Goal: Task Accomplishment & Management: Manage account settings

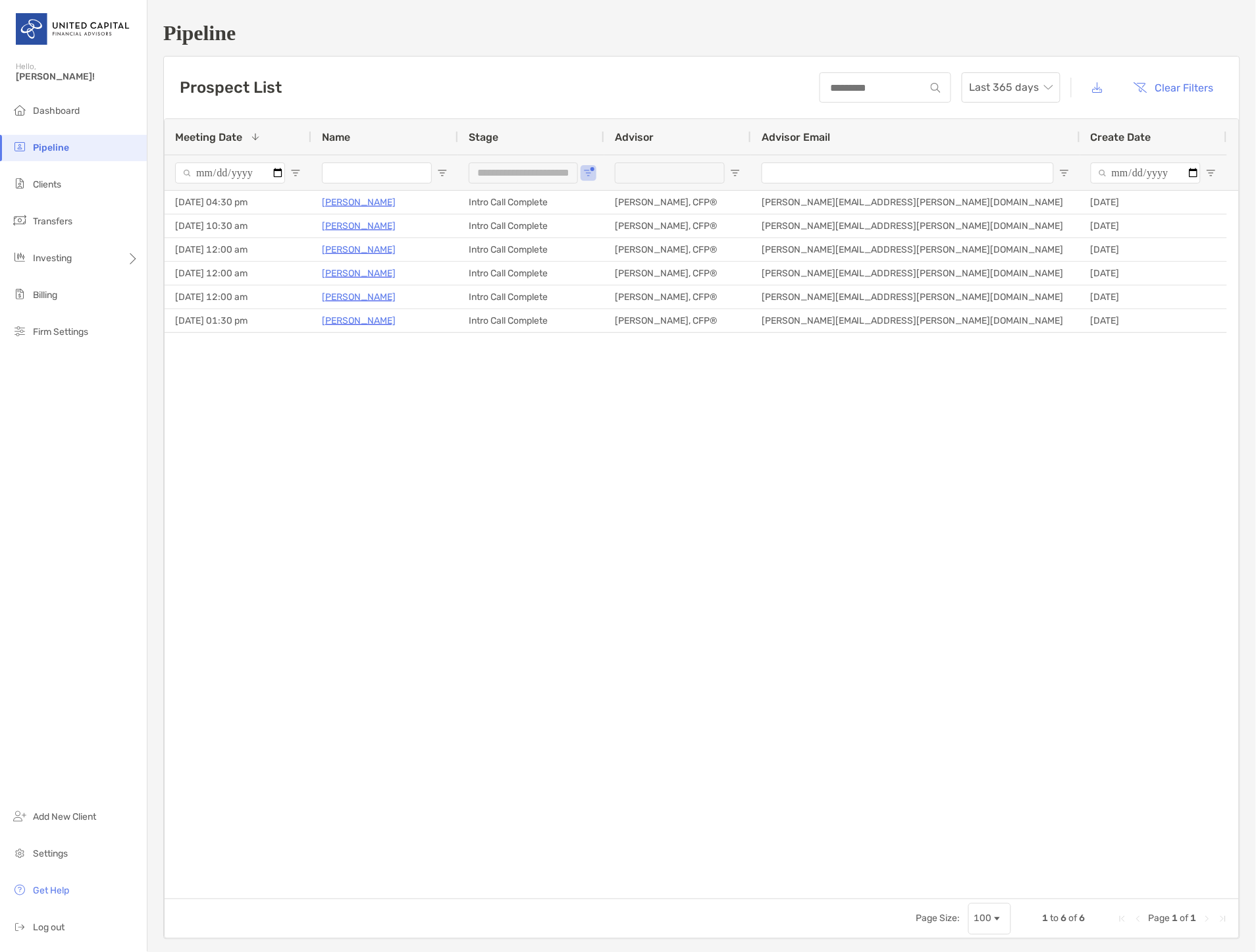
click at [66, 141] on li "Pipeline" at bounding box center [73, 148] width 147 height 26
click at [48, 183] on span "Clients" at bounding box center [46, 185] width 28 height 12
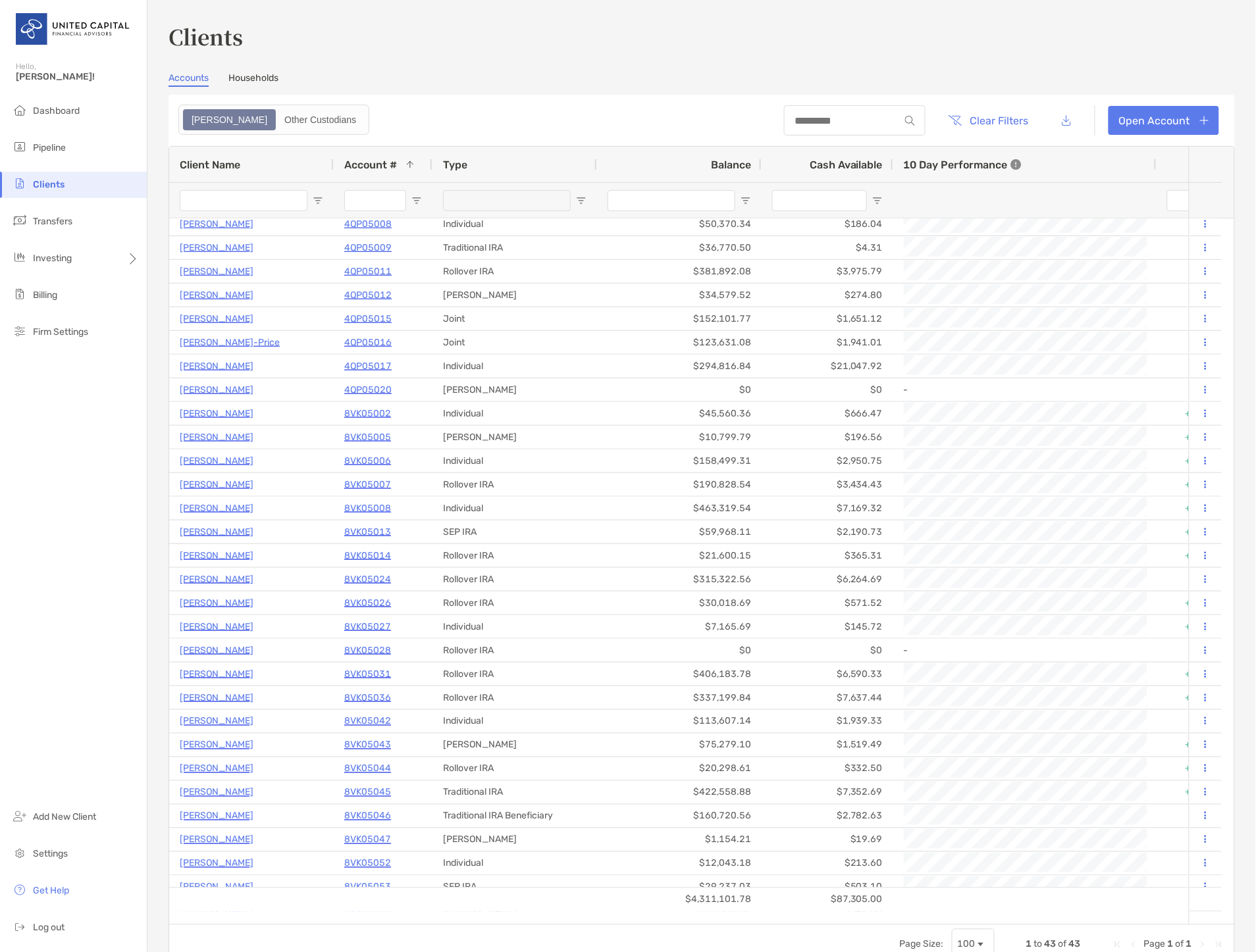
scroll to position [0, 7]
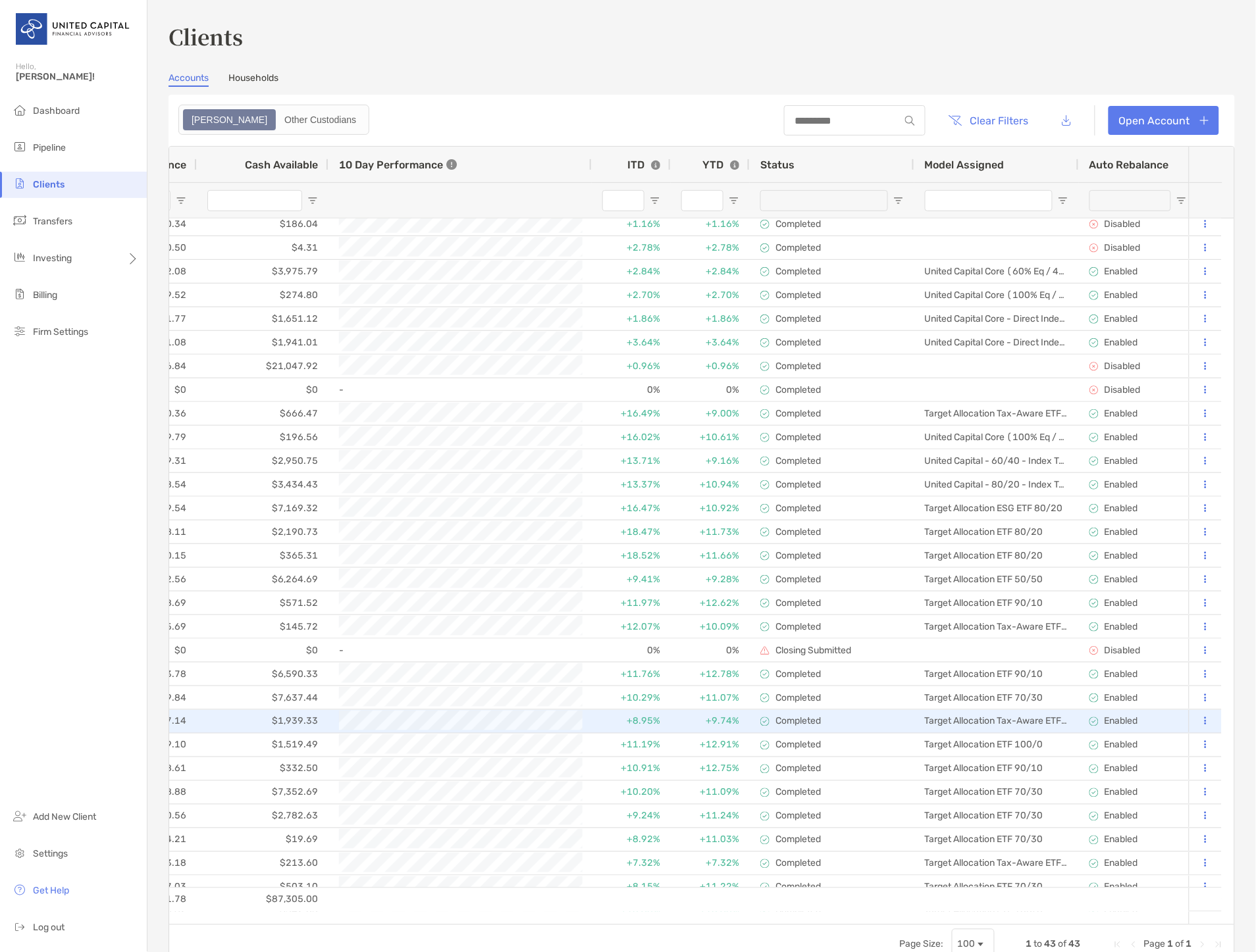
click at [1199, 715] on button at bounding box center [1205, 722] width 12 height 14
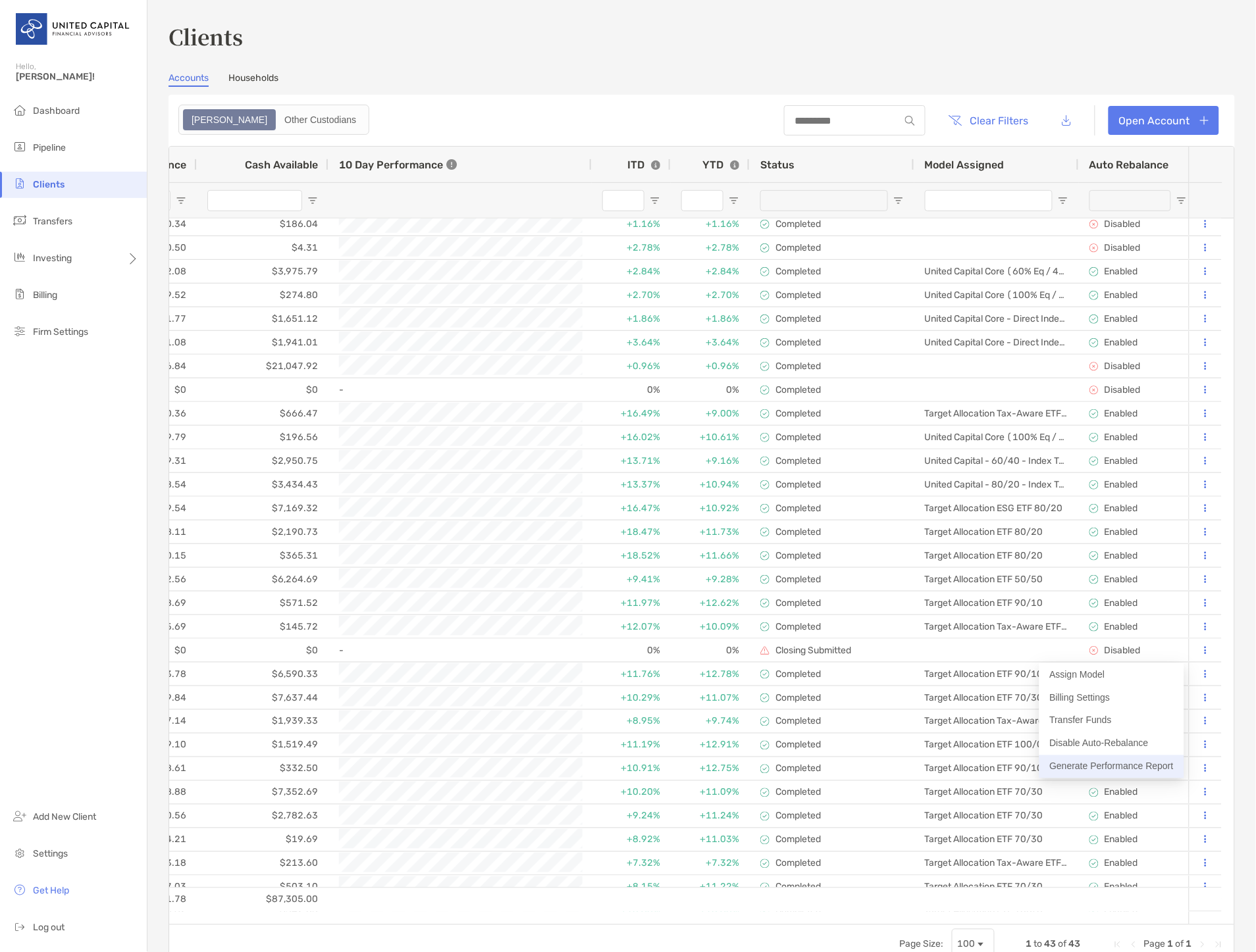
click at [1154, 762] on button "Generate Performance Report" at bounding box center [1112, 766] width 145 height 23
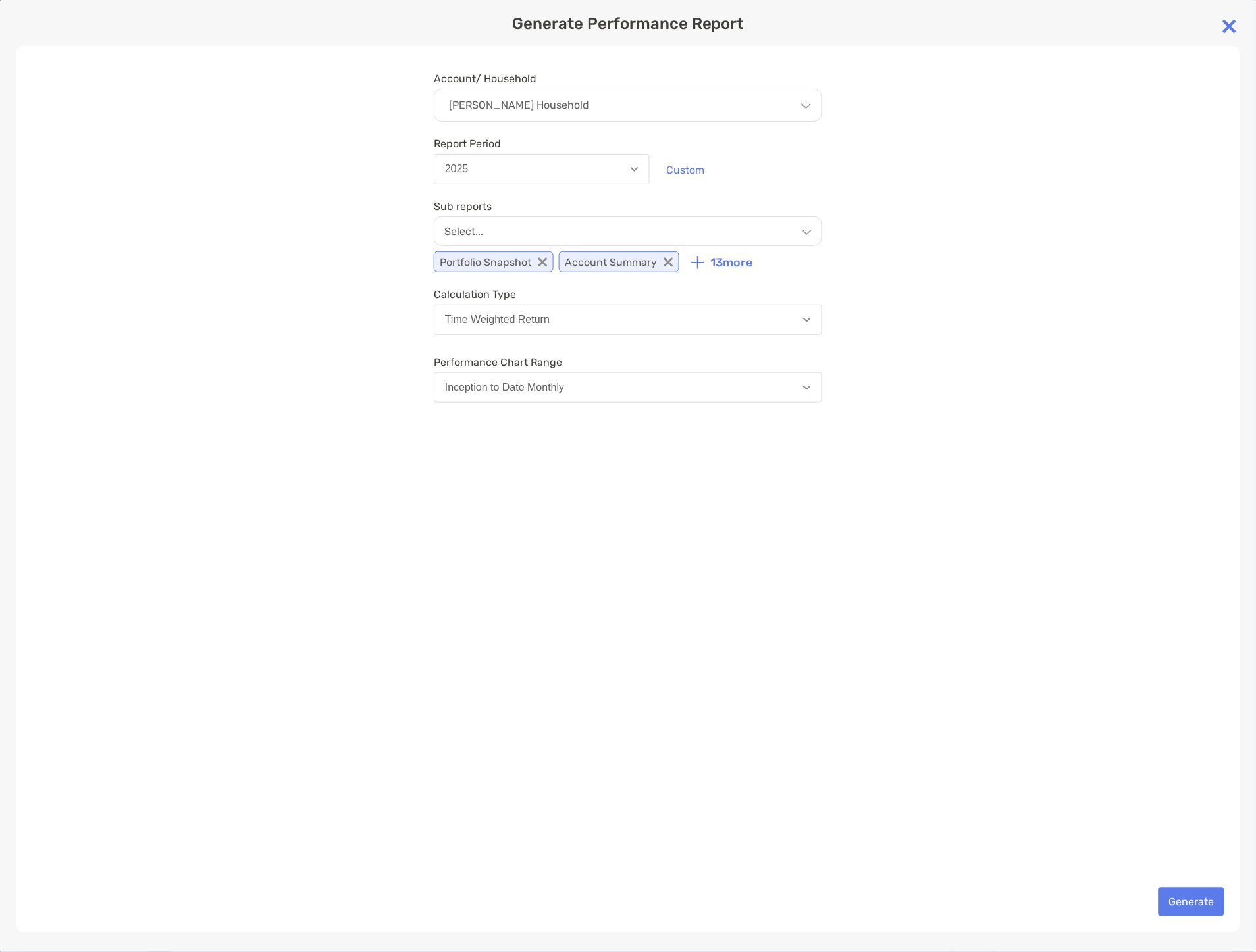
click at [1233, 23] on img at bounding box center [1229, 26] width 26 height 26
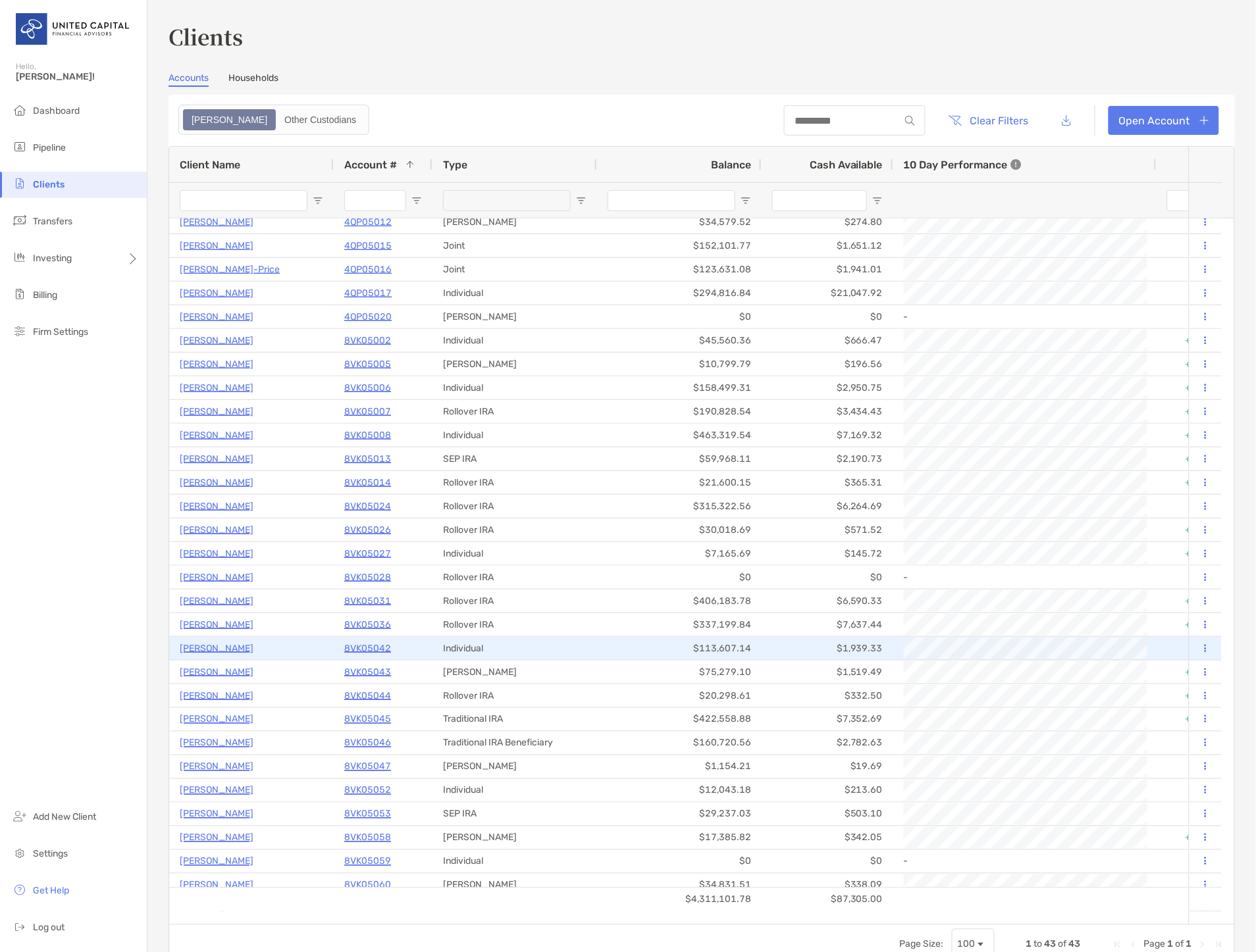
click at [371, 648] on p "8VK05042" at bounding box center [367, 648] width 46 height 16
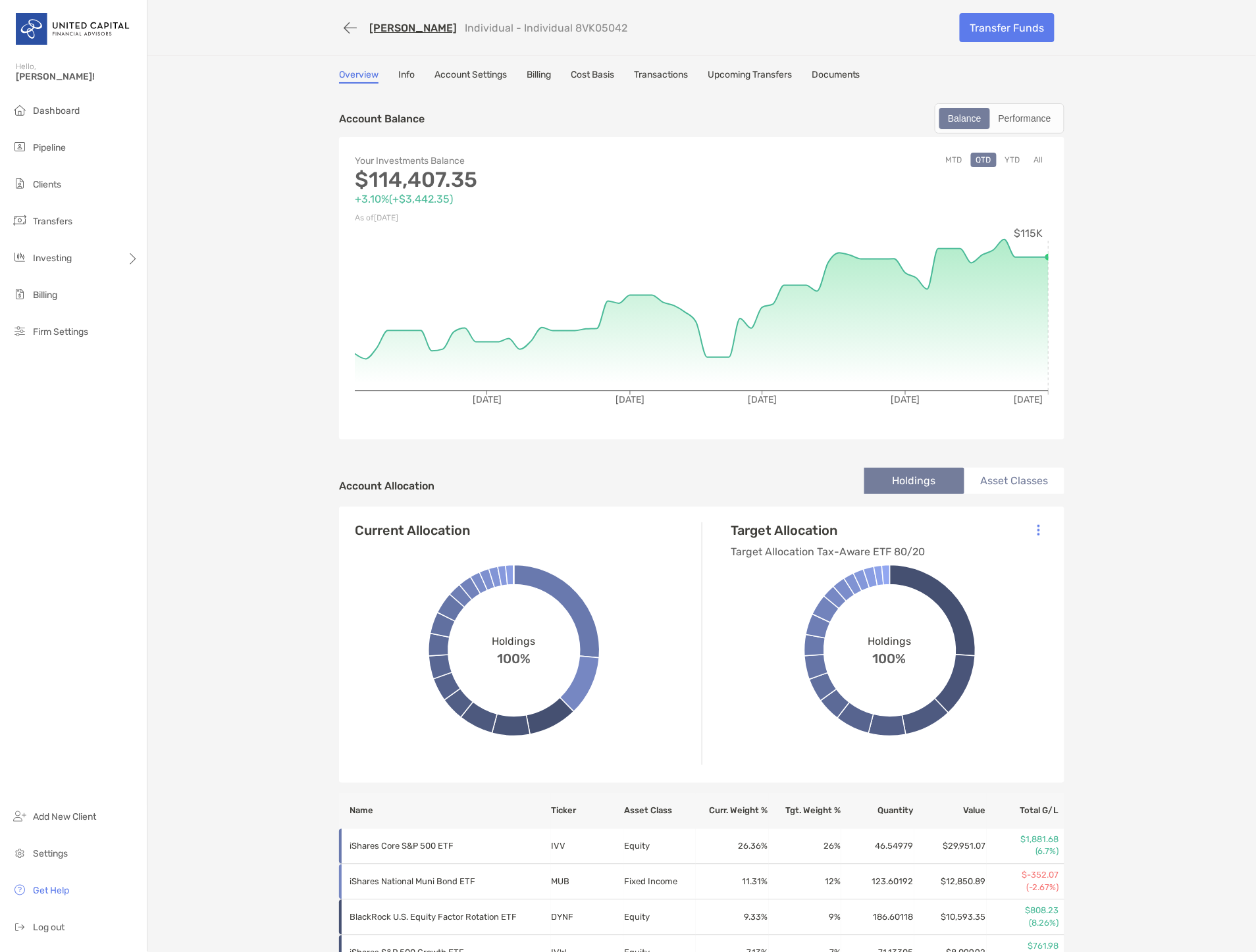
click at [595, 77] on link "Cost Basis" at bounding box center [592, 75] width 44 height 14
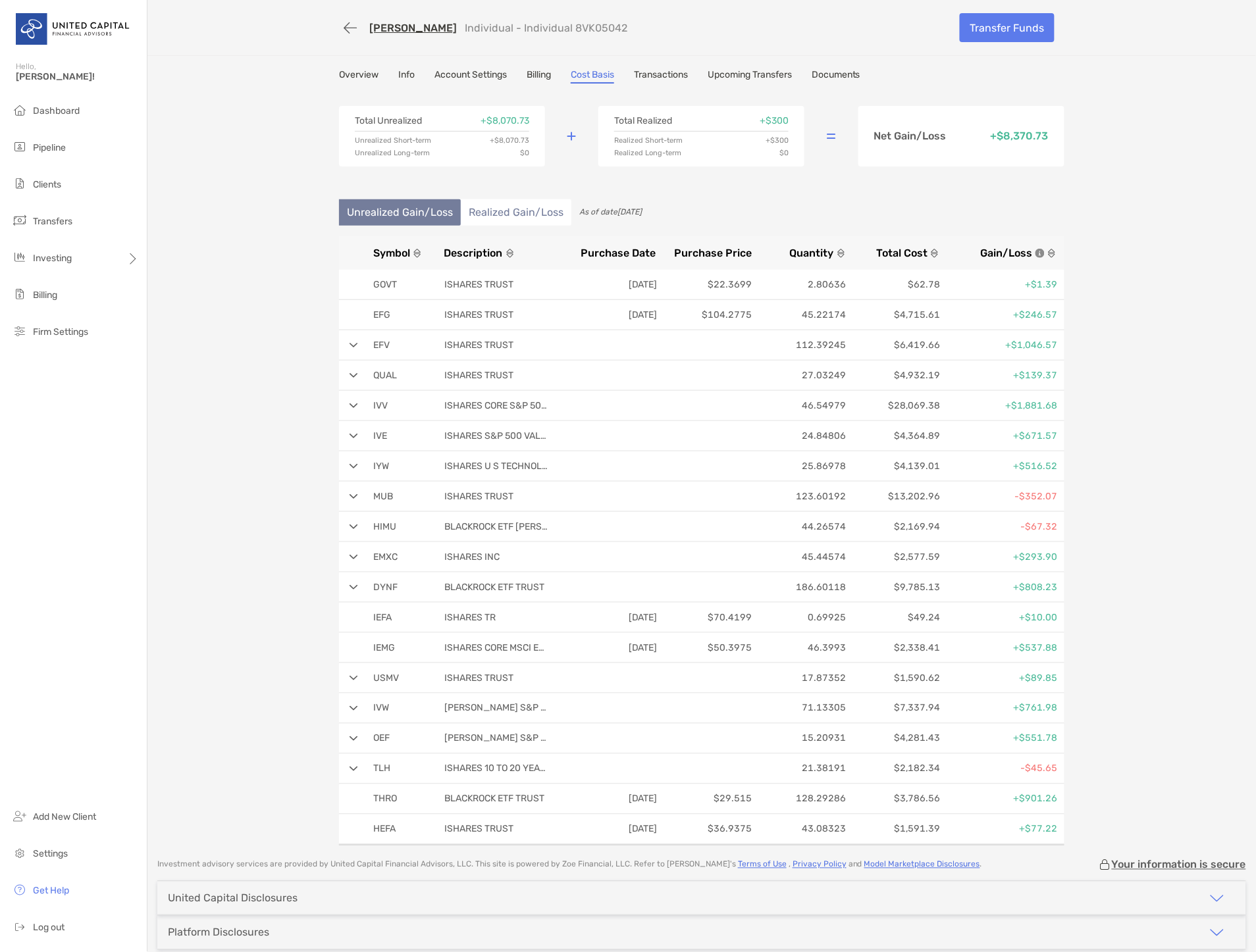
click at [362, 26] on div "Molly Fitzpatrick Individual - Individual 8VK05042" at bounding box center [494, 27] width 266 height 13
click at [339, 25] on button "button" at bounding box center [350, 27] width 22 height 24
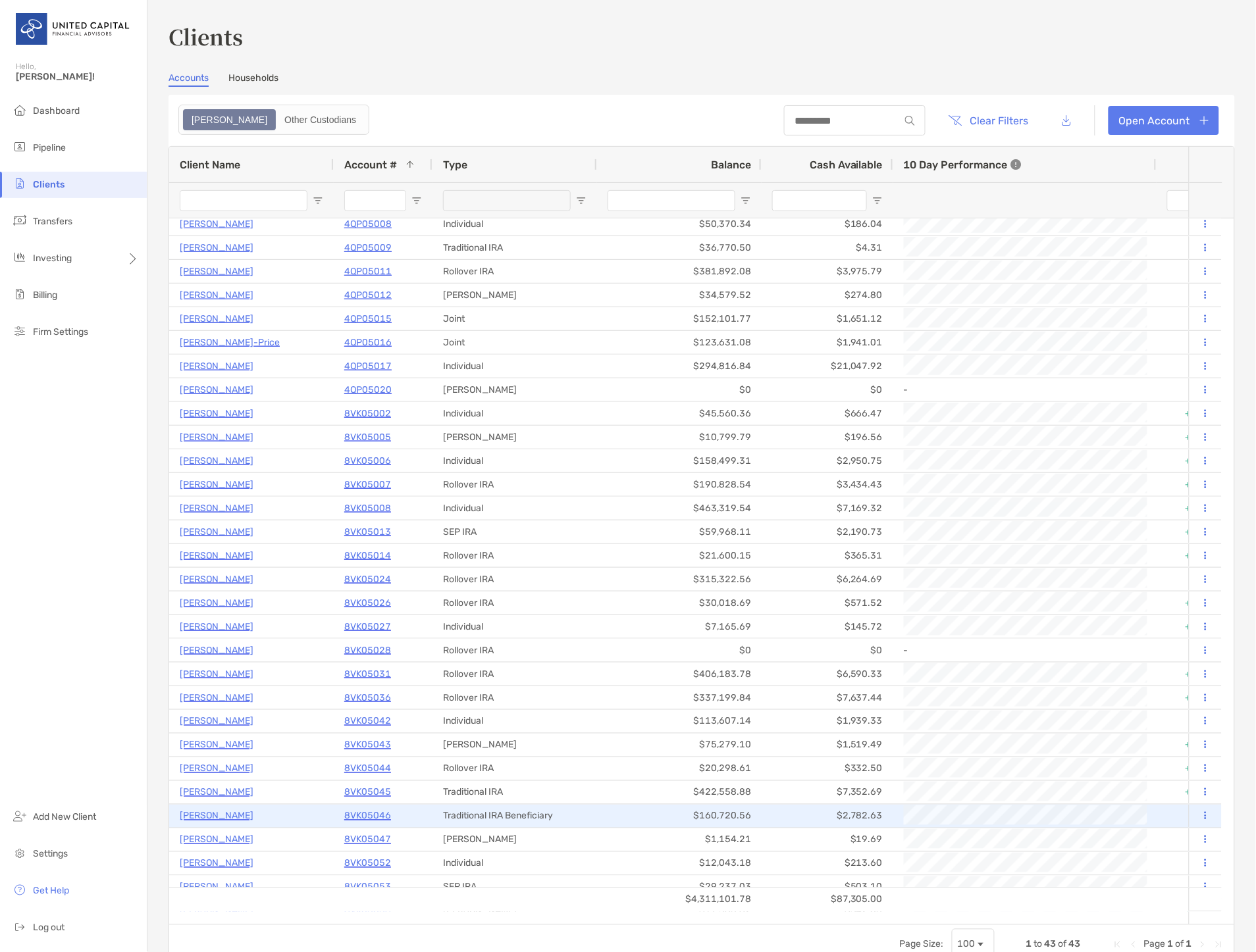
scroll to position [219, 0]
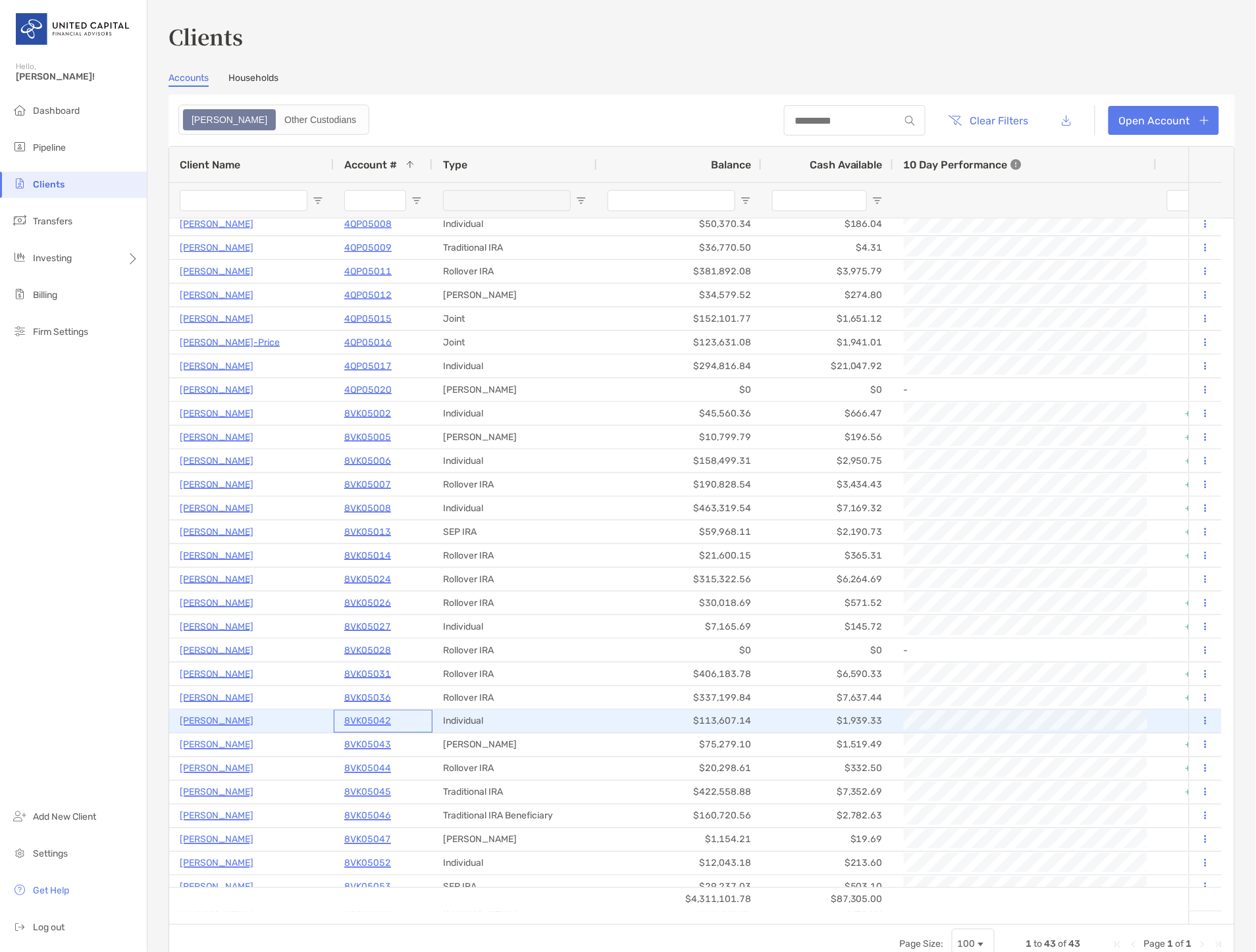
click at [372, 716] on p "8VK05042" at bounding box center [367, 721] width 46 height 16
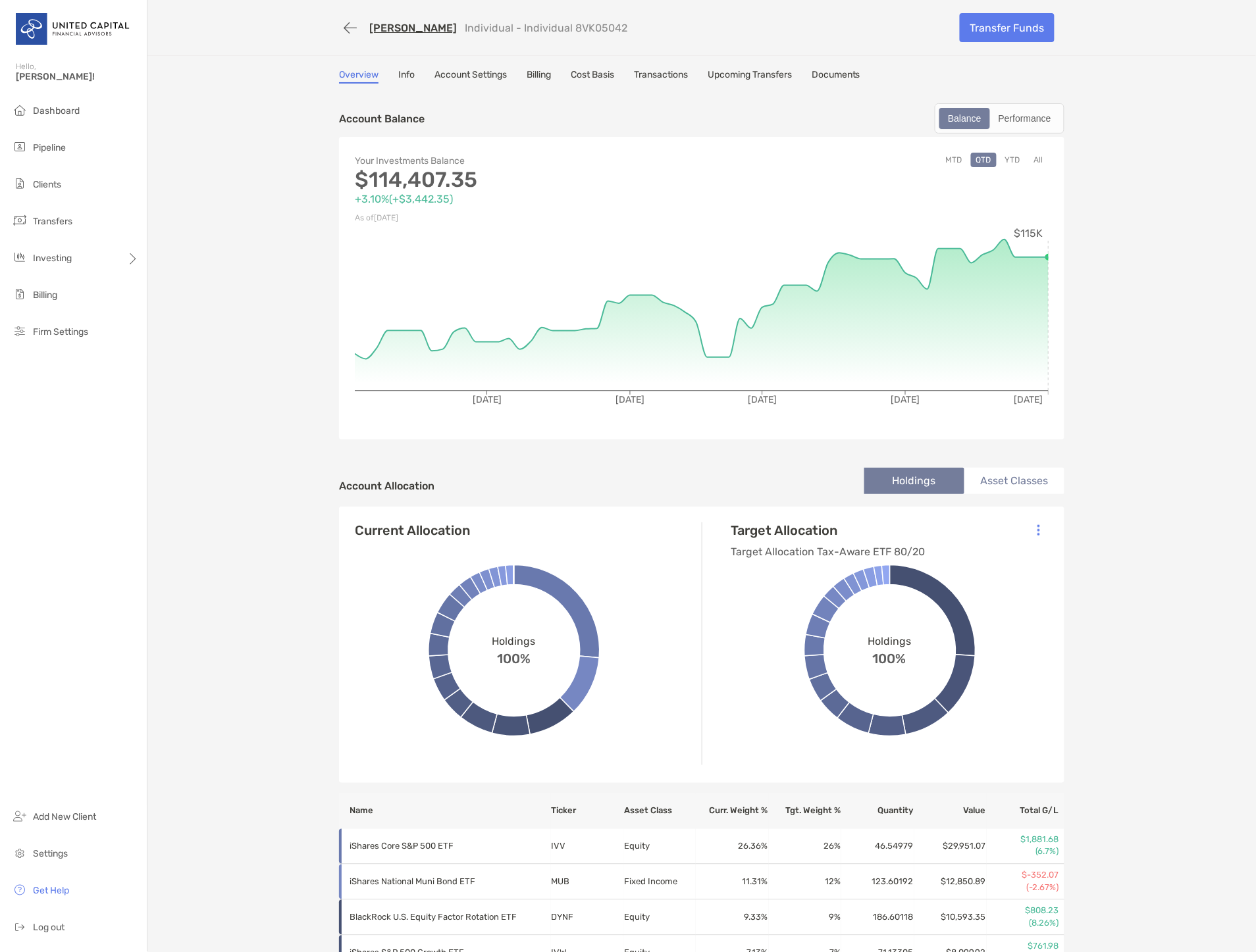
click at [489, 69] on link "Account Settings" at bounding box center [470, 75] width 73 height 14
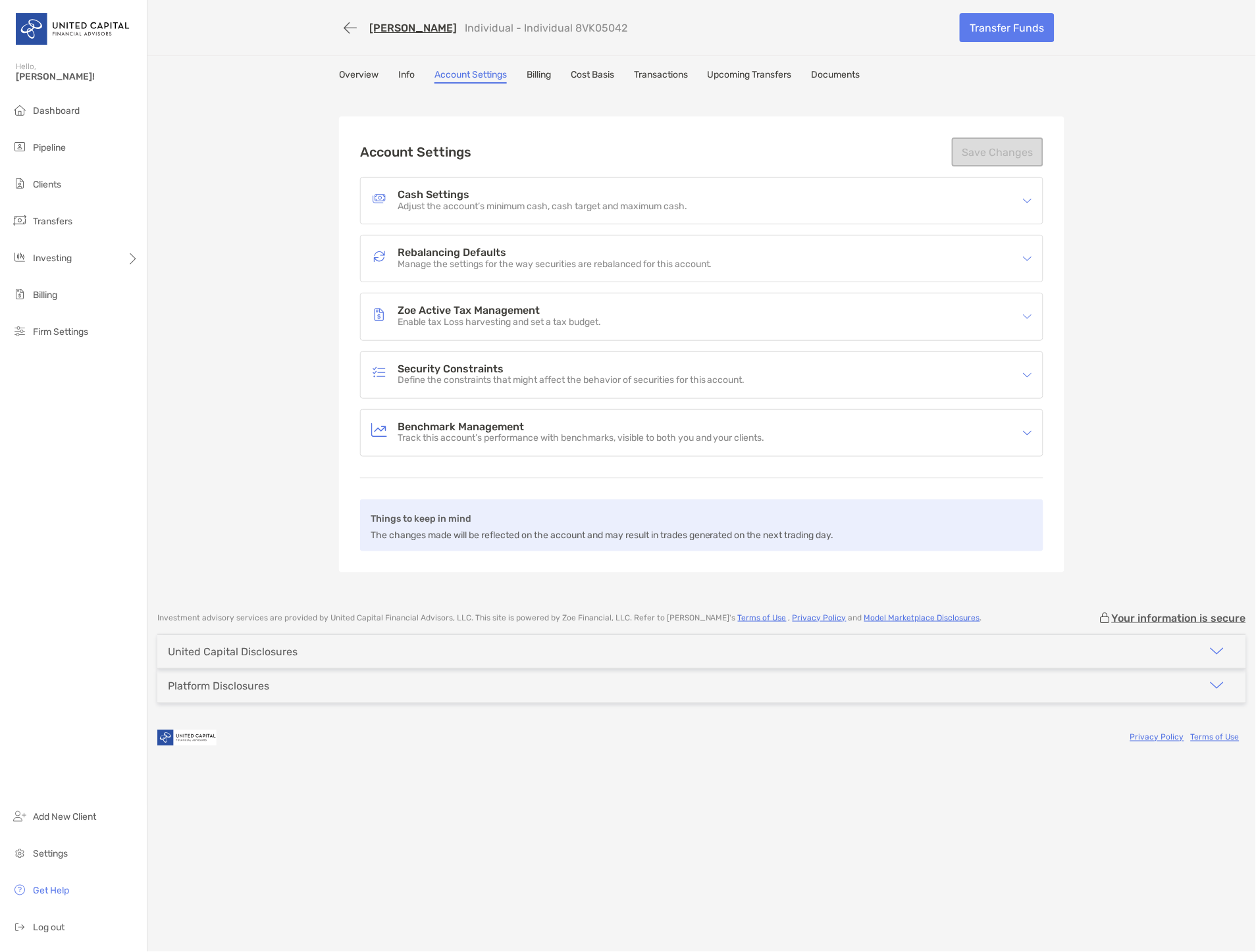
click at [543, 238] on div "Rebalancing Defaults Manage the settings for the way securities are rebalanced …" at bounding box center [701, 259] width 682 height 46
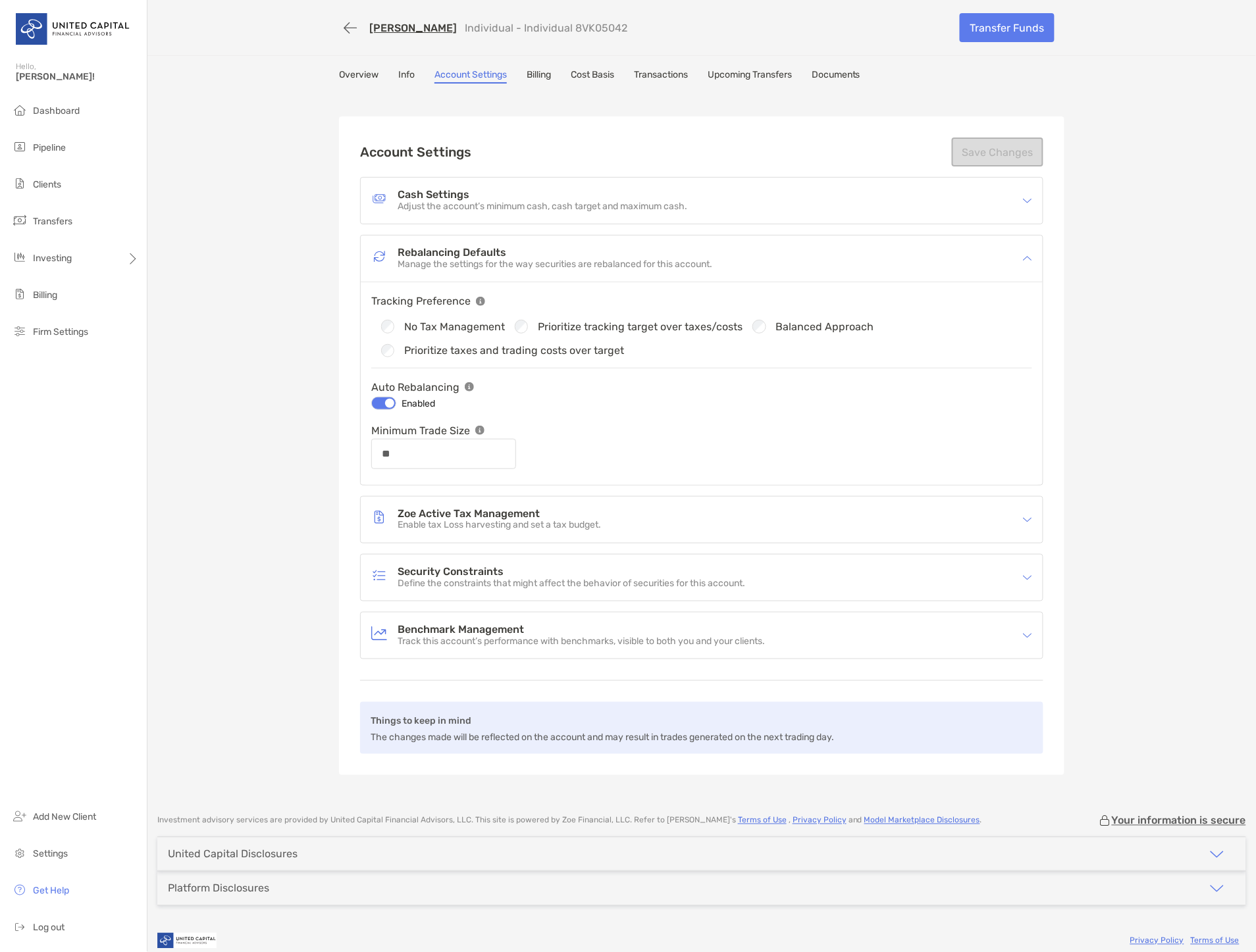
type input "**"
click at [491, 508] on h4 "Zoe Active Tax Management" at bounding box center [499, 514] width 203 height 12
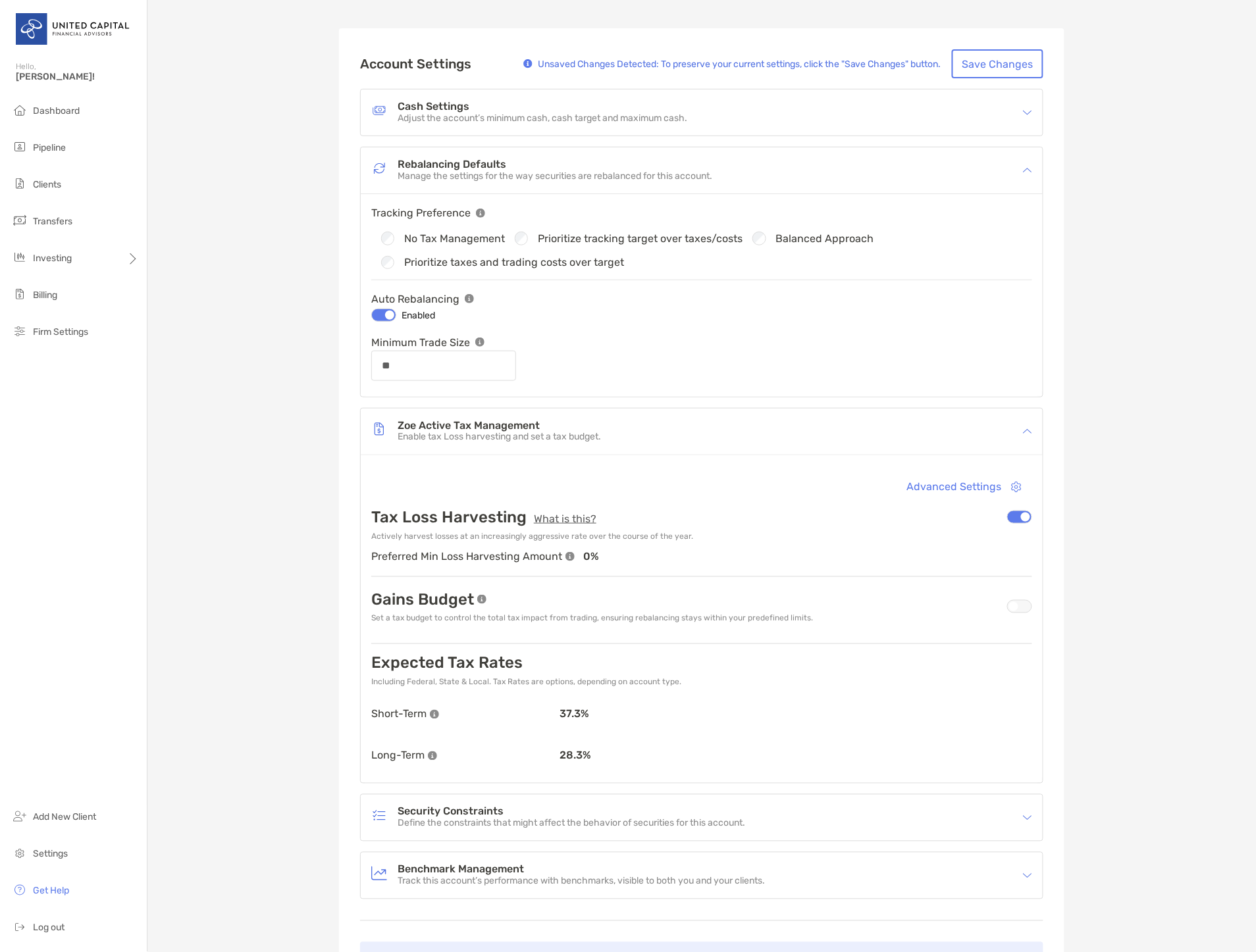
scroll to position [146, 0]
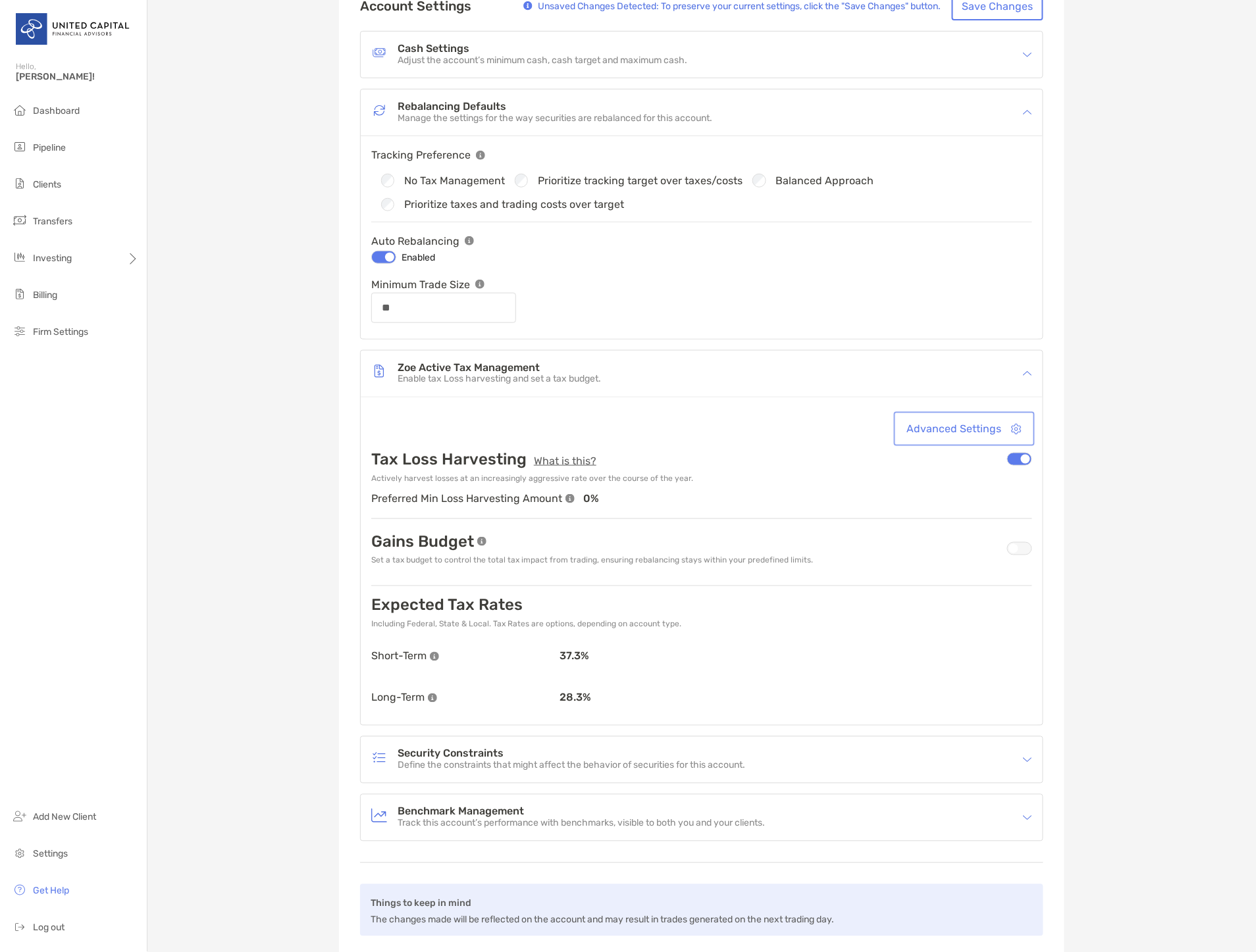
click at [970, 416] on button "Advanced Settings" at bounding box center [964, 429] width 135 height 29
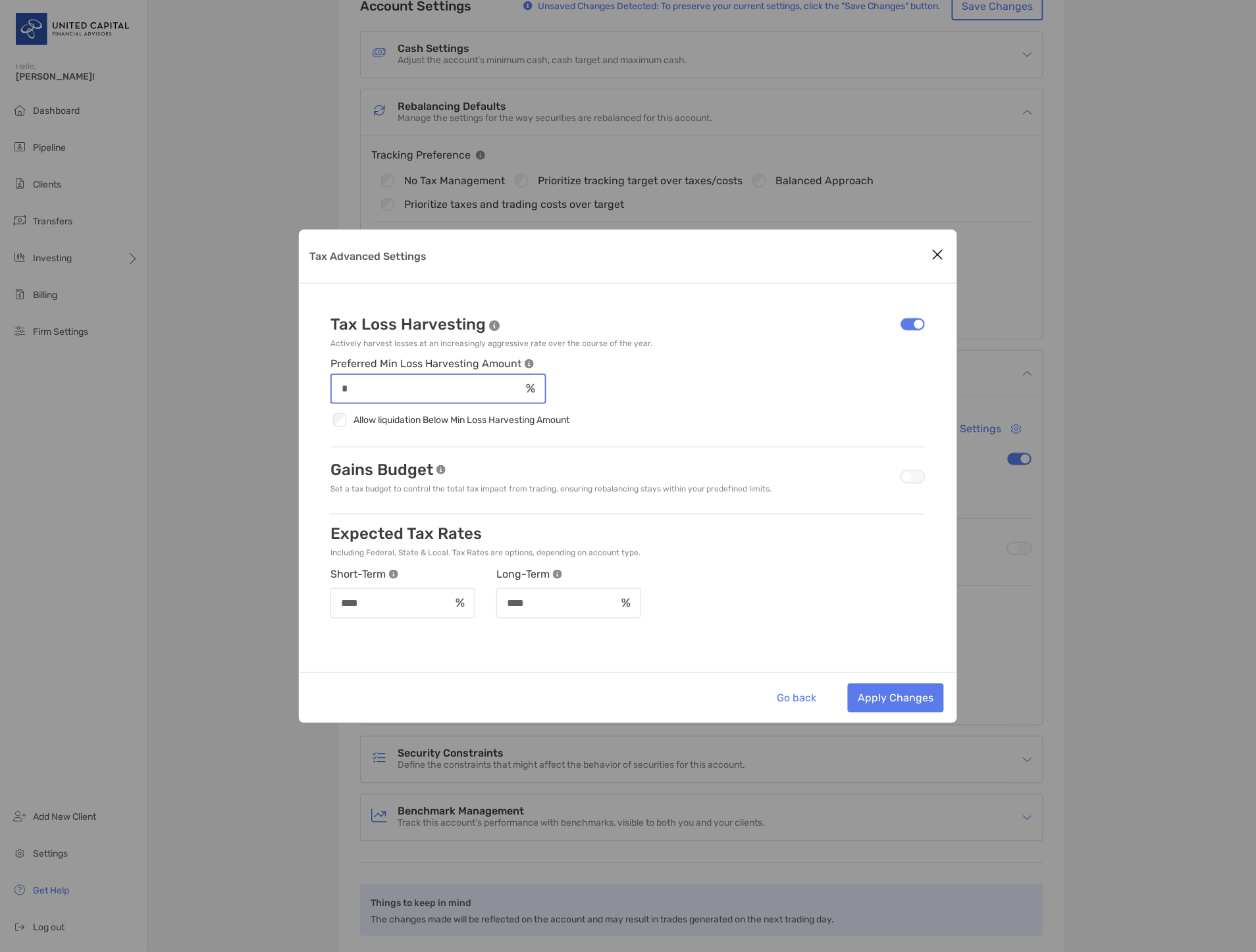
click at [477, 389] on input "*" at bounding box center [425, 389] width 189 height 12
type input "*"
click at [891, 703] on button "Apply Changes" at bounding box center [895, 698] width 96 height 29
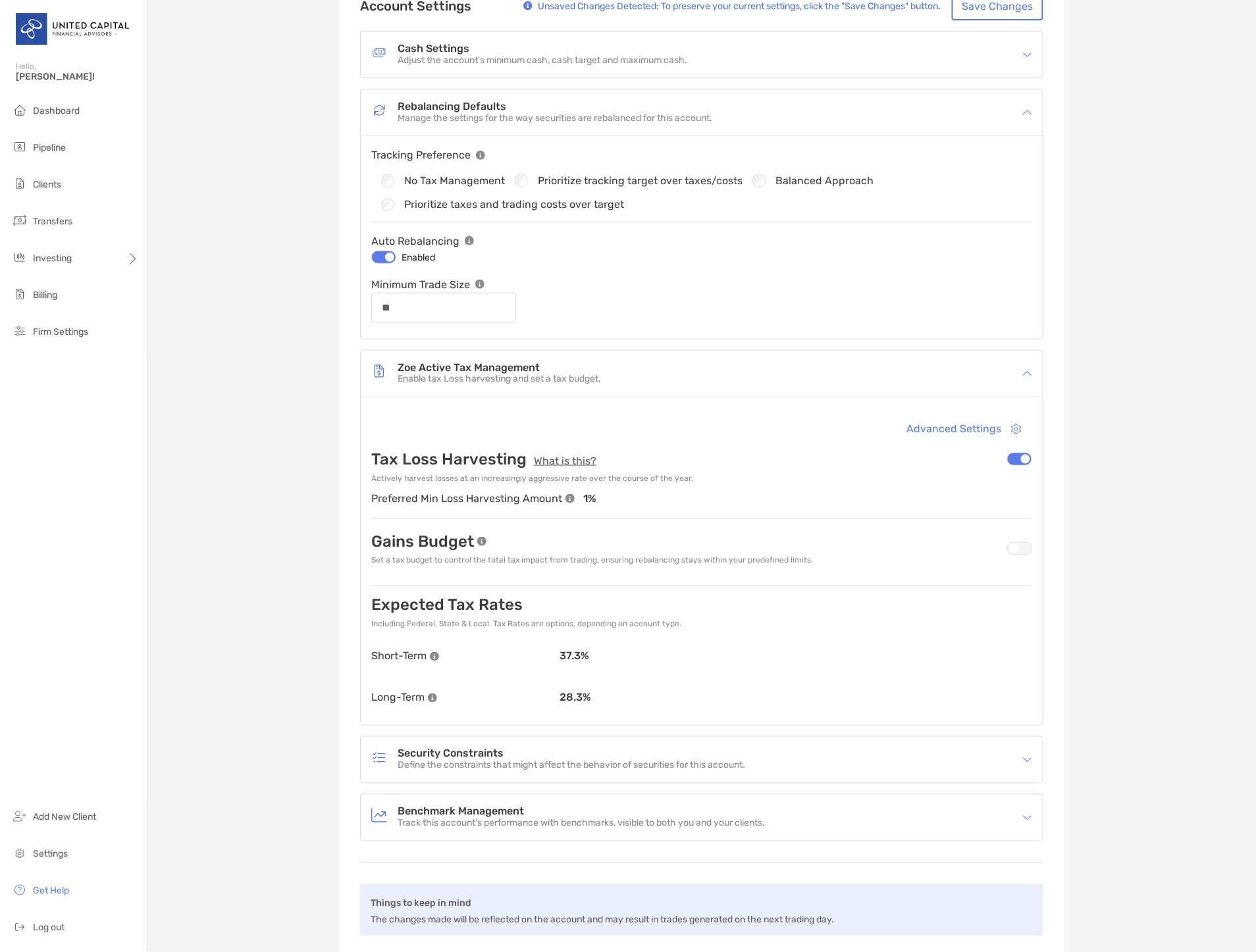
scroll to position [0, 0]
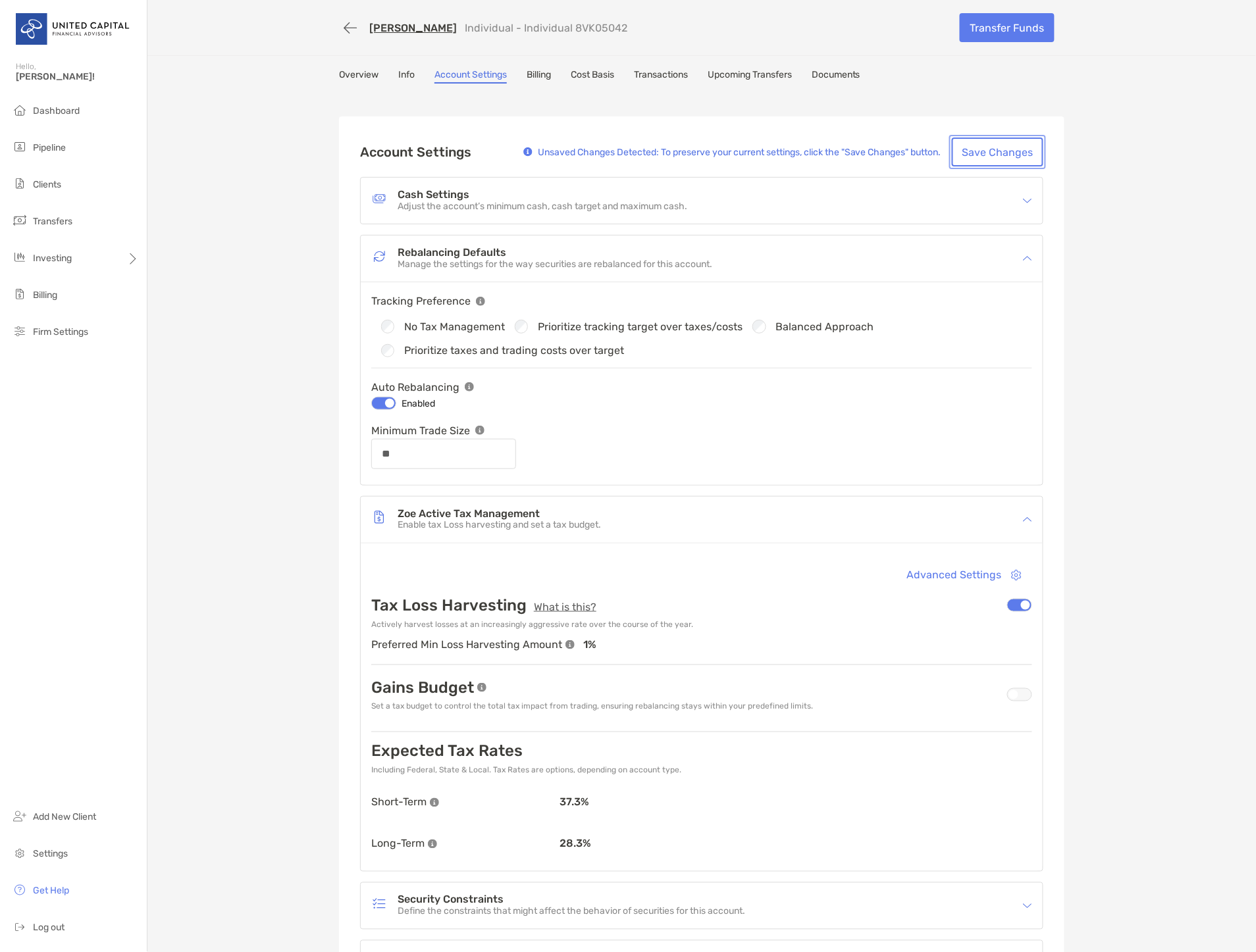
click at [961, 156] on button "Save Changes" at bounding box center [997, 152] width 92 height 29
type input "**"
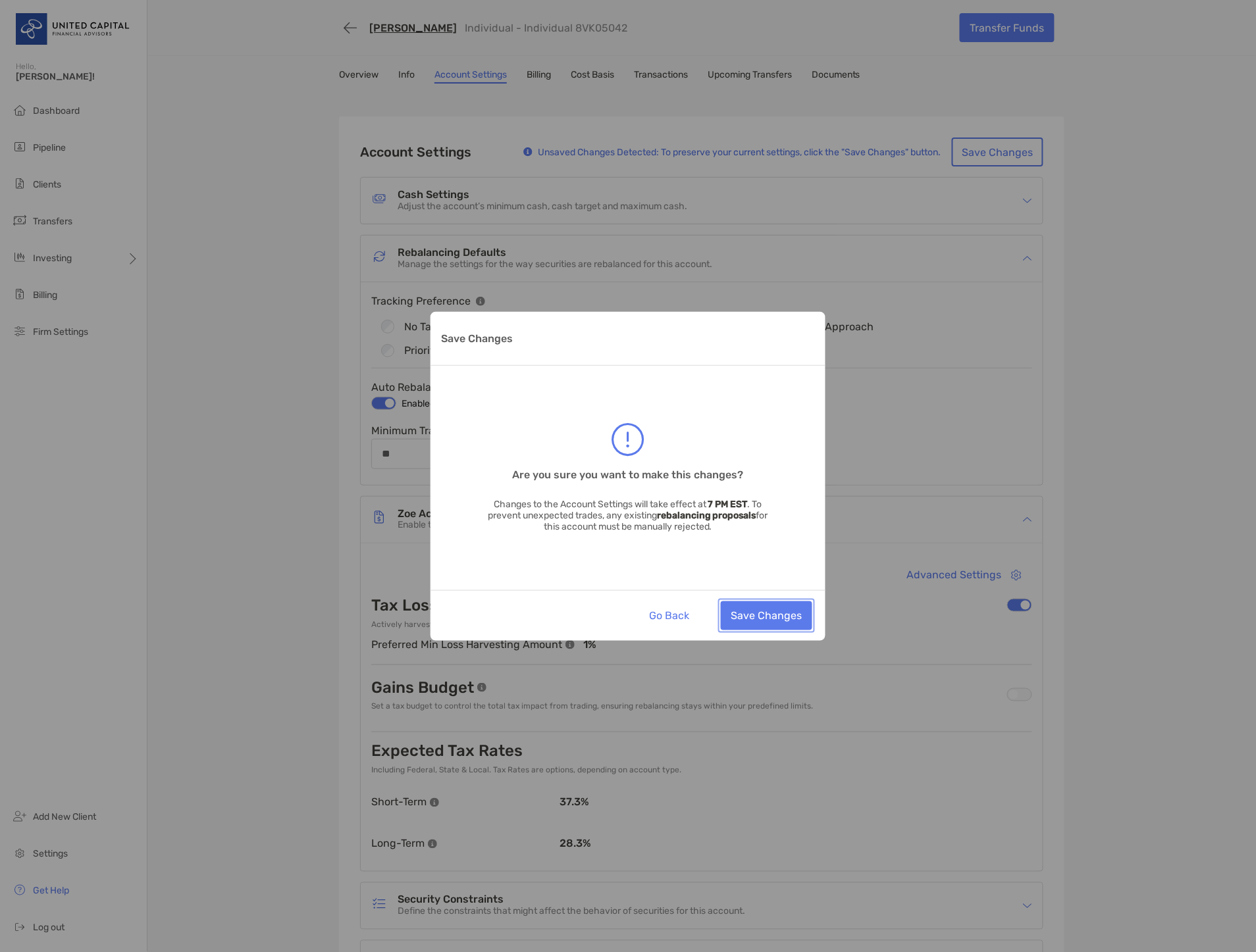
click at [745, 626] on button "Save Changes" at bounding box center [766, 616] width 92 height 29
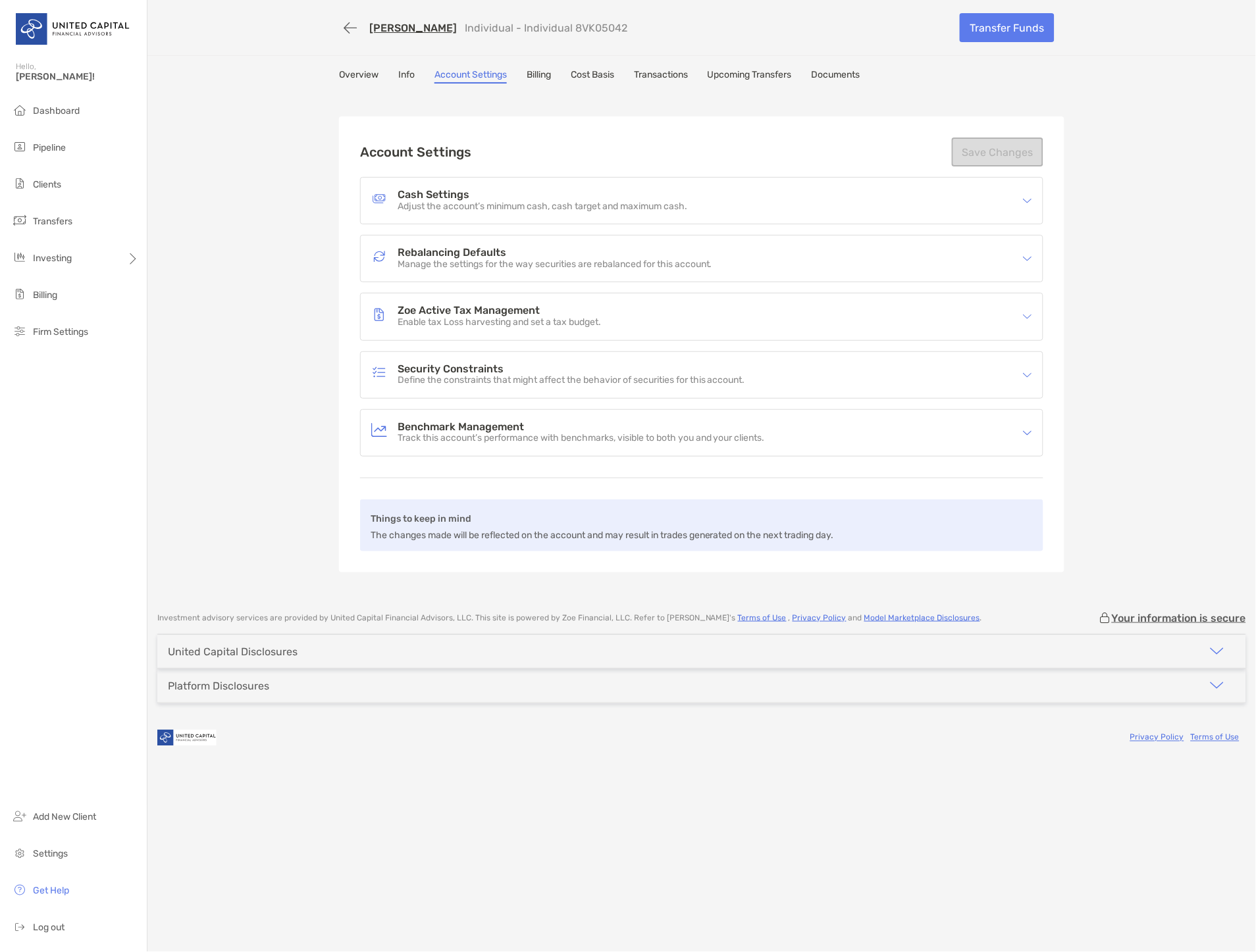
click at [560, 363] on h4 "Security Constraints" at bounding box center [570, 369] width 347 height 12
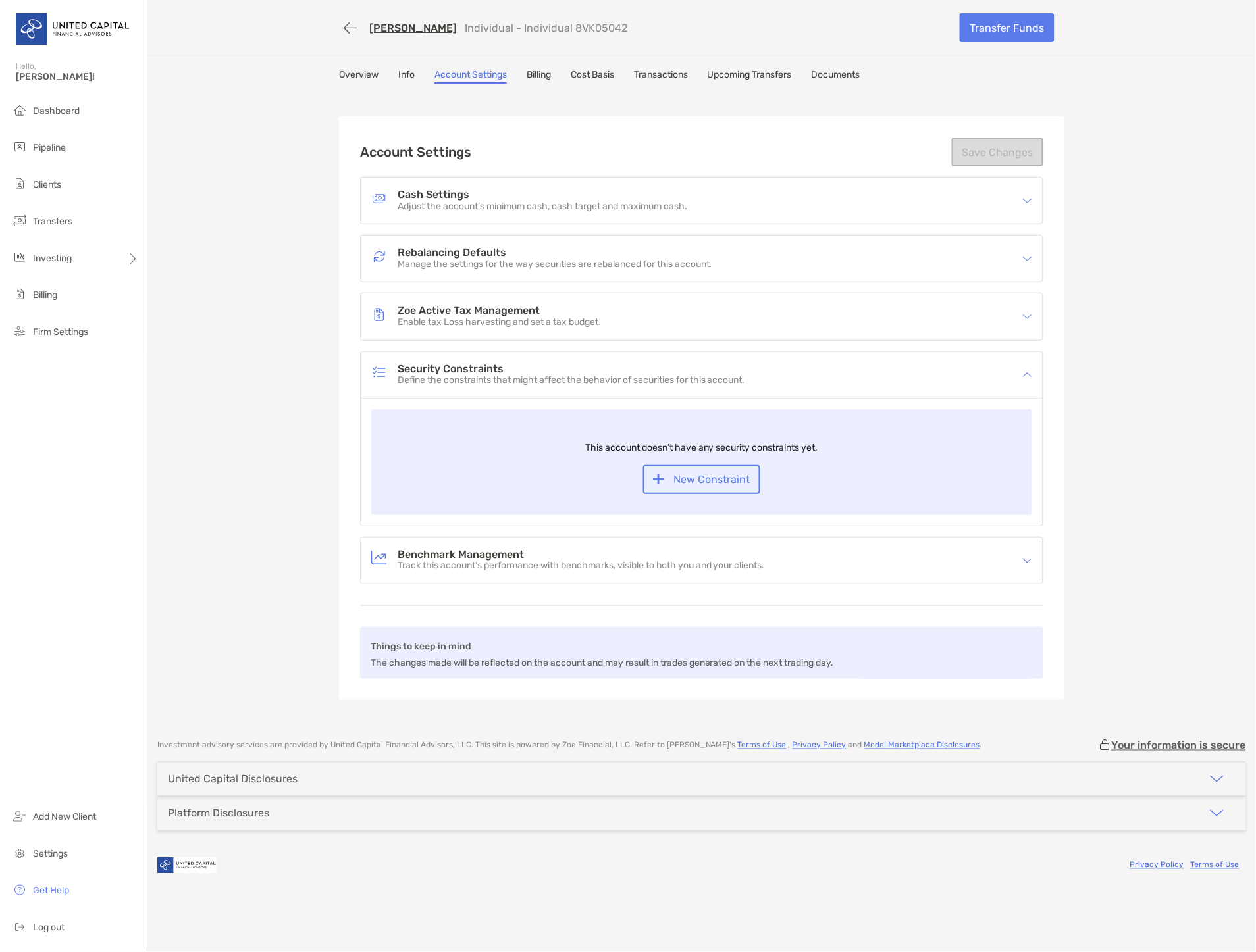
click at [551, 553] on h4 "Benchmark Management" at bounding box center [581, 555] width 367 height 12
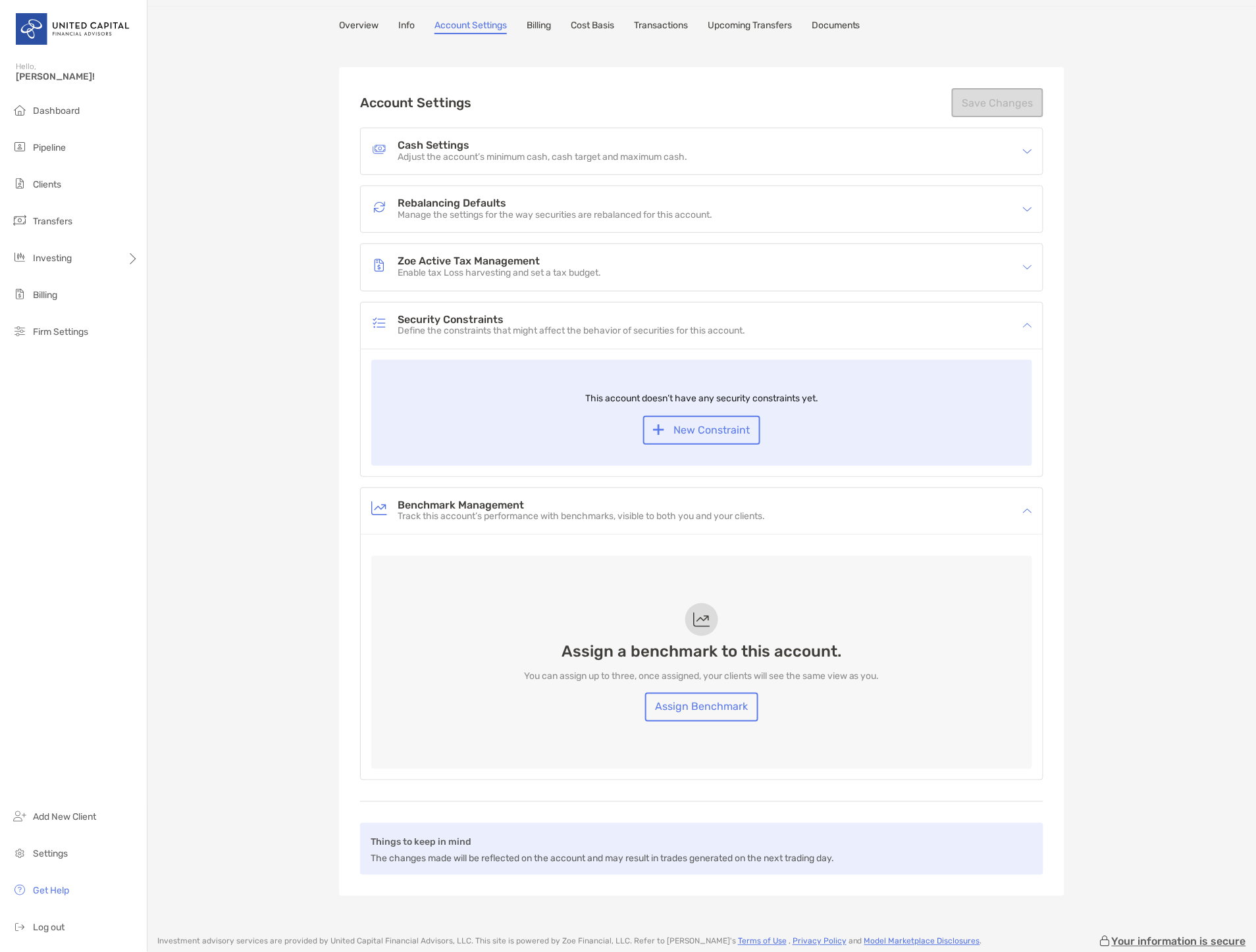
scroll to position [73, 0]
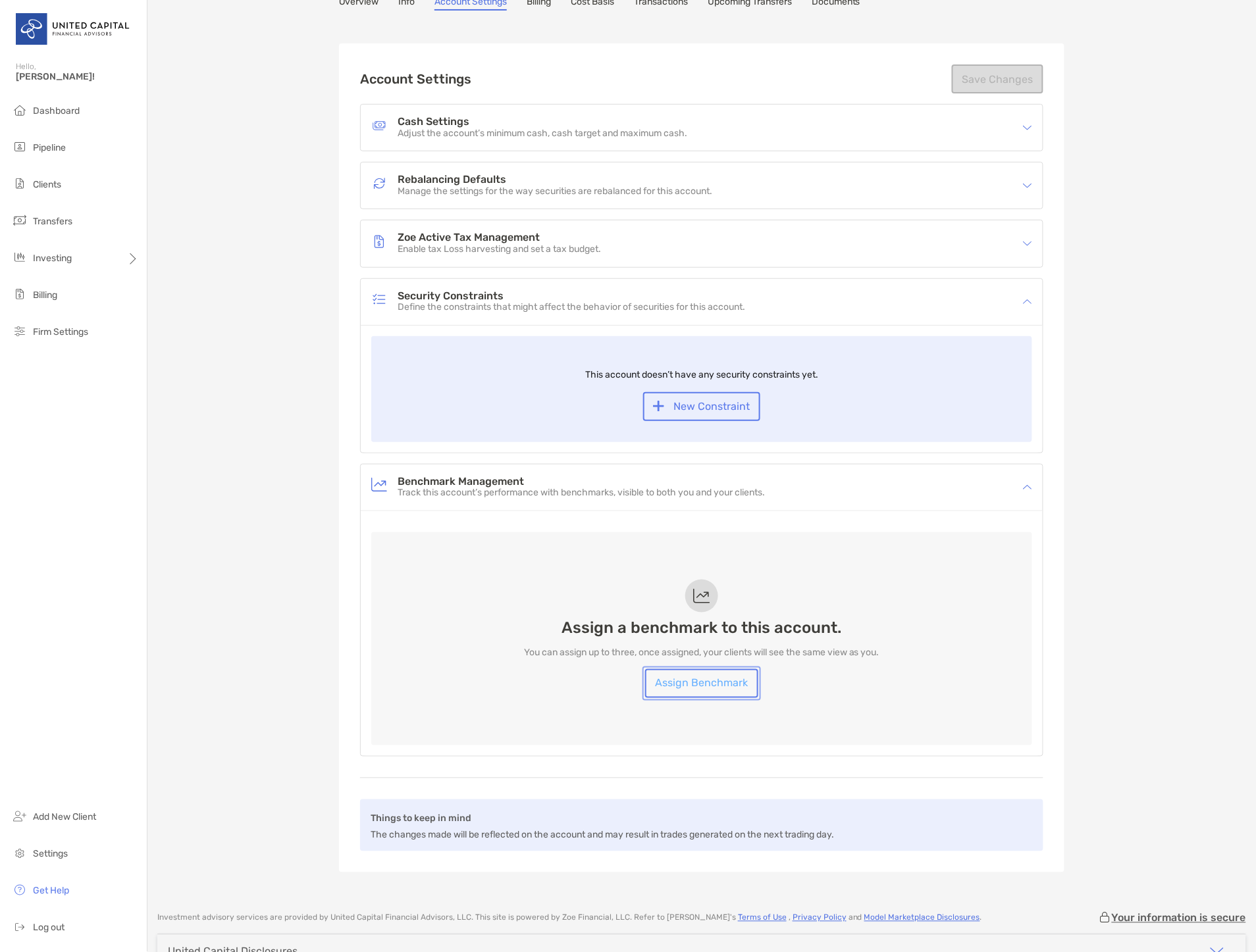
click at [698, 673] on link "Assign Benchmark" at bounding box center [701, 683] width 113 height 29
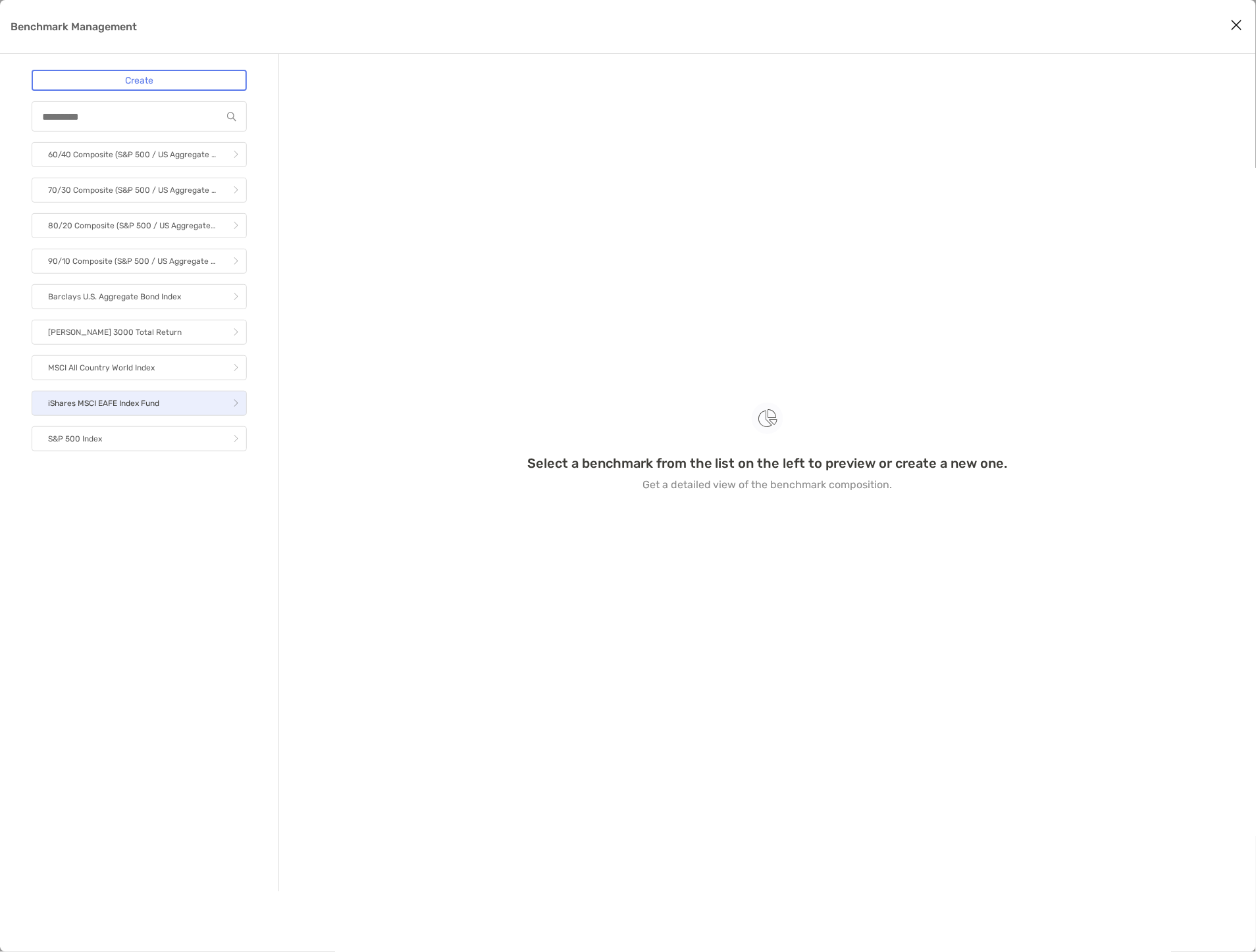
click at [182, 398] on link "iShares MSCI EAFE Index Fund" at bounding box center [139, 403] width 216 height 25
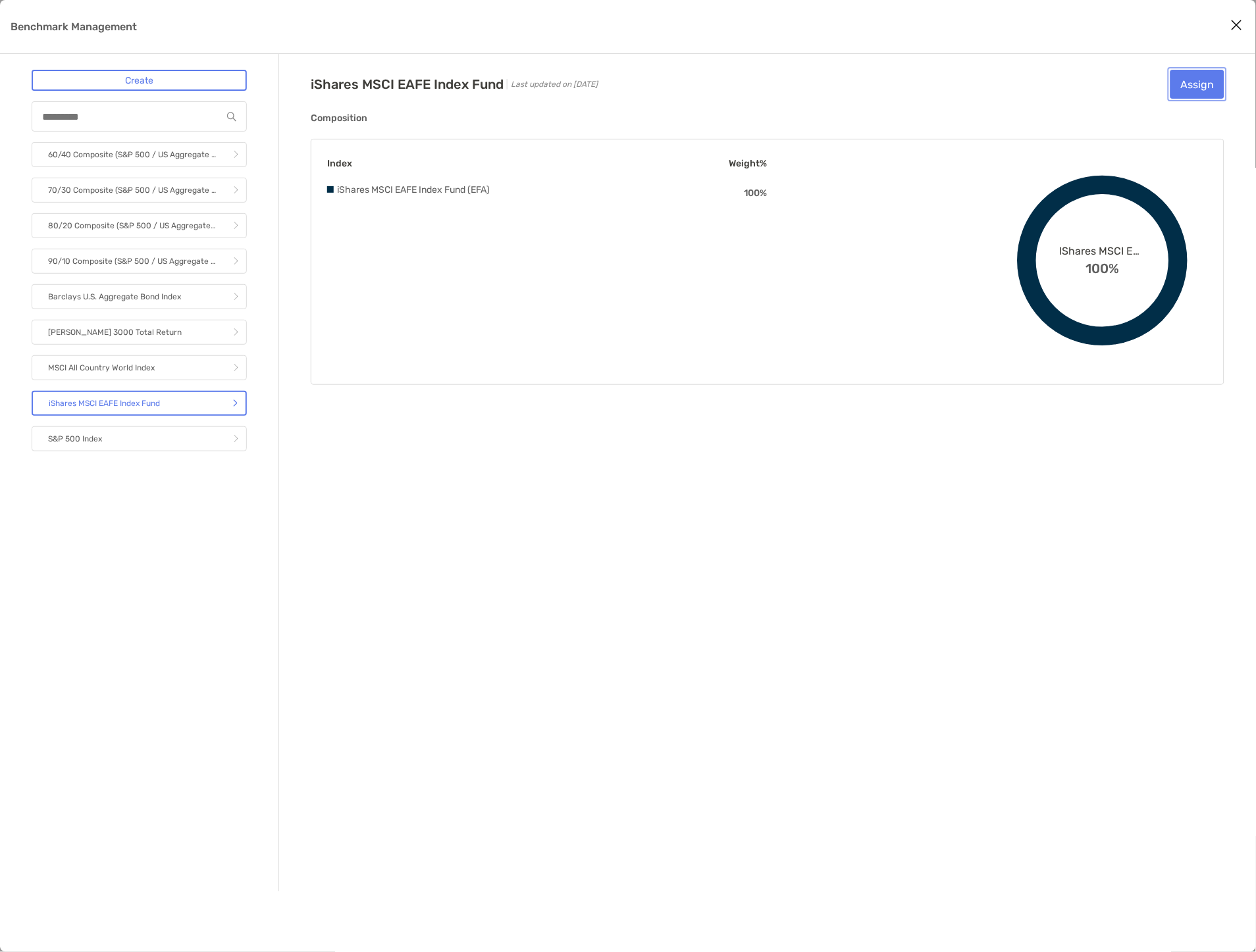
click at [1207, 71] on button "Assign" at bounding box center [1197, 84] width 54 height 29
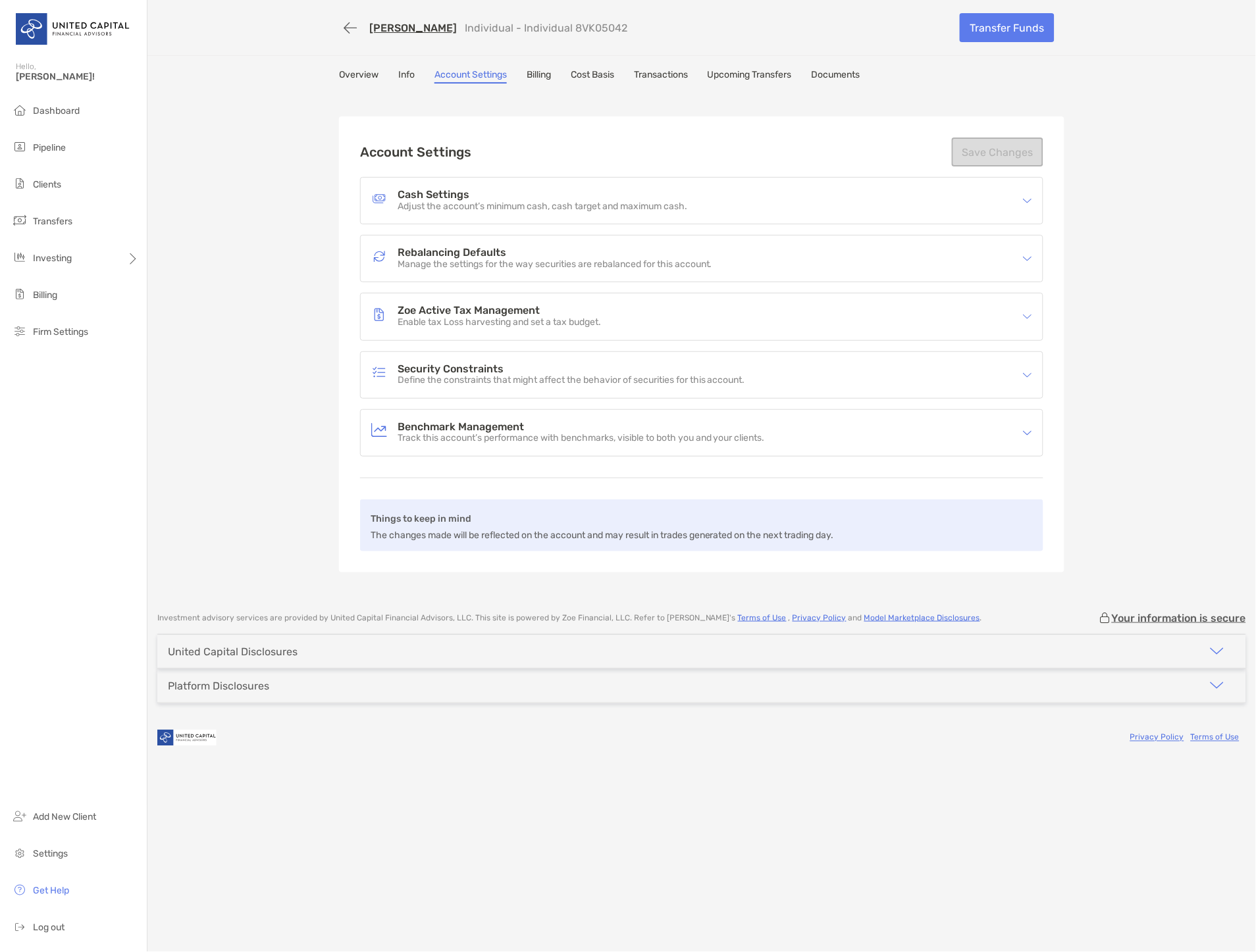
click at [520, 425] on h4 "Benchmark Management" at bounding box center [581, 427] width 367 height 12
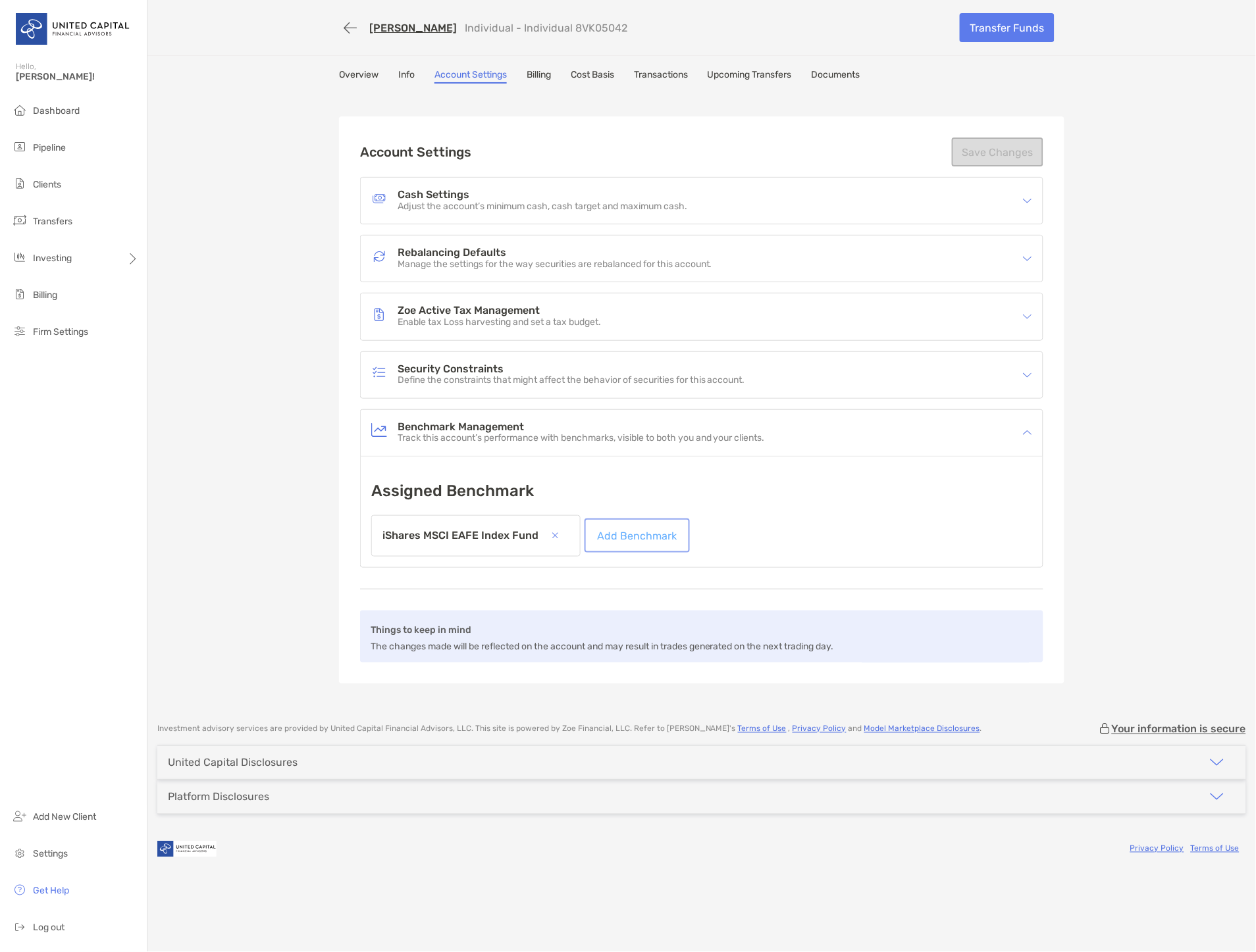
click at [628, 529] on link "Add Benchmark" at bounding box center [636, 535] width 100 height 29
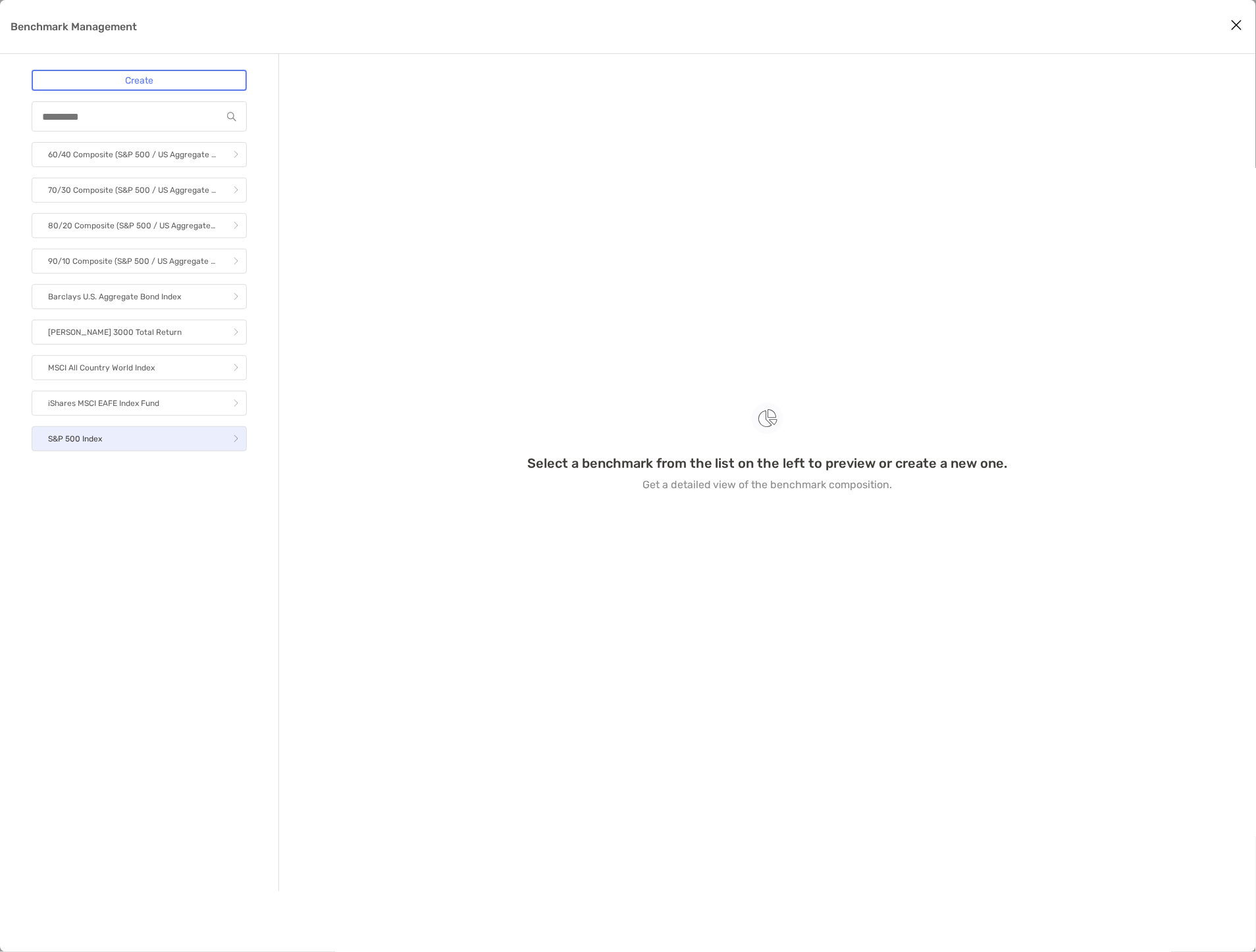
click at [176, 427] on link "S&P 500 Index" at bounding box center [139, 439] width 216 height 25
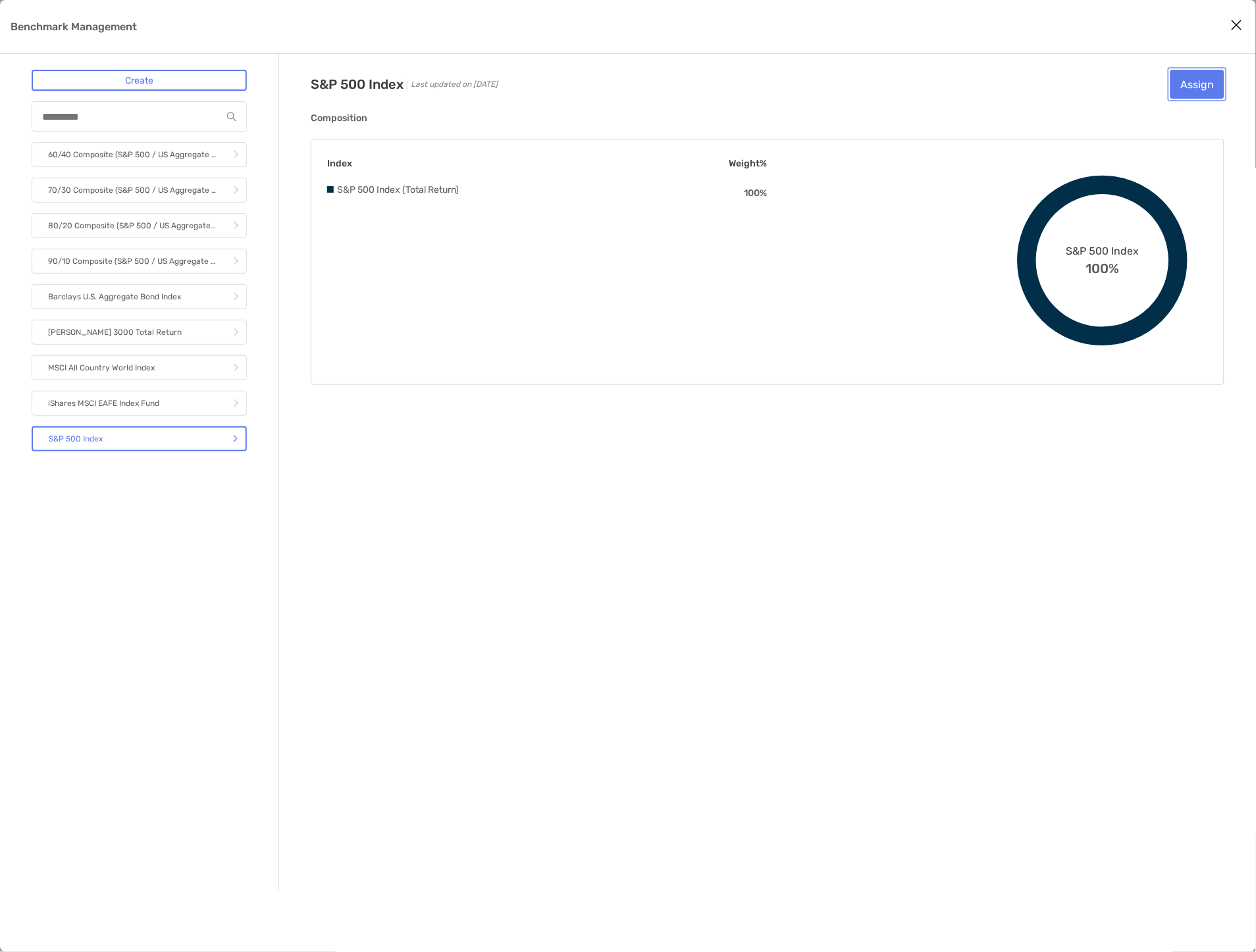
click at [1180, 83] on button "Assign" at bounding box center [1197, 84] width 54 height 29
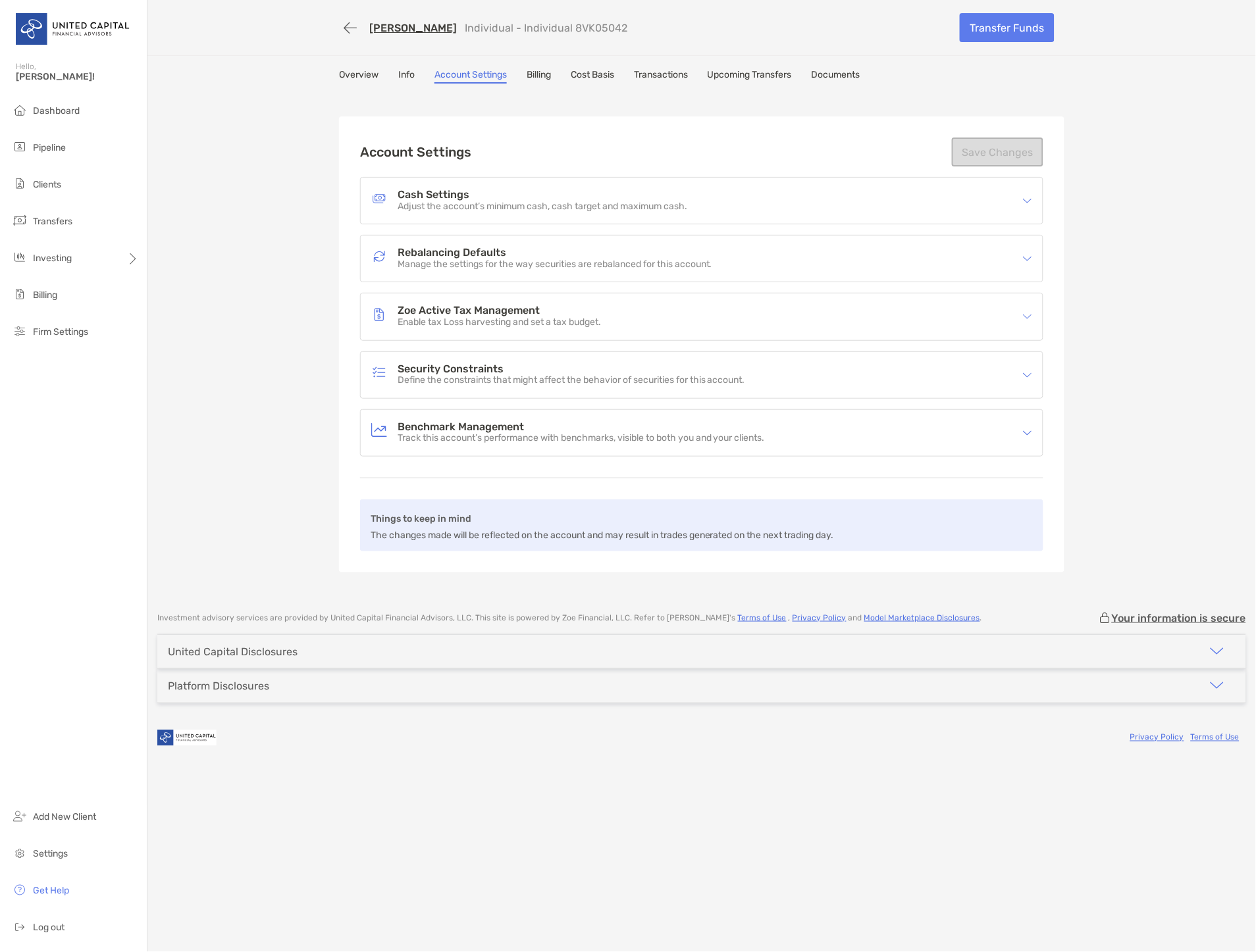
click at [543, 425] on h4 "Benchmark Management" at bounding box center [581, 427] width 367 height 12
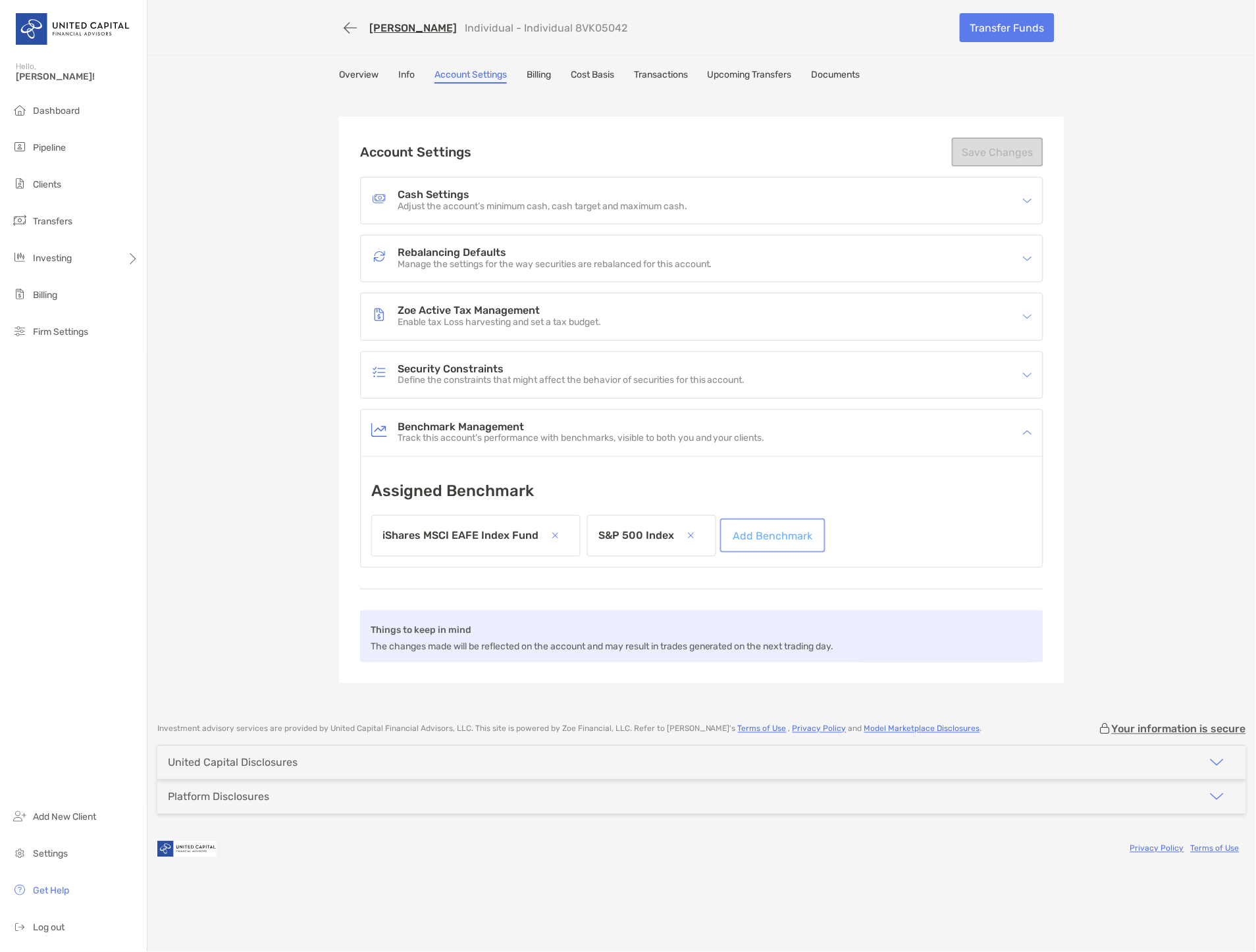
click at [759, 528] on link "Add Benchmark" at bounding box center [772, 535] width 100 height 29
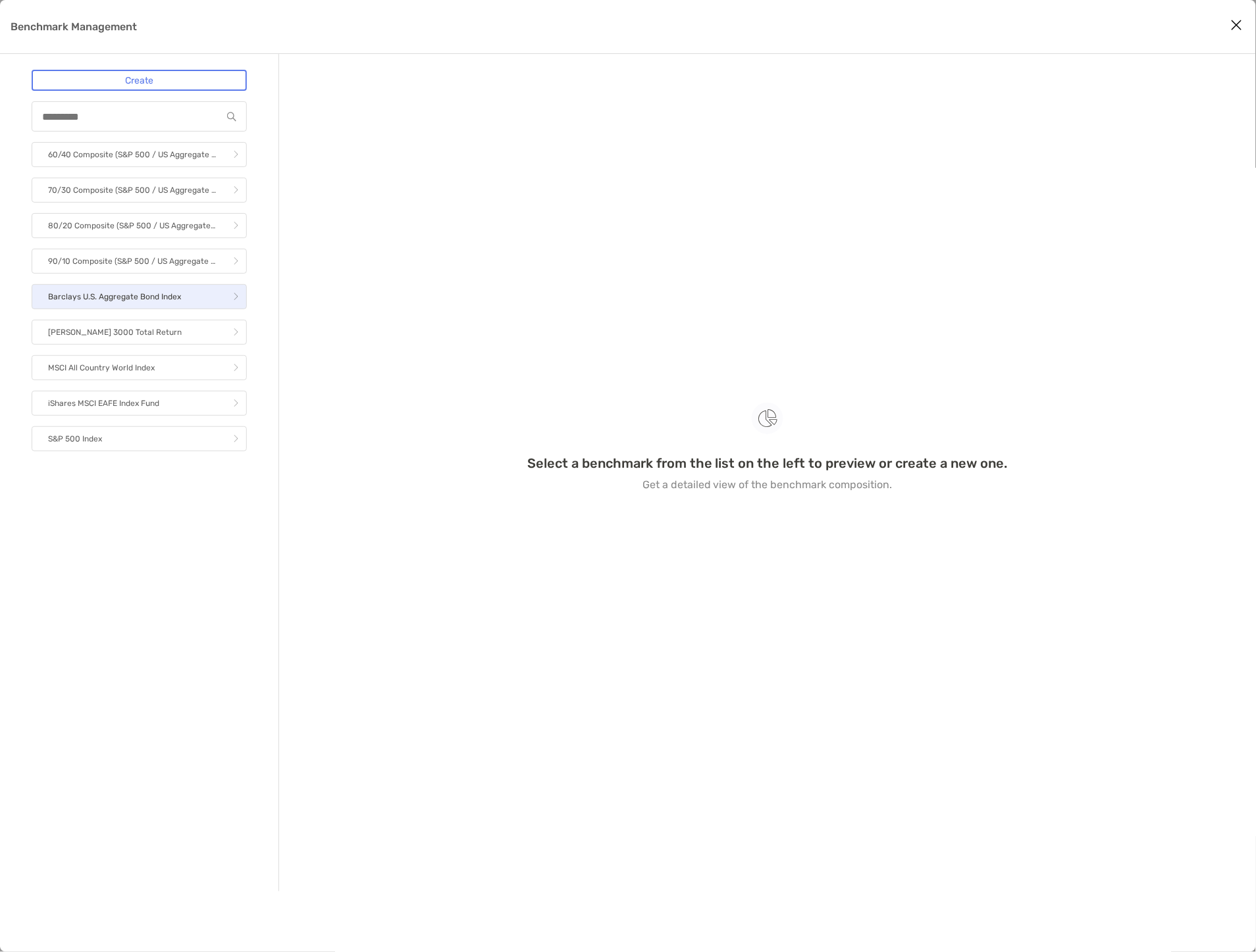
click at [175, 296] on p "Barclays U.S. Aggregate Bond Index" at bounding box center [114, 297] width 132 height 16
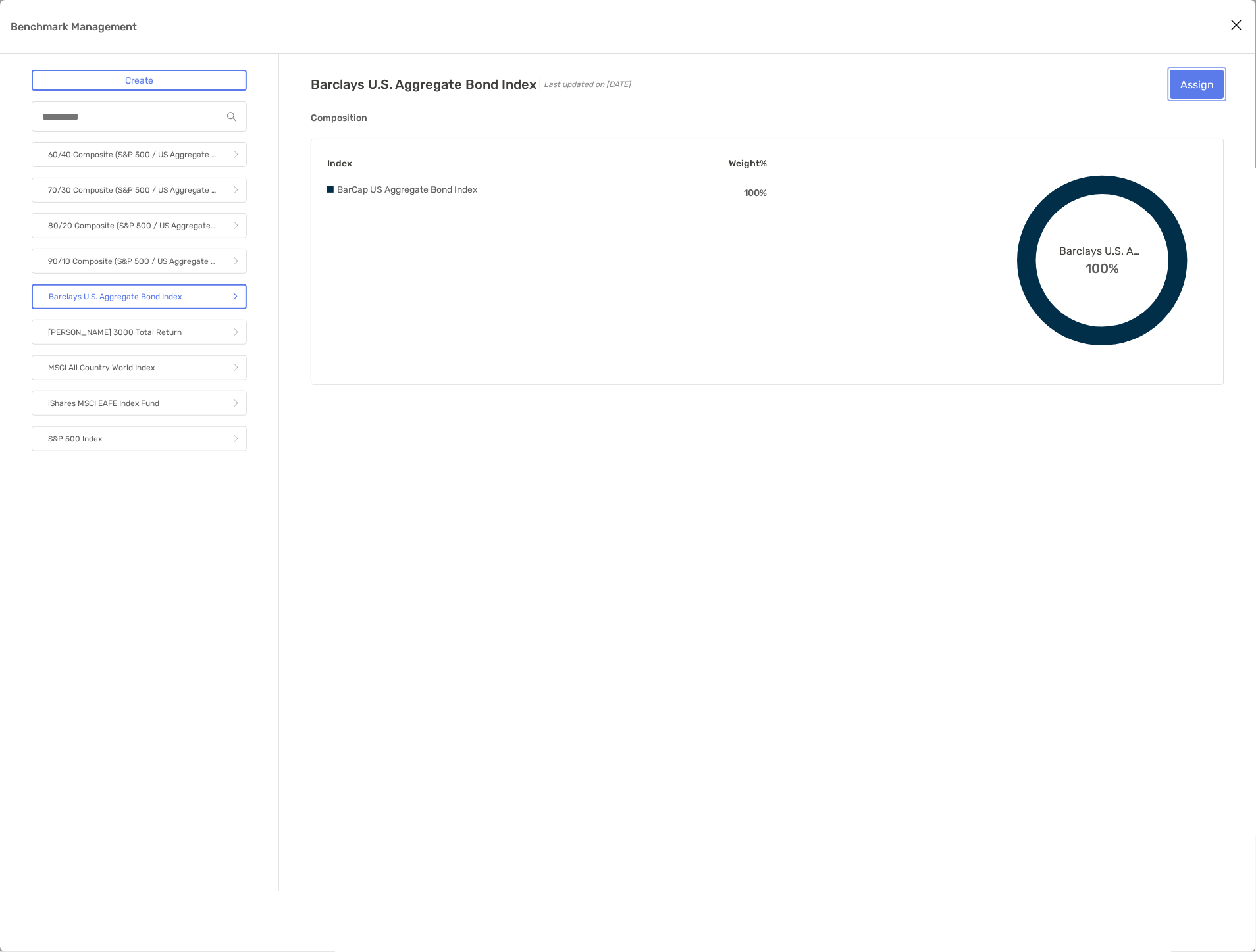
click at [1189, 79] on button "Assign" at bounding box center [1197, 84] width 54 height 29
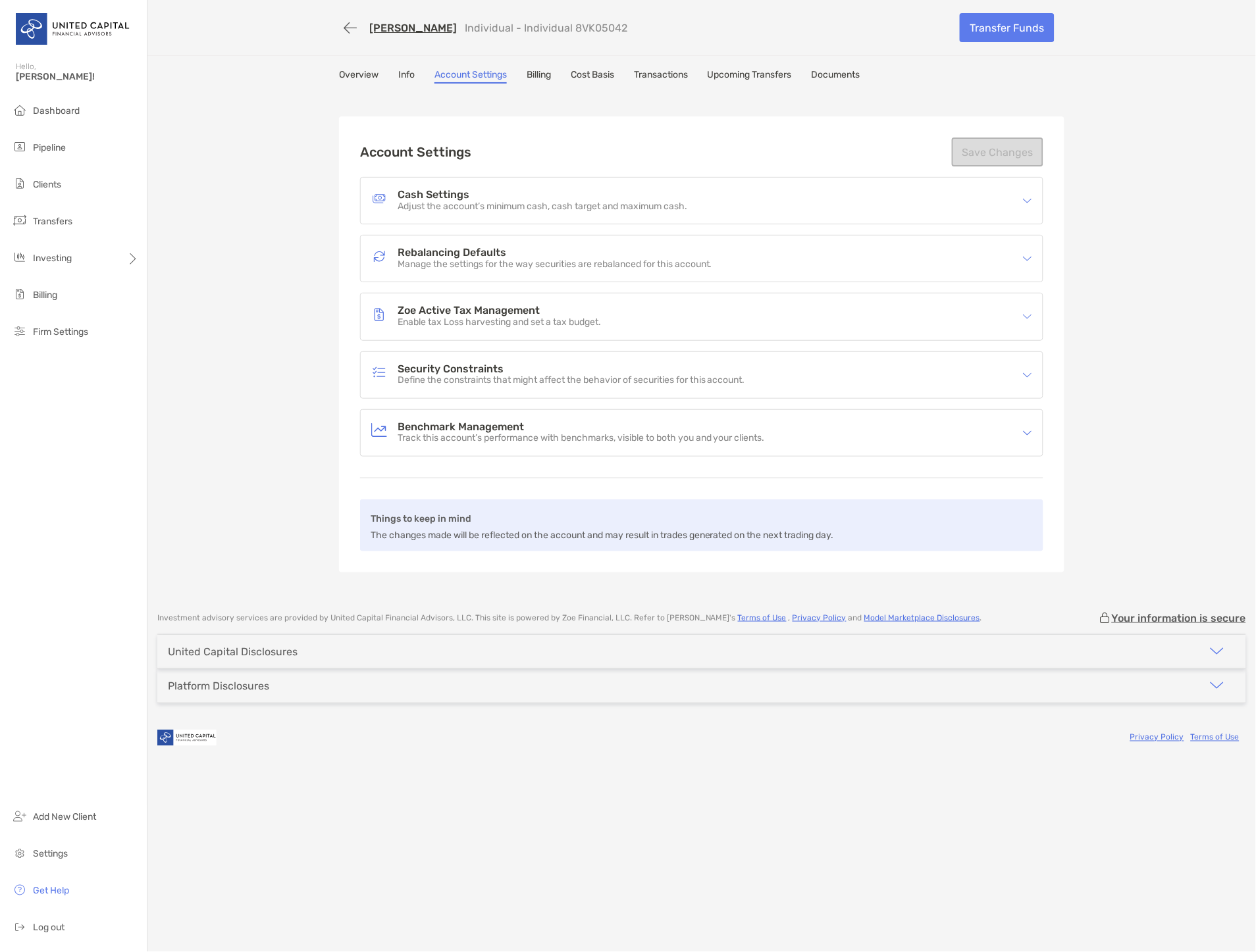
click at [412, 23] on link "[PERSON_NAME]" at bounding box center [413, 27] width 88 height 13
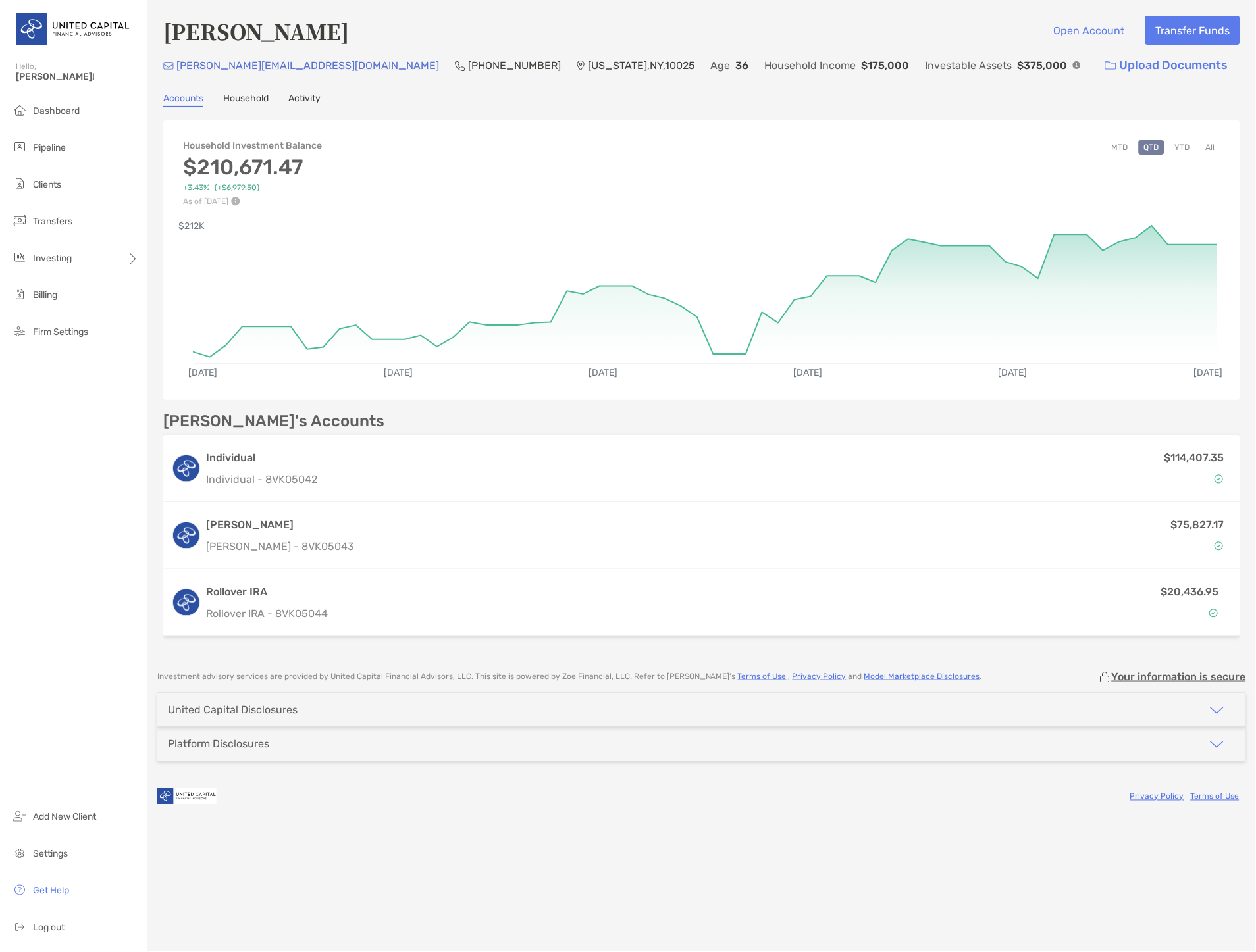
click at [1184, 137] on div "Household Investment Balance $210,671.47 +3.43% ( +$6,979.50 ) As of Sep 1, '25…" at bounding box center [702, 166] width 1077 height 79
click at [1185, 141] on button "YTD" at bounding box center [1182, 147] width 26 height 14
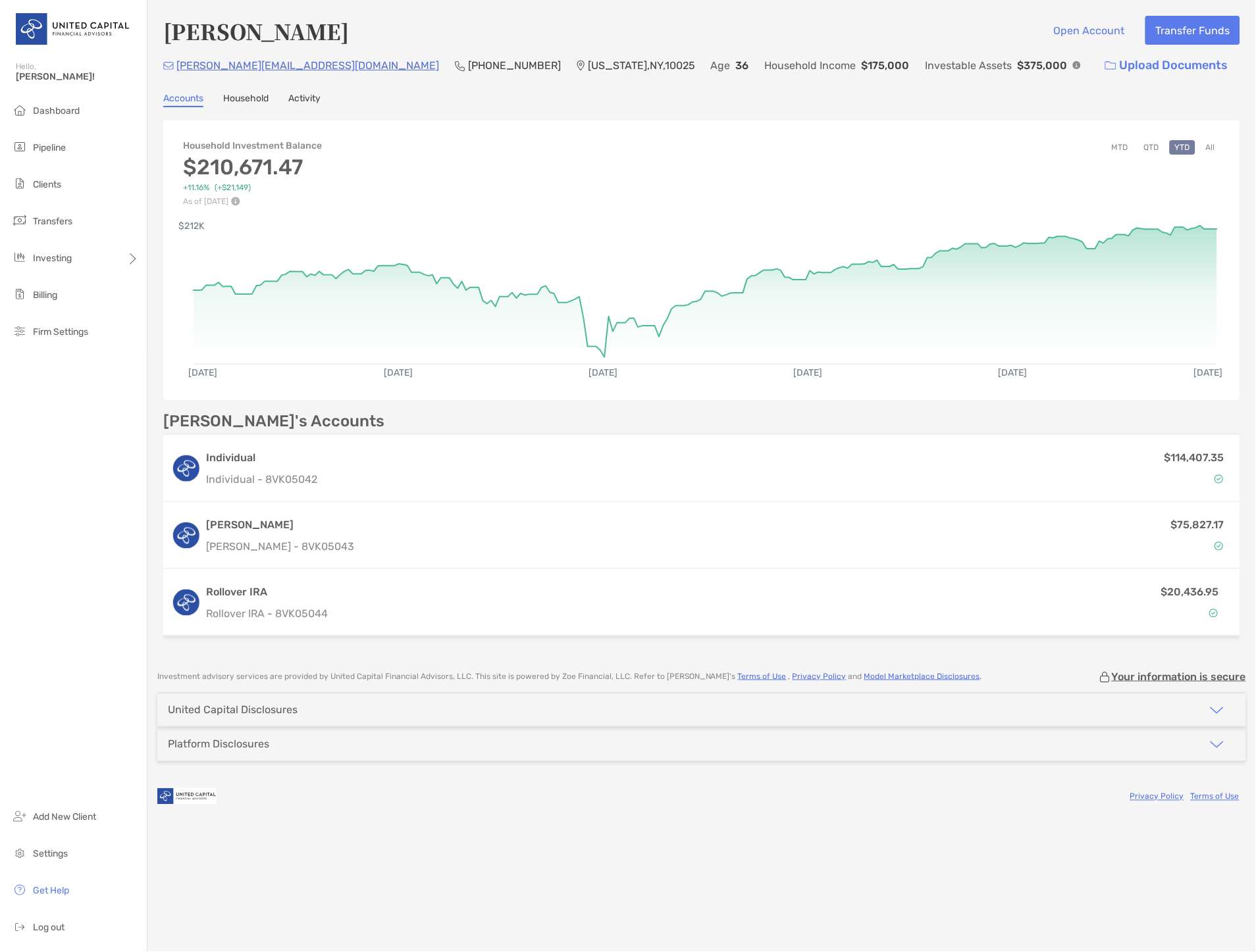
click at [1209, 141] on button "All" at bounding box center [1210, 147] width 19 height 14
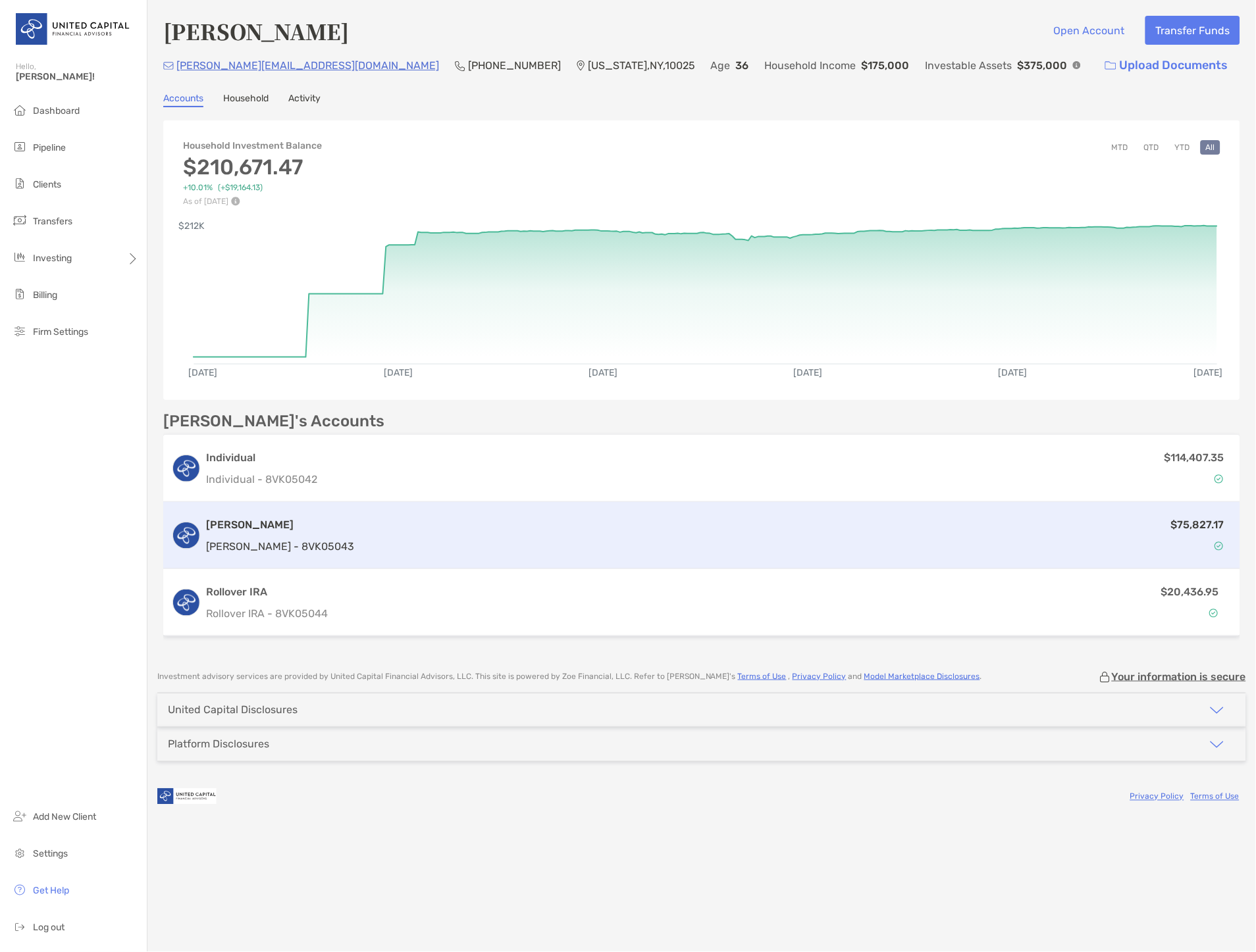
click at [633, 545] on div "$75,827.17" at bounding box center [796, 534] width 873 height 38
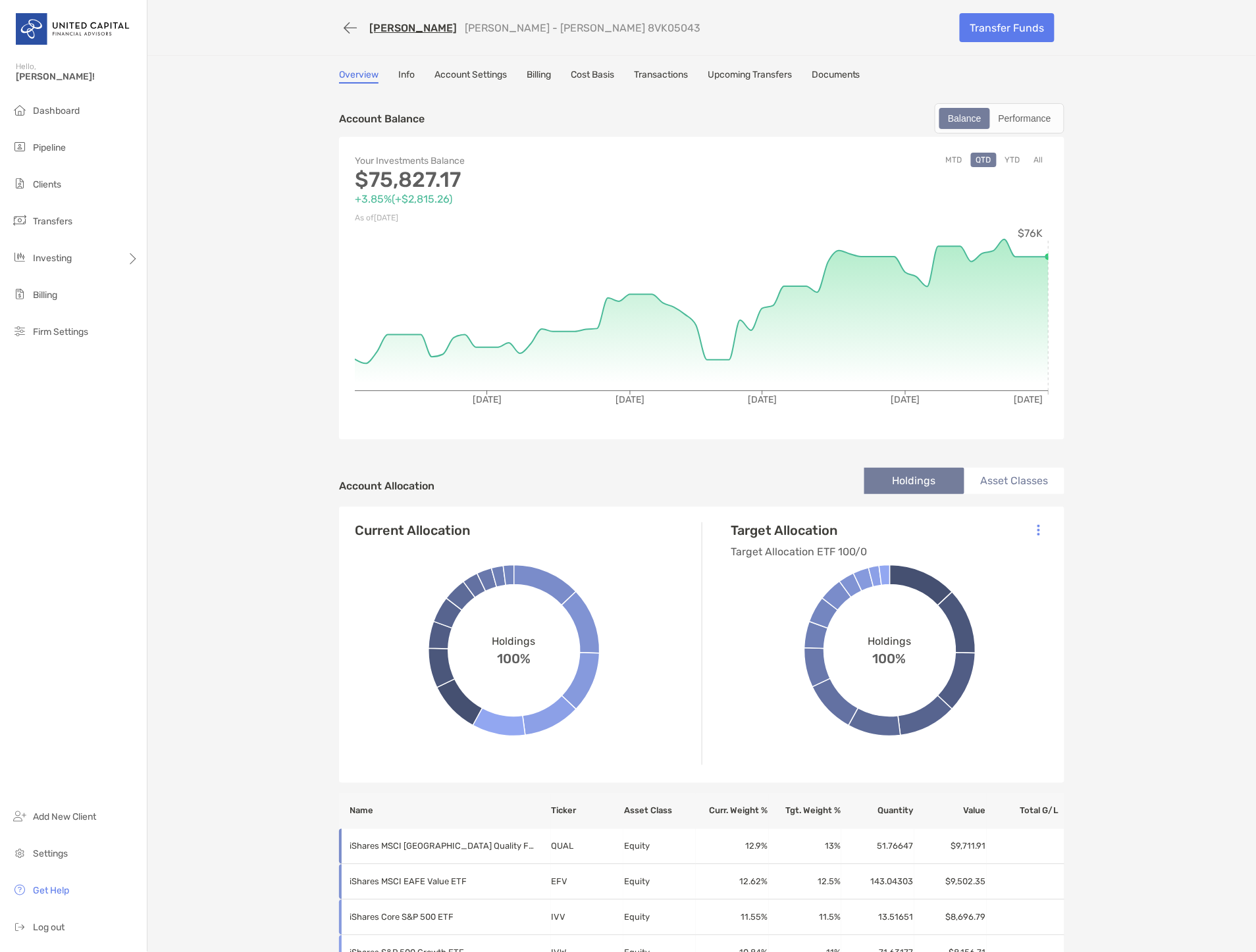
click at [487, 76] on link "Account Settings" at bounding box center [470, 75] width 73 height 14
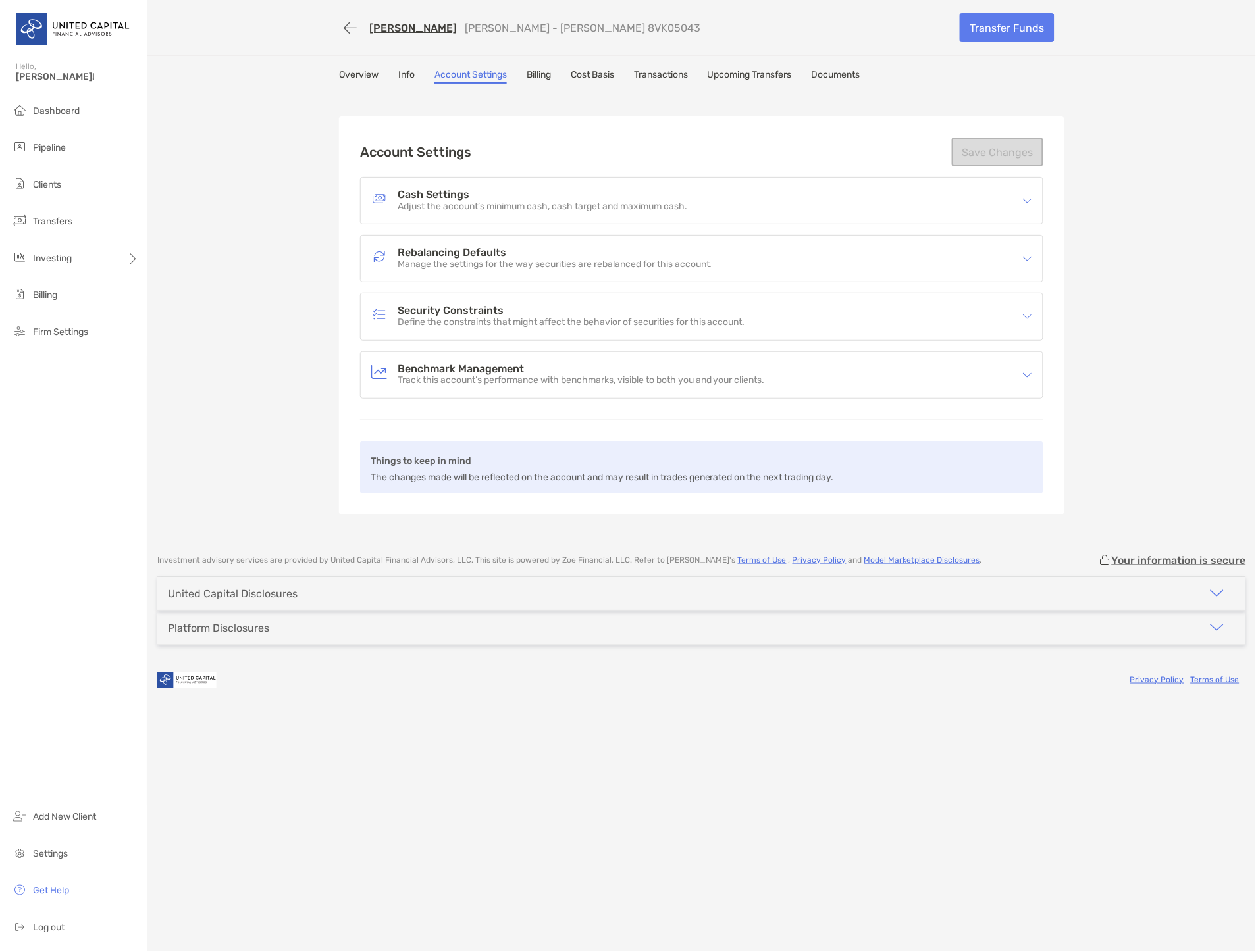
click at [516, 363] on h4 "Benchmark Management" at bounding box center [581, 369] width 367 height 12
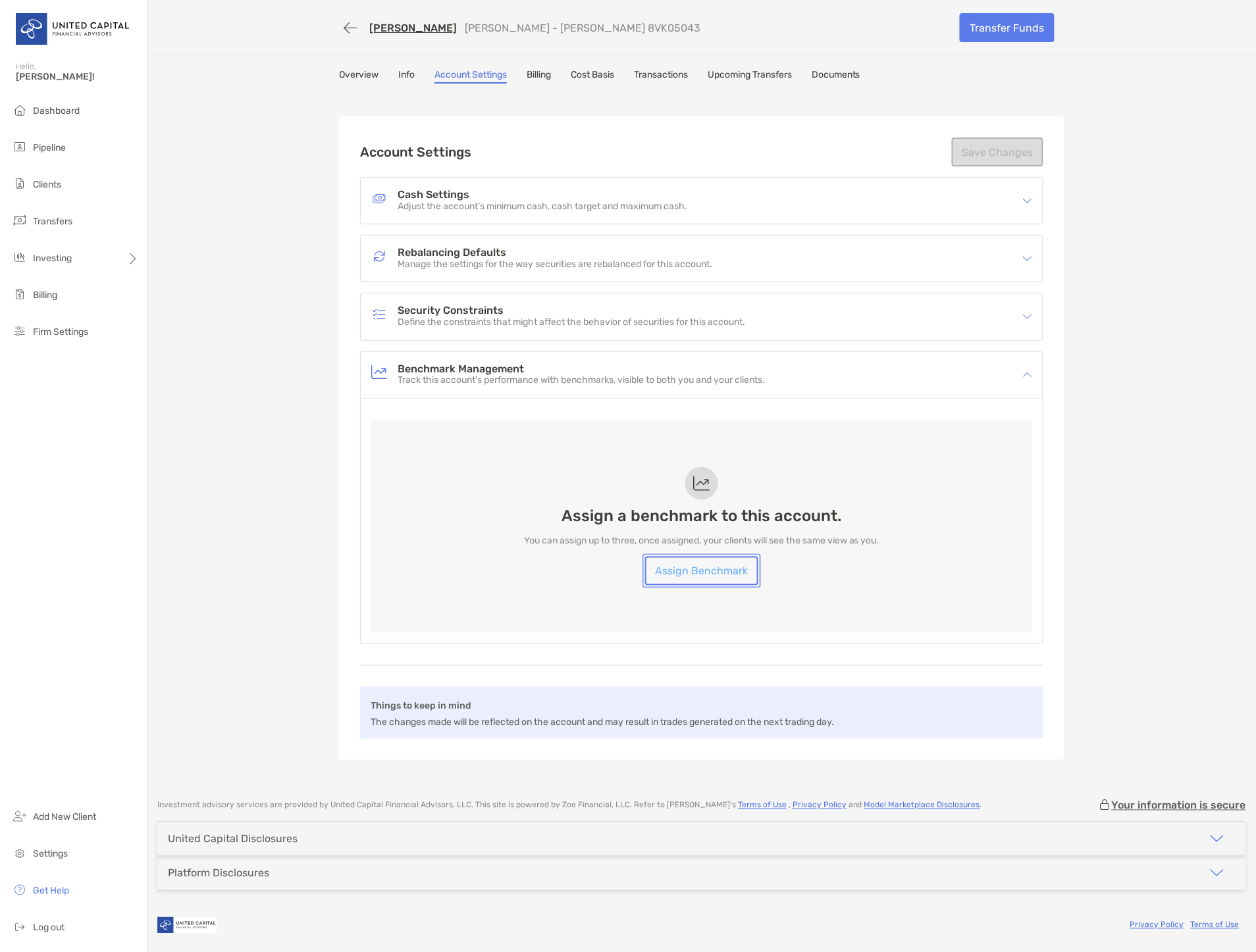
click at [697, 568] on link "Assign Benchmark" at bounding box center [701, 571] width 113 height 29
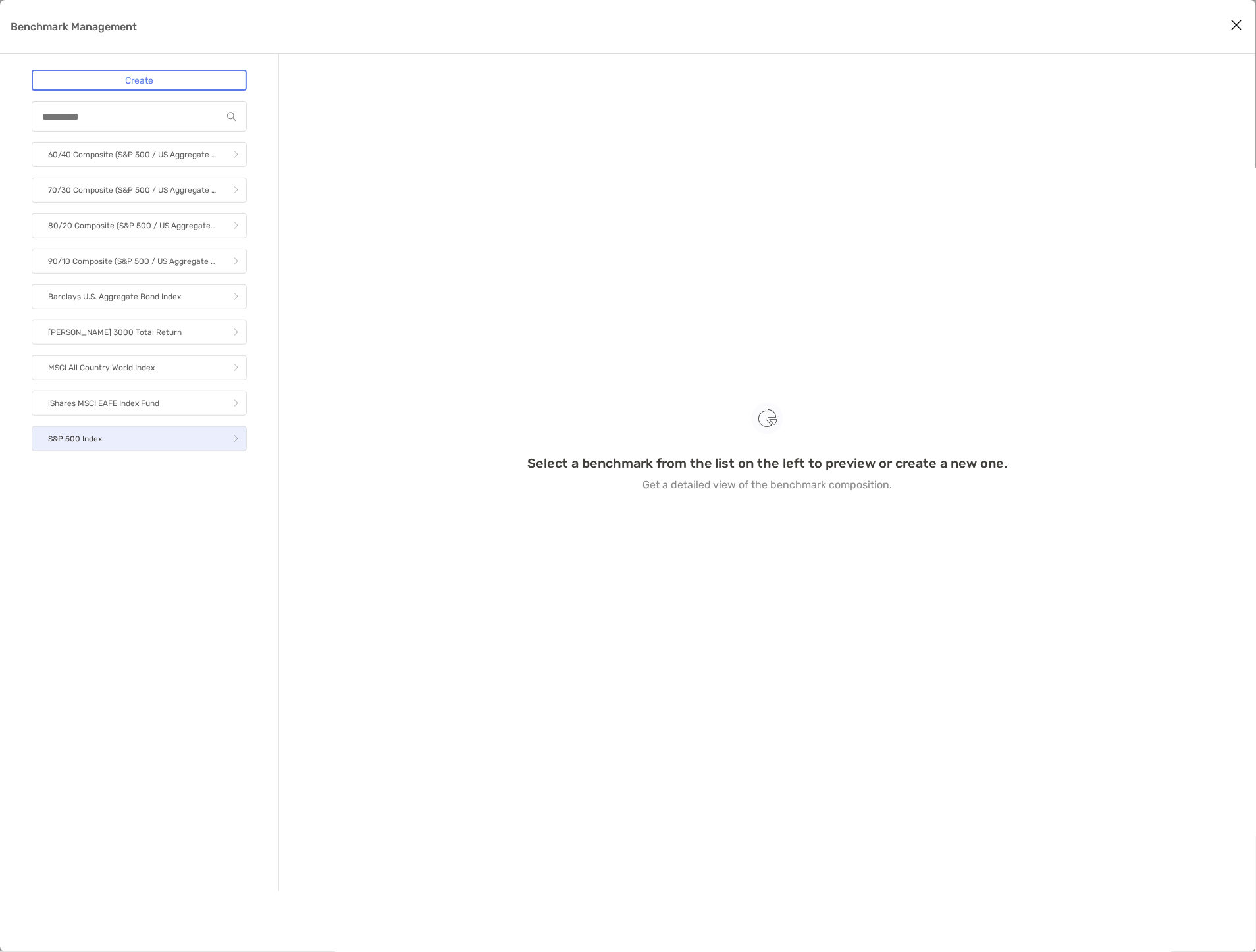
click at [161, 436] on link "S&P 500 Index" at bounding box center [139, 439] width 216 height 25
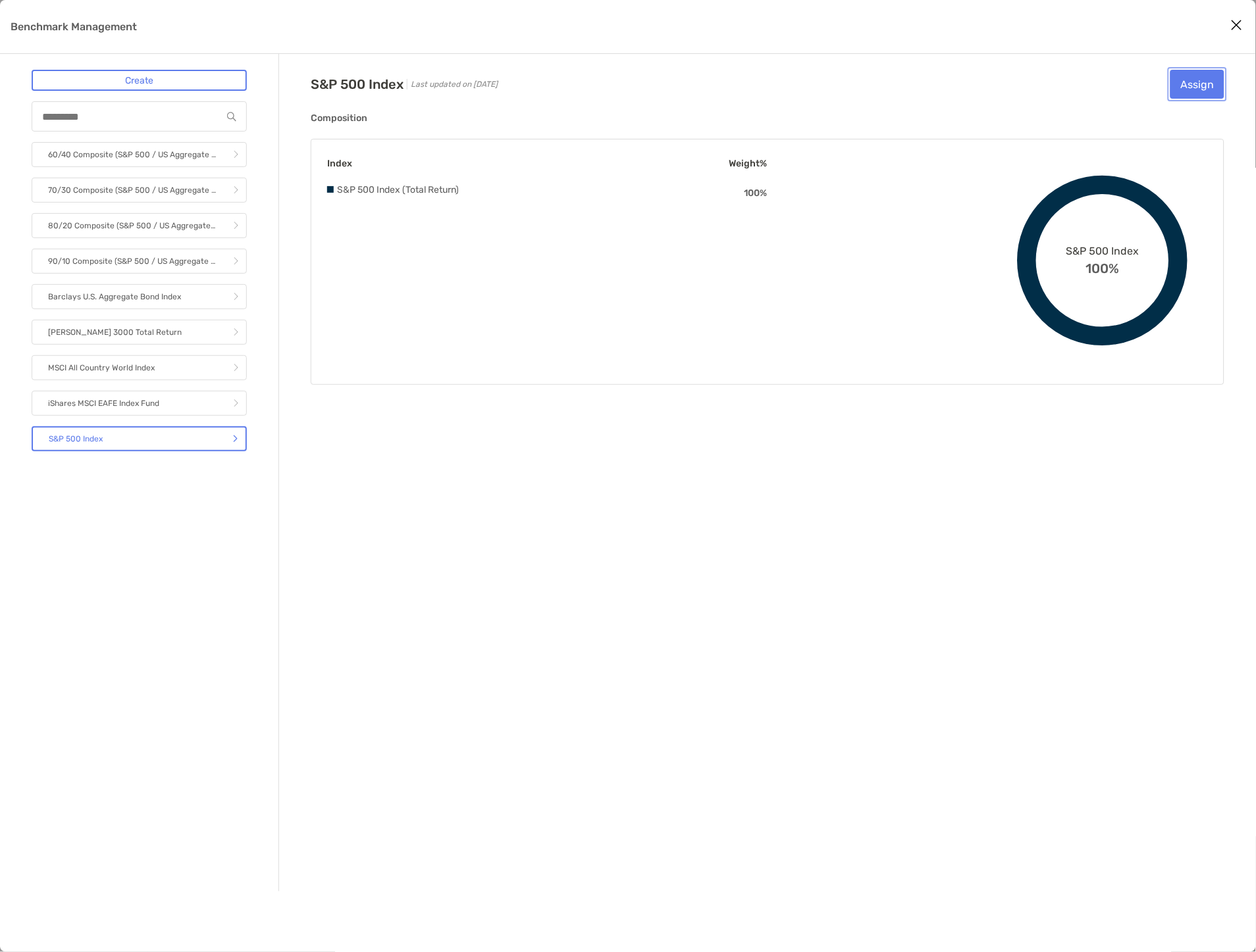
click at [1210, 75] on button "Assign" at bounding box center [1197, 84] width 54 height 29
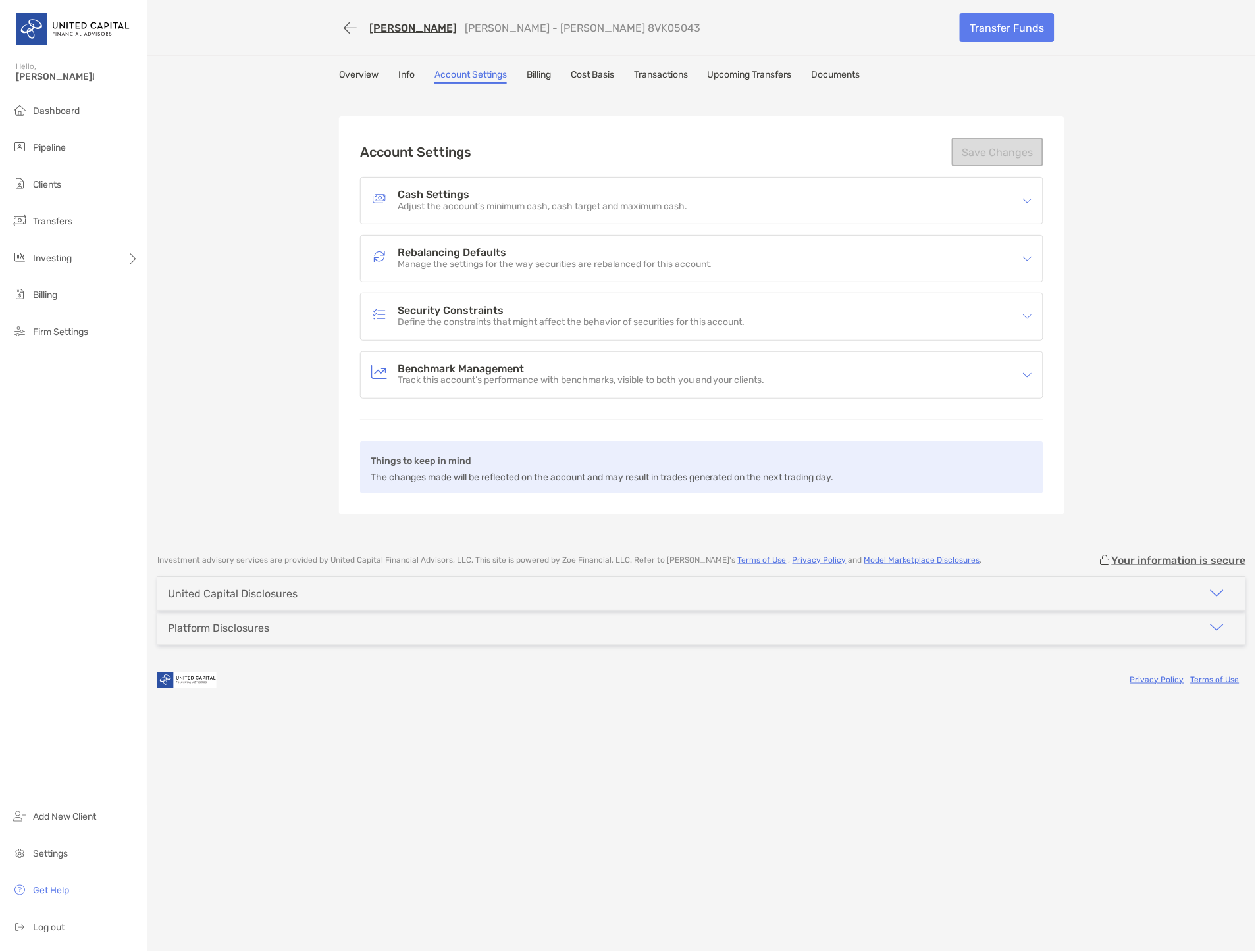
click at [482, 364] on h4 "Benchmark Management" at bounding box center [581, 369] width 367 height 12
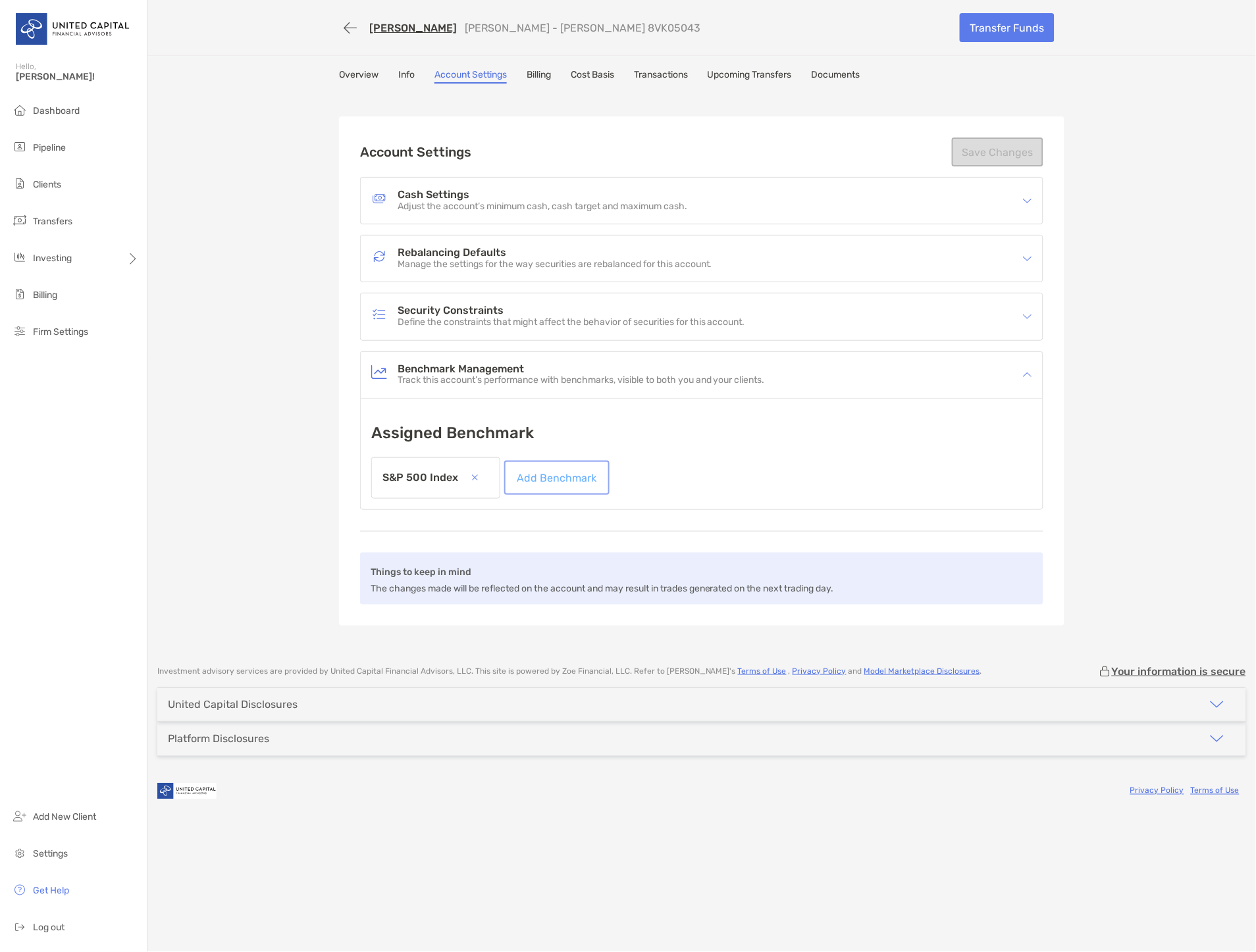
click at [537, 476] on link "Add Benchmark" at bounding box center [556, 477] width 100 height 29
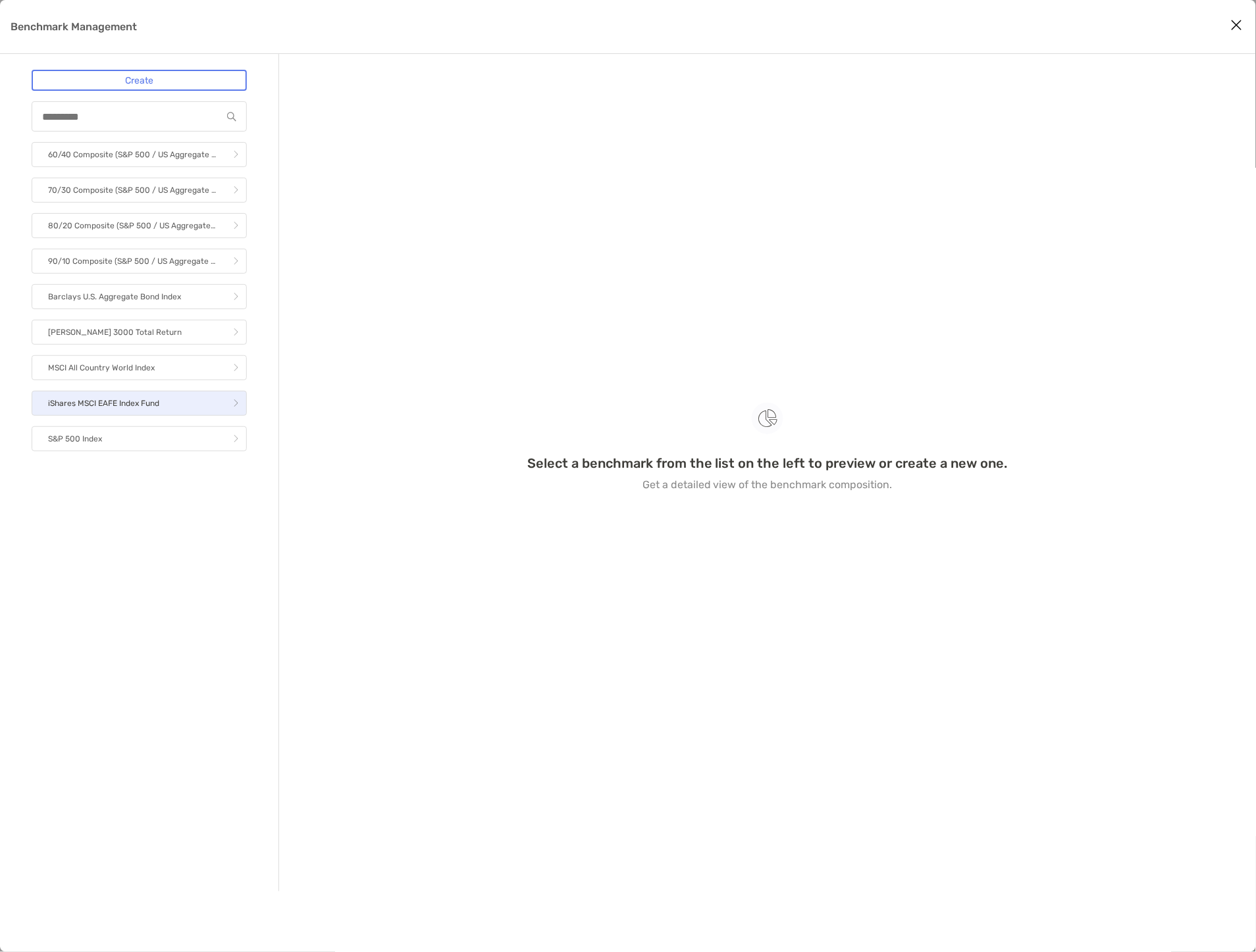
click at [174, 393] on link "iShares MSCI EAFE Index Fund" at bounding box center [139, 403] width 216 height 25
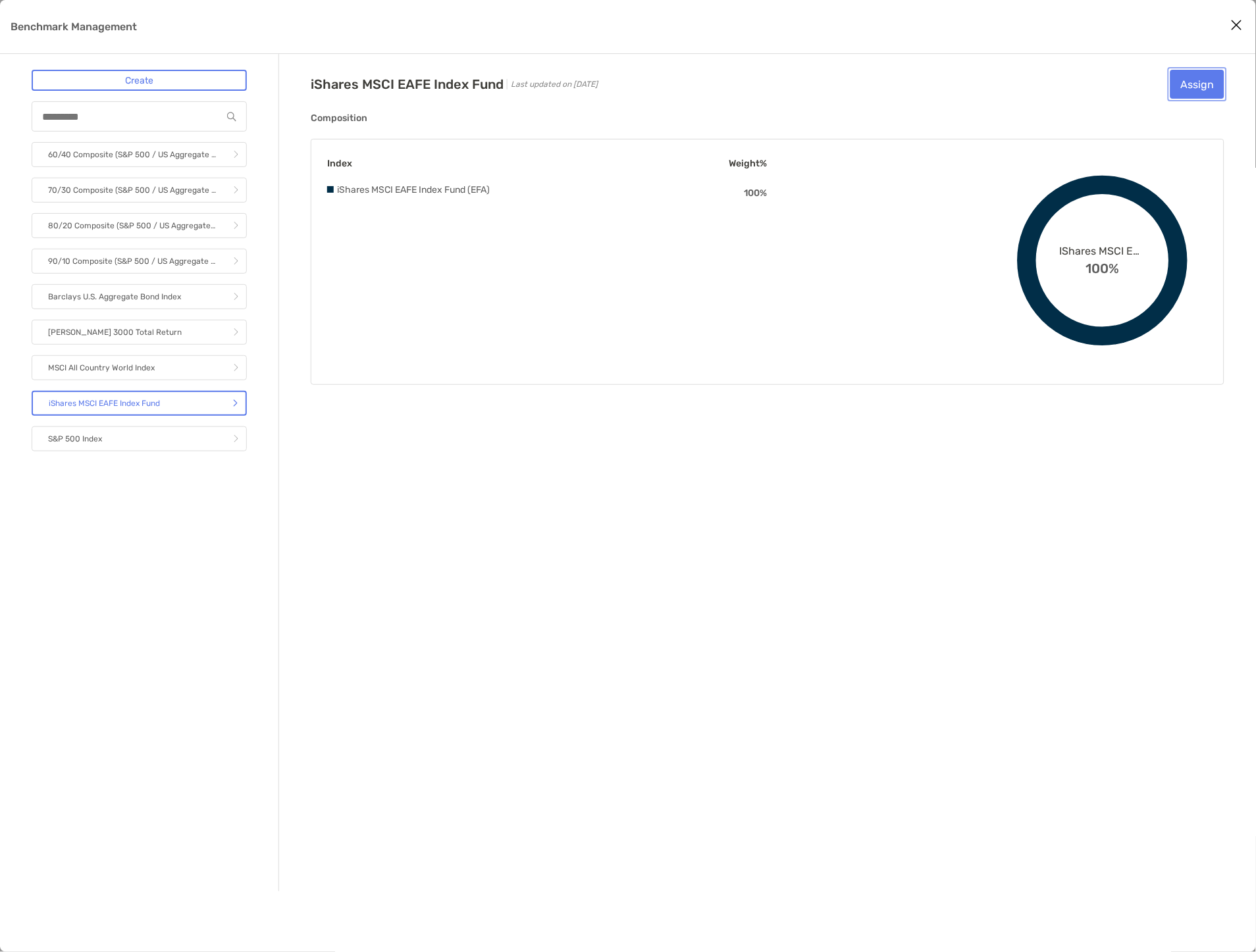
click at [1183, 92] on button "Assign" at bounding box center [1197, 84] width 54 height 29
click at [178, 413] on body "Hello, McKenzie! Dashboard Pipeline Clients Transfers Investing Billing Firm Se…" at bounding box center [628, 476] width 1256 height 952
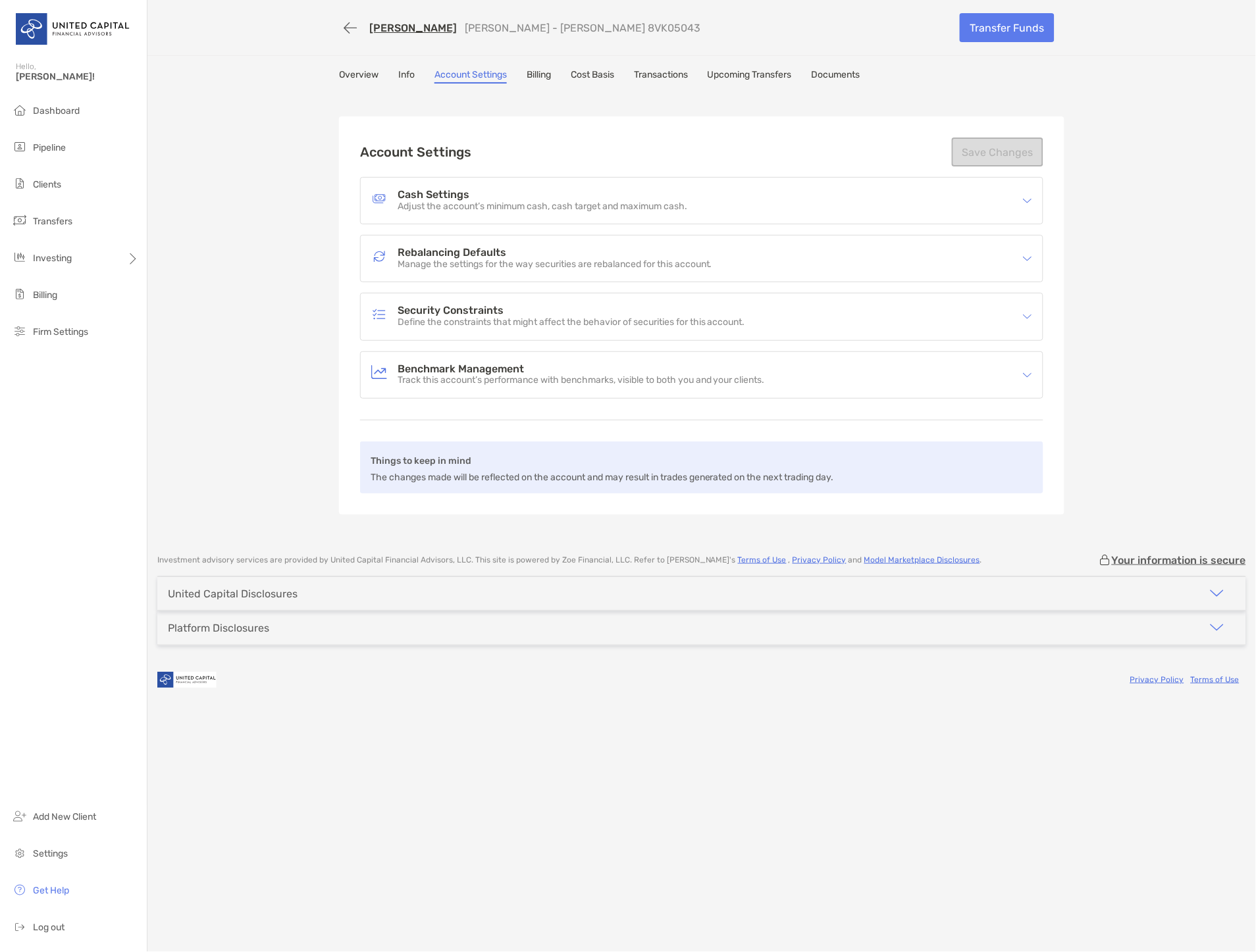
click at [598, 378] on p "Track this account’s performance with benchmarks, visible to both you and your …" at bounding box center [581, 381] width 367 height 12
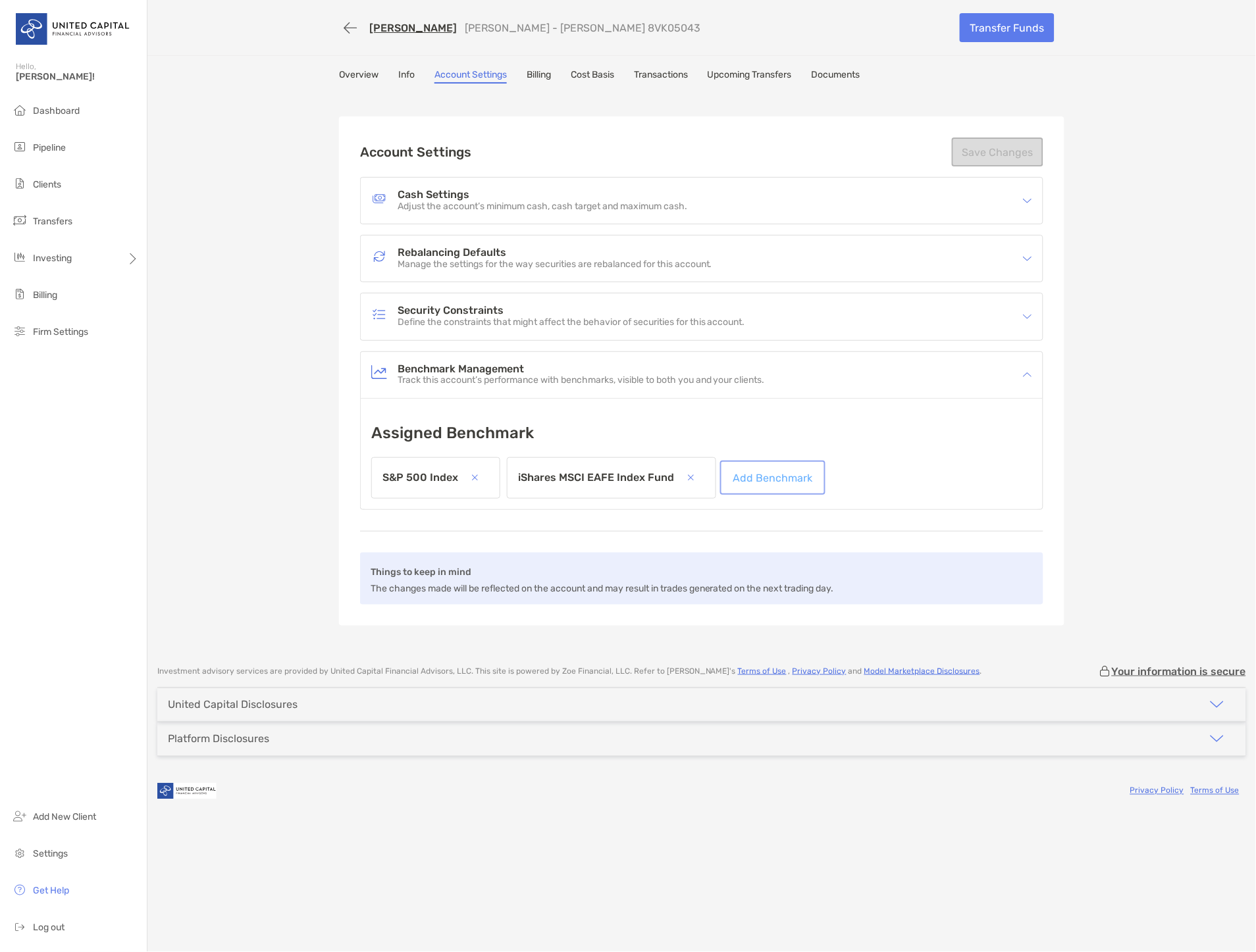
click at [767, 478] on link "Add Benchmark" at bounding box center [772, 477] width 100 height 29
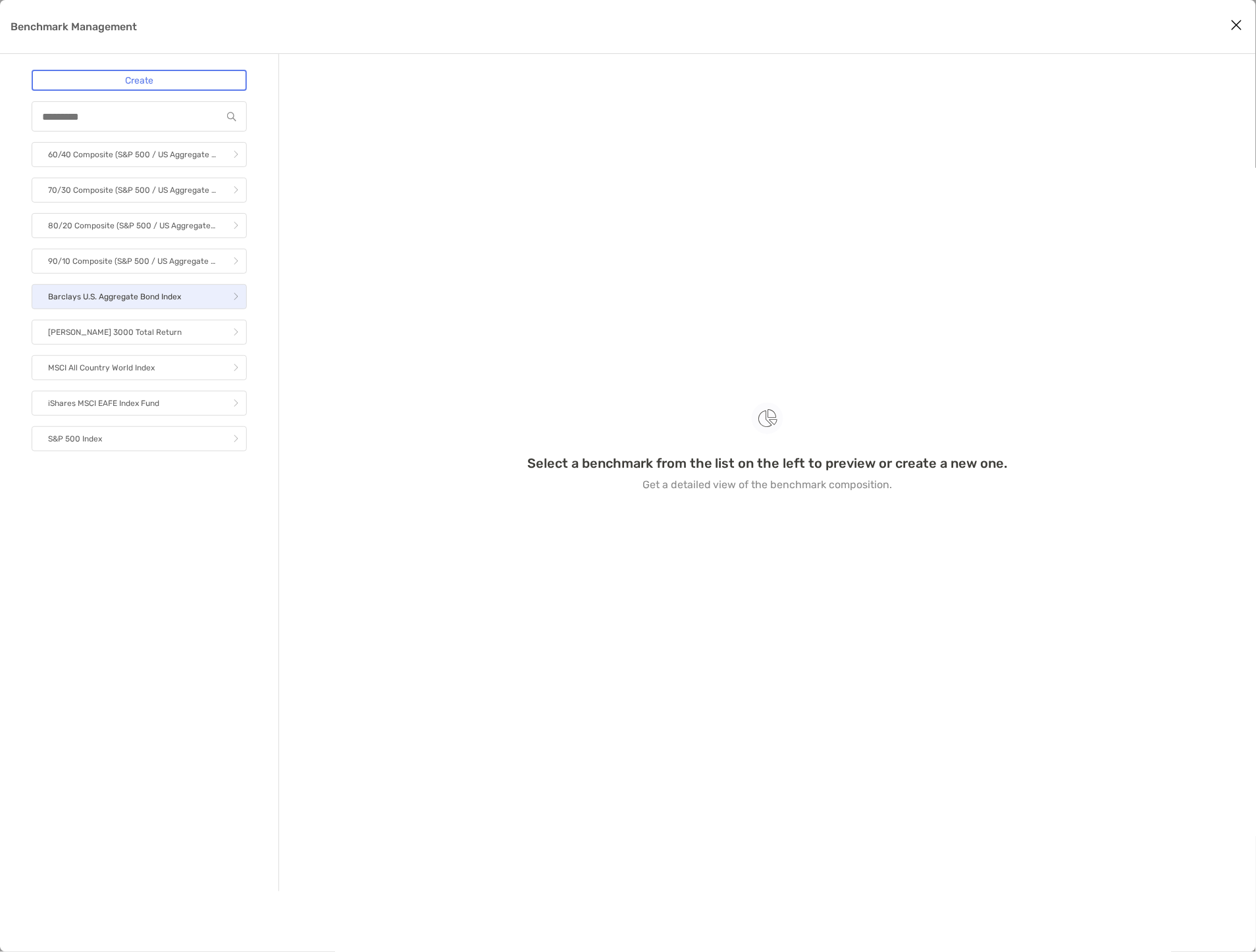
click at [186, 300] on link "Barclays U.S. Aggregate Bond Index" at bounding box center [139, 297] width 216 height 25
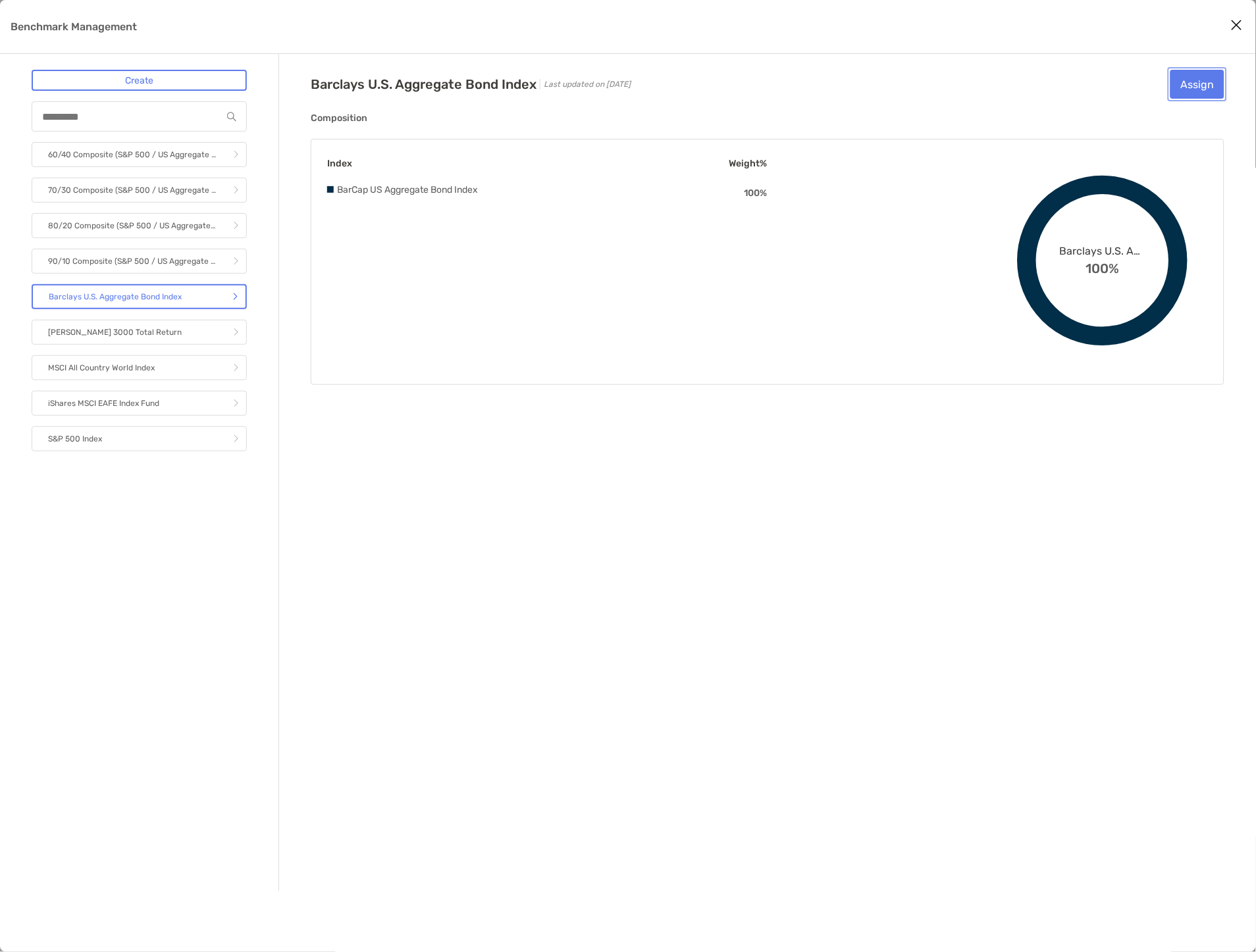
click at [1183, 77] on button "Assign" at bounding box center [1197, 84] width 54 height 29
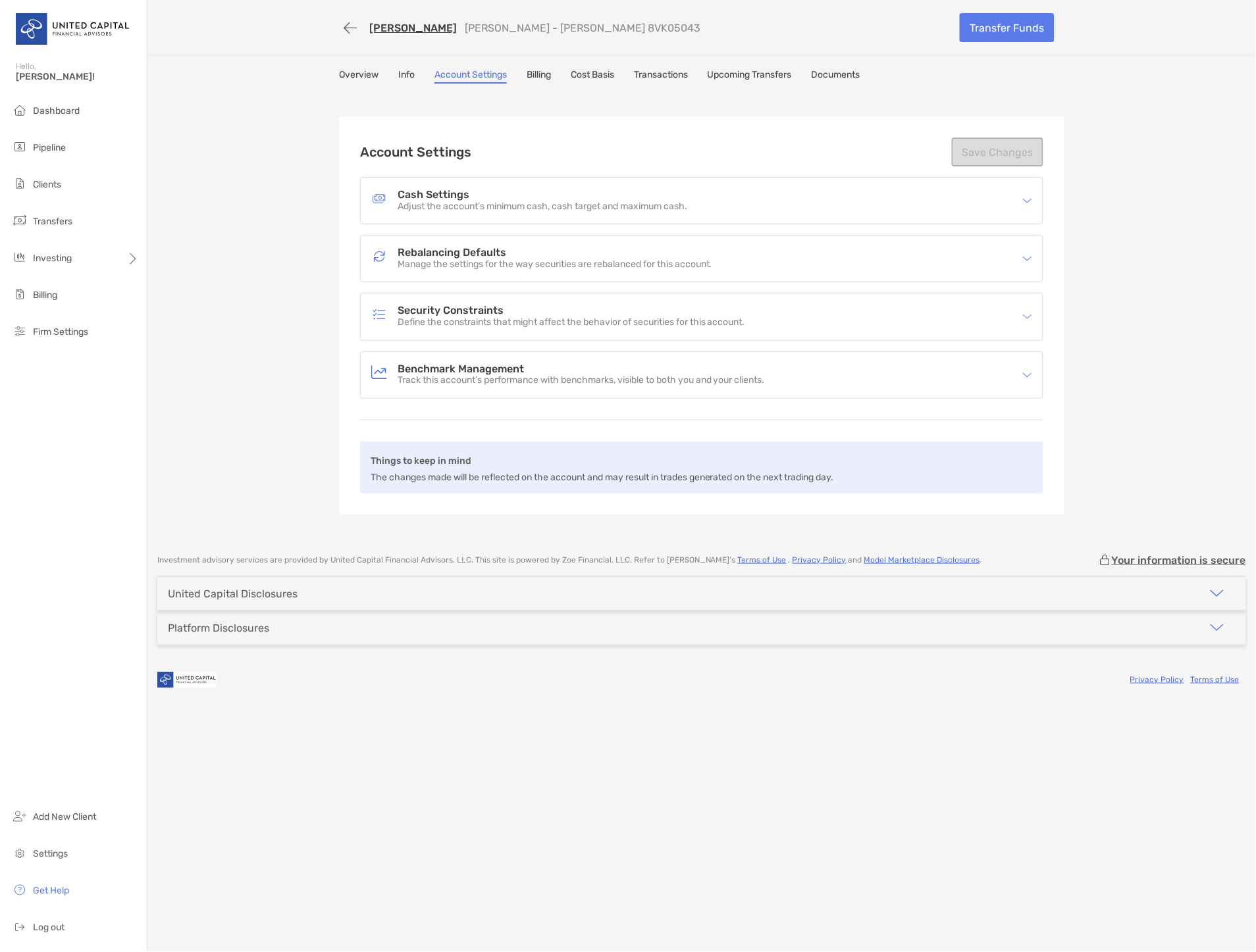
click at [616, 253] on h4 "Rebalancing Defaults" at bounding box center [554, 253] width 314 height 12
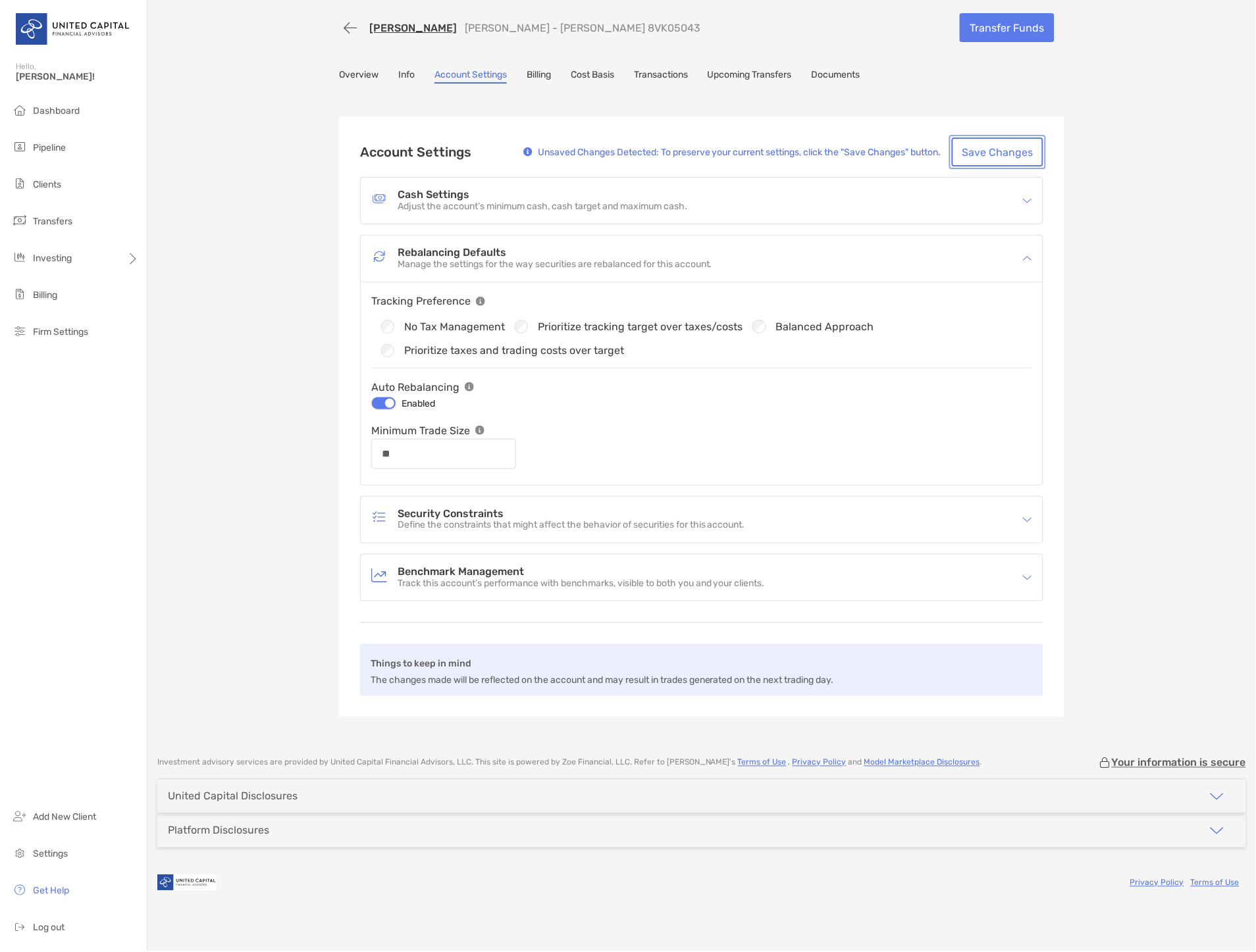
click at [992, 156] on button "Save Changes" at bounding box center [997, 152] width 92 height 29
type input "**"
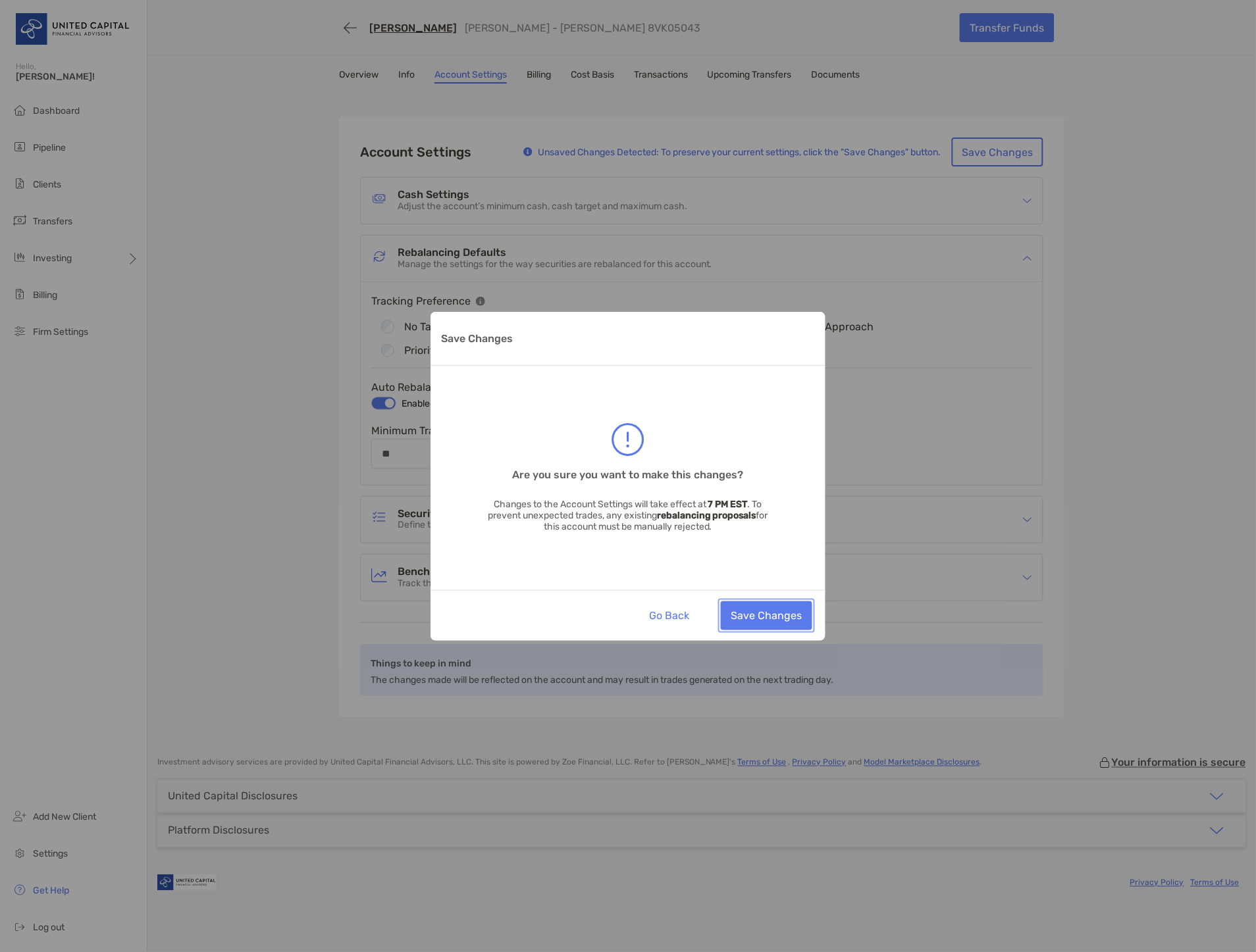
click at [766, 619] on button "Save Changes" at bounding box center [766, 616] width 92 height 29
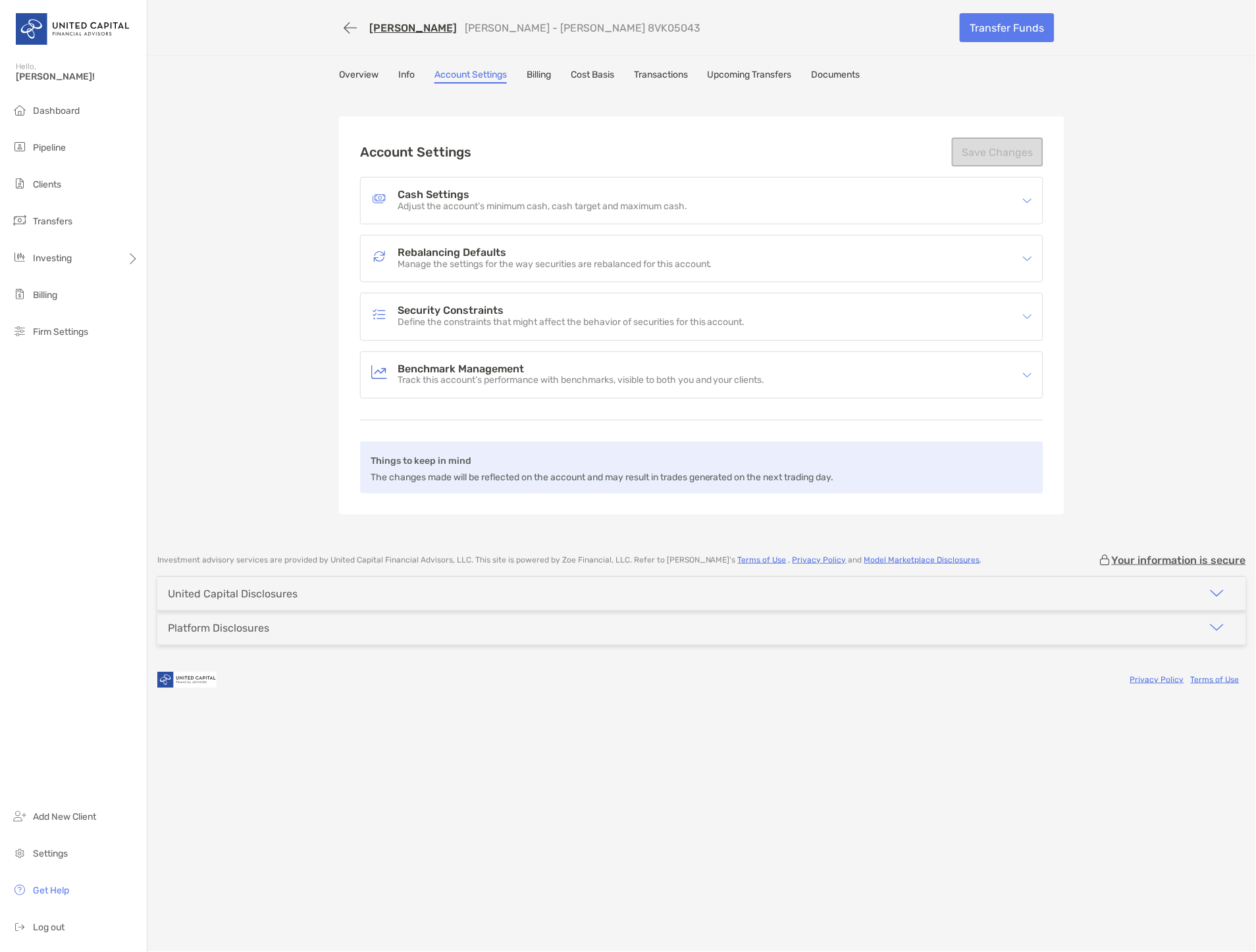
click at [431, 30] on link "[PERSON_NAME]" at bounding box center [413, 27] width 88 height 13
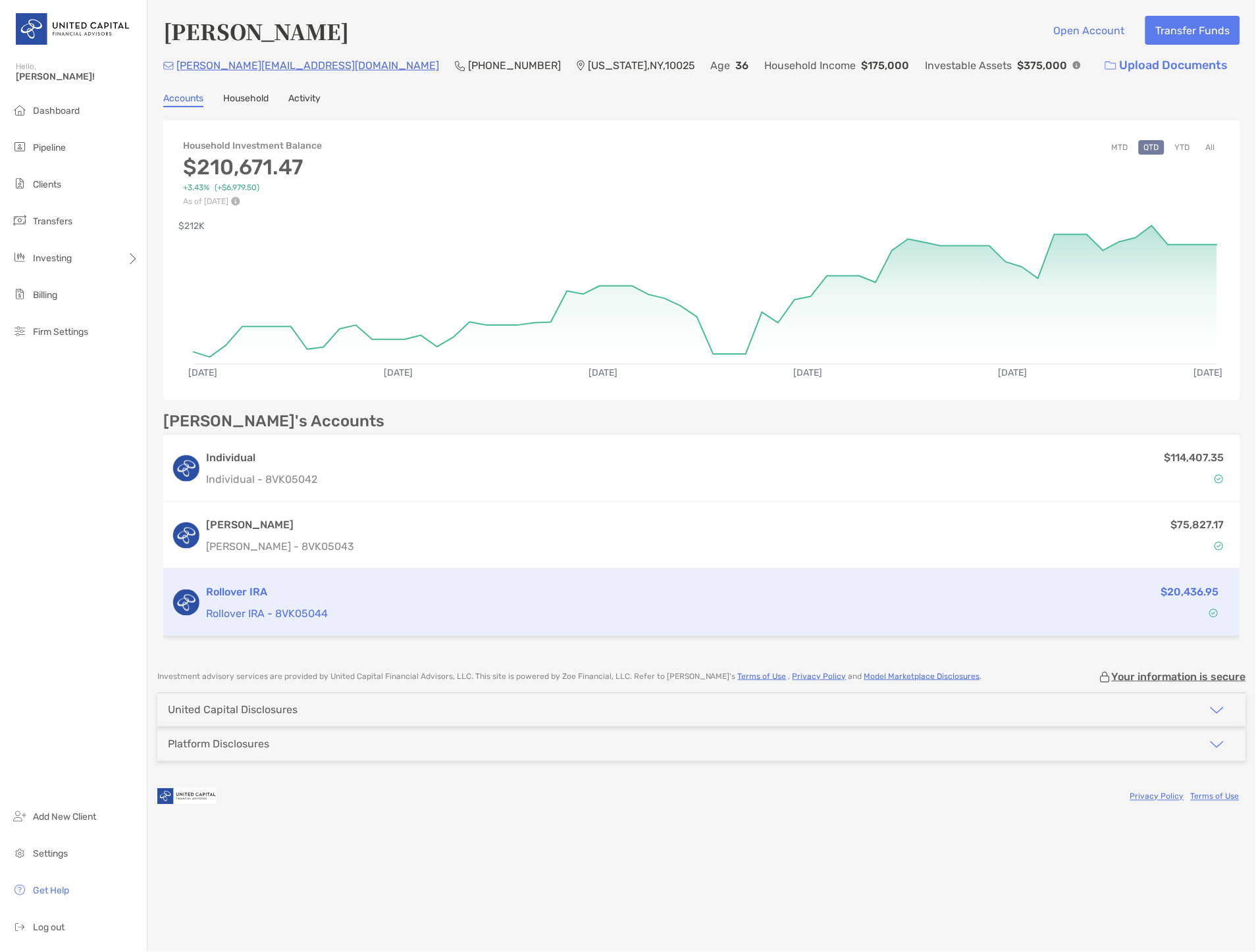
click at [397, 609] on p "Rollover IRA - 8VK05044" at bounding box center [589, 613] width 766 height 16
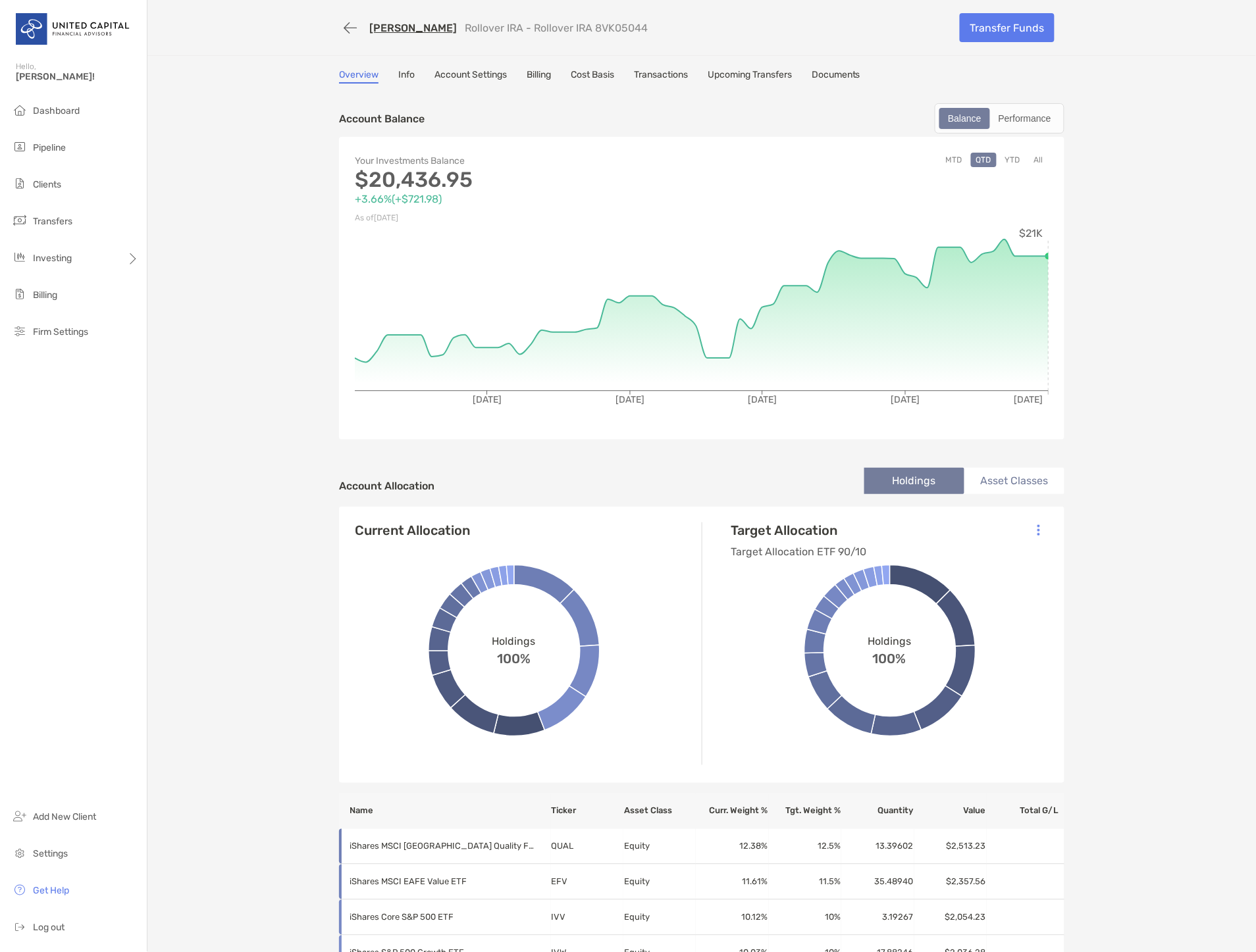
click at [480, 74] on link "Account Settings" at bounding box center [470, 75] width 73 height 14
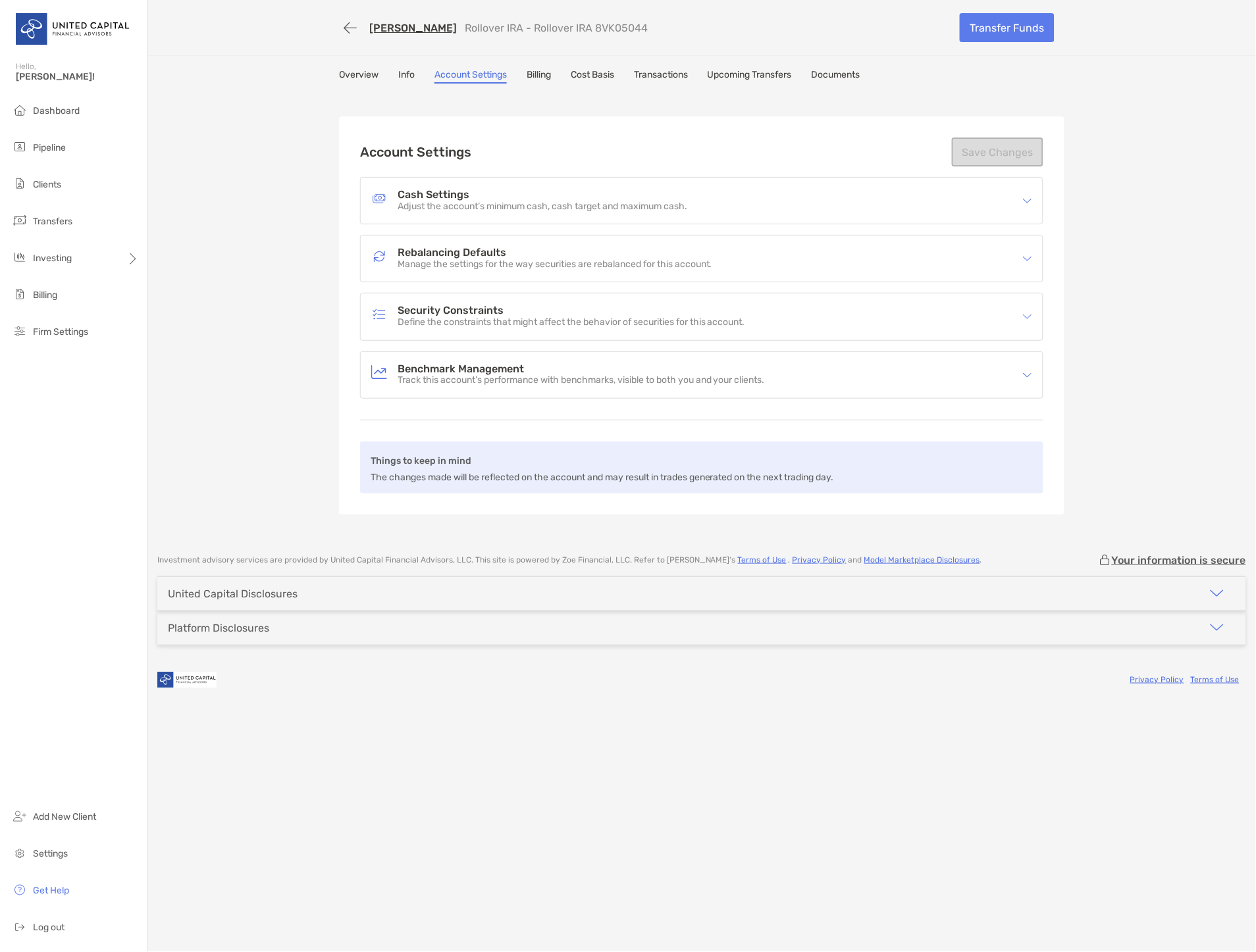
click at [503, 267] on p "Manage the settings for the way securities are rebalanced for this account." at bounding box center [554, 265] width 314 height 12
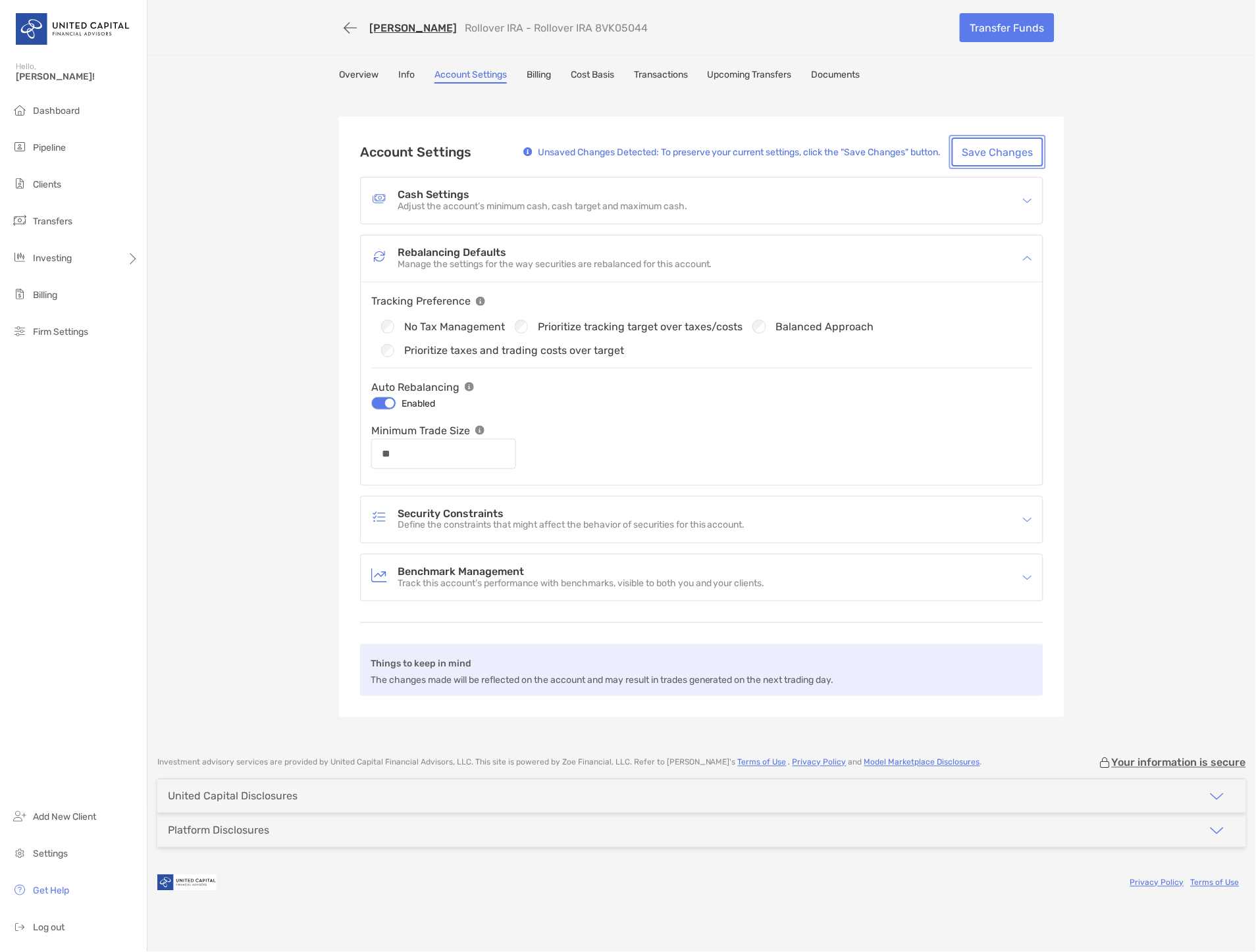
click at [1015, 150] on button "Save Changes" at bounding box center [997, 152] width 92 height 29
type input "**"
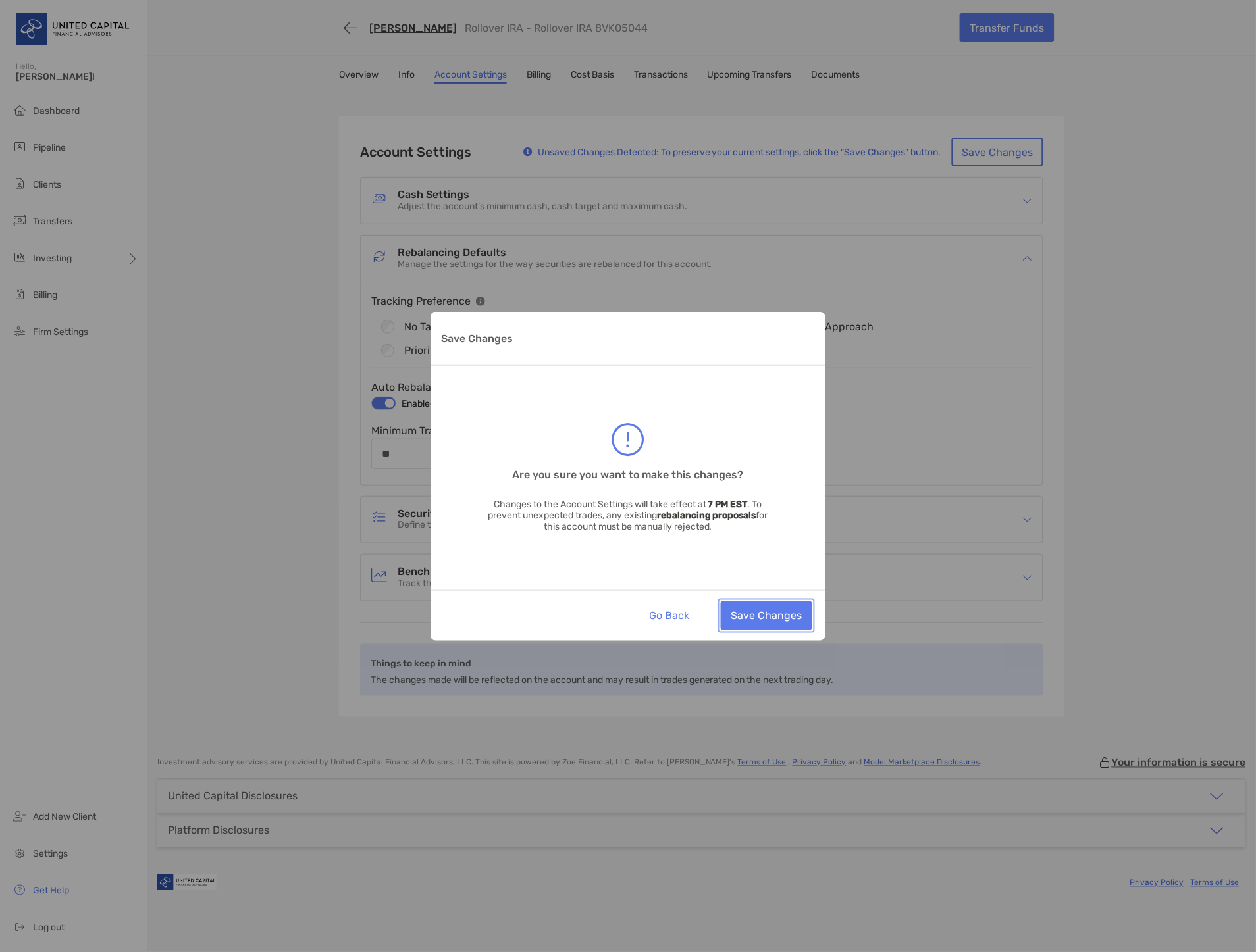
click at [788, 606] on button "Save Changes" at bounding box center [766, 616] width 92 height 29
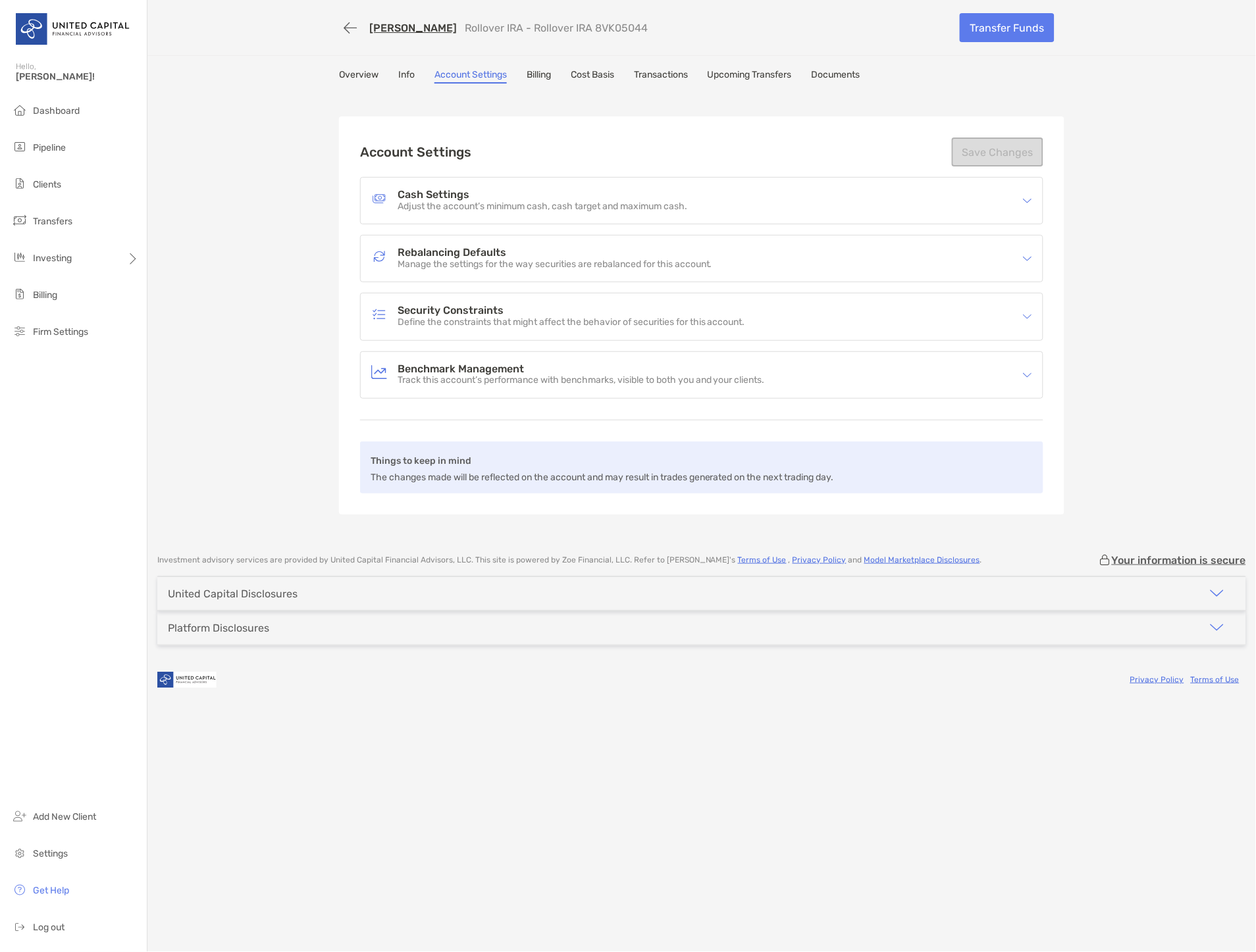
click at [570, 371] on h4 "Benchmark Management" at bounding box center [581, 369] width 367 height 12
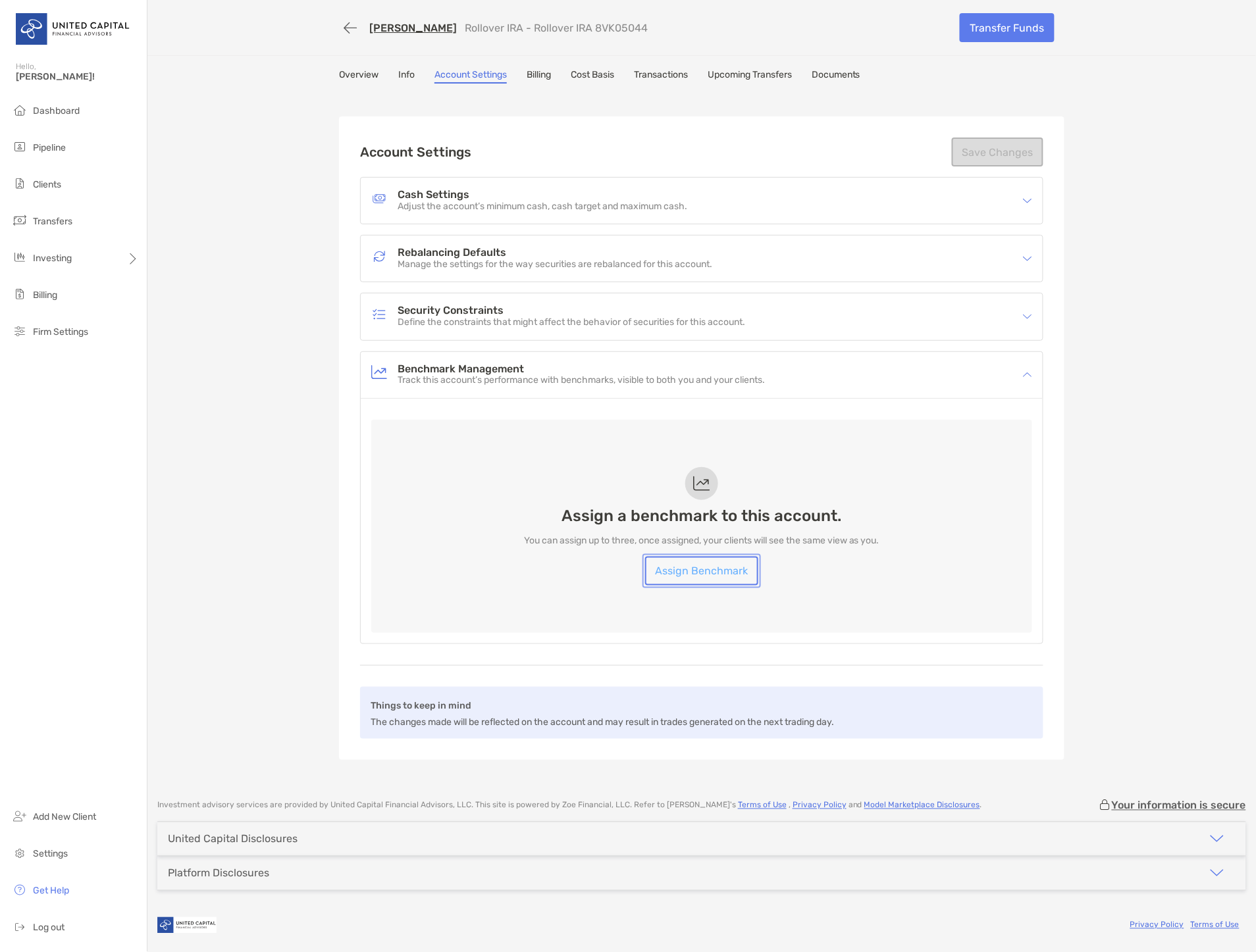
click at [708, 569] on link "Assign Benchmark" at bounding box center [701, 571] width 113 height 29
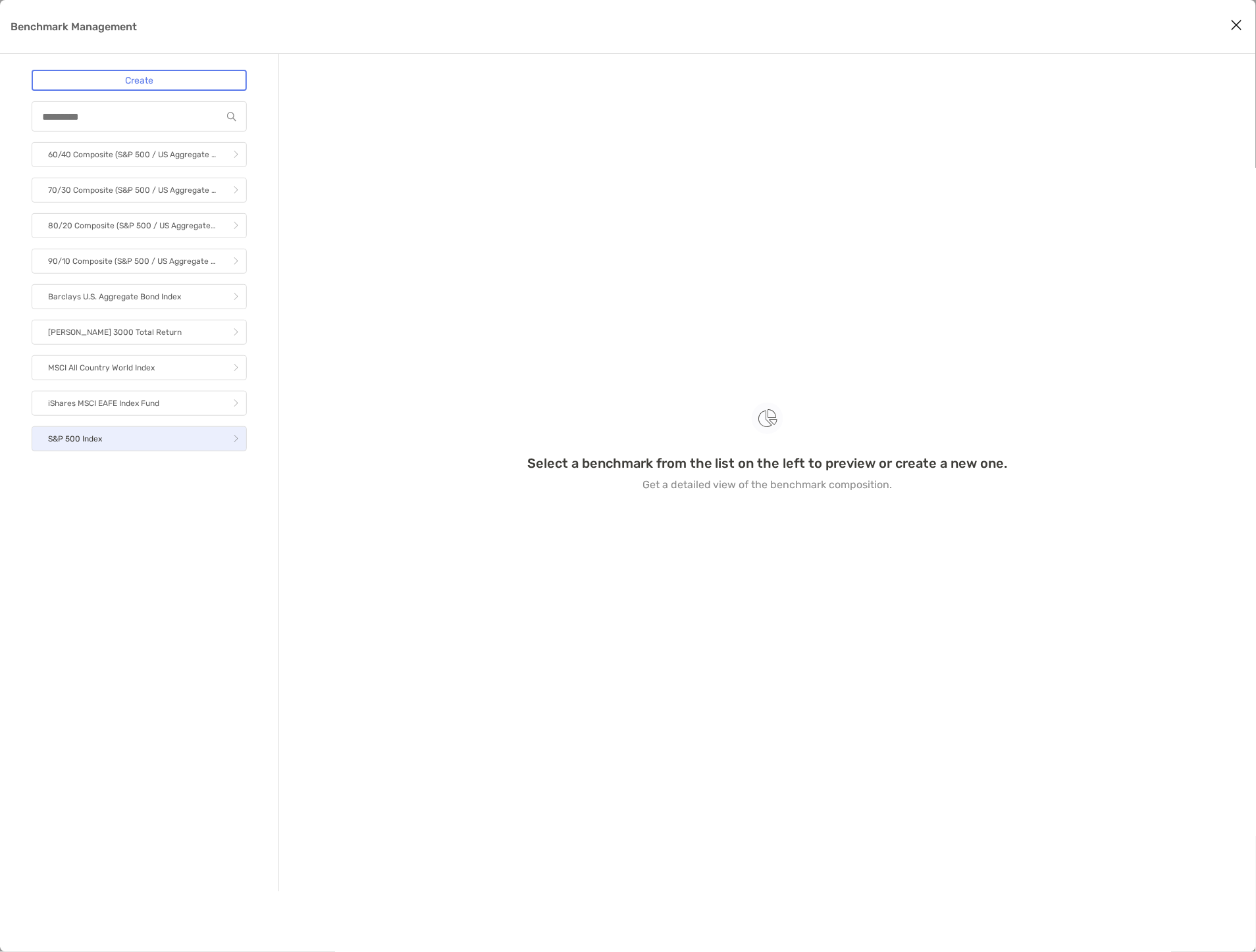
click at [100, 440] on p "S&P 500 Index" at bounding box center [75, 439] width 54 height 16
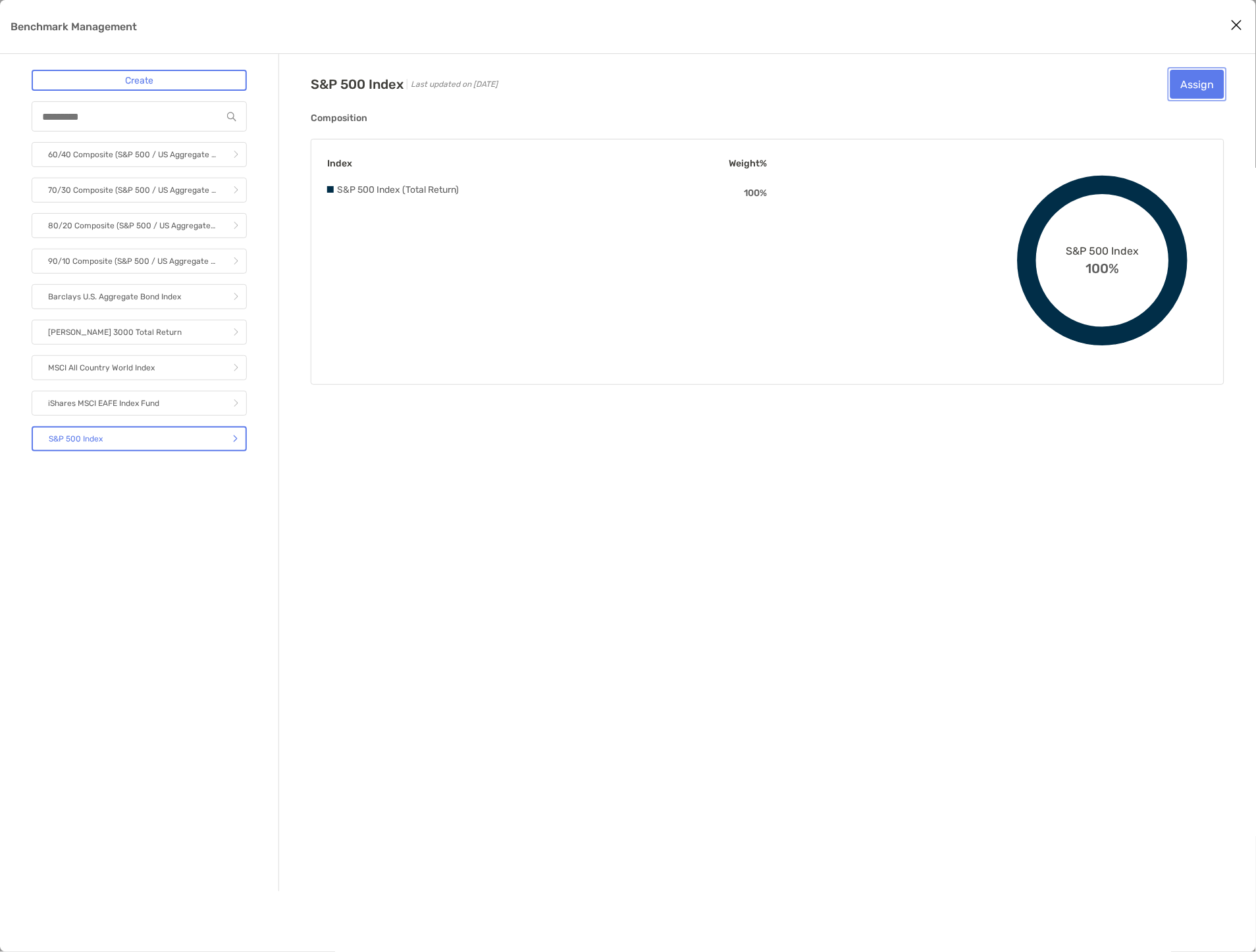
click at [1205, 88] on button "Assign" at bounding box center [1197, 84] width 54 height 29
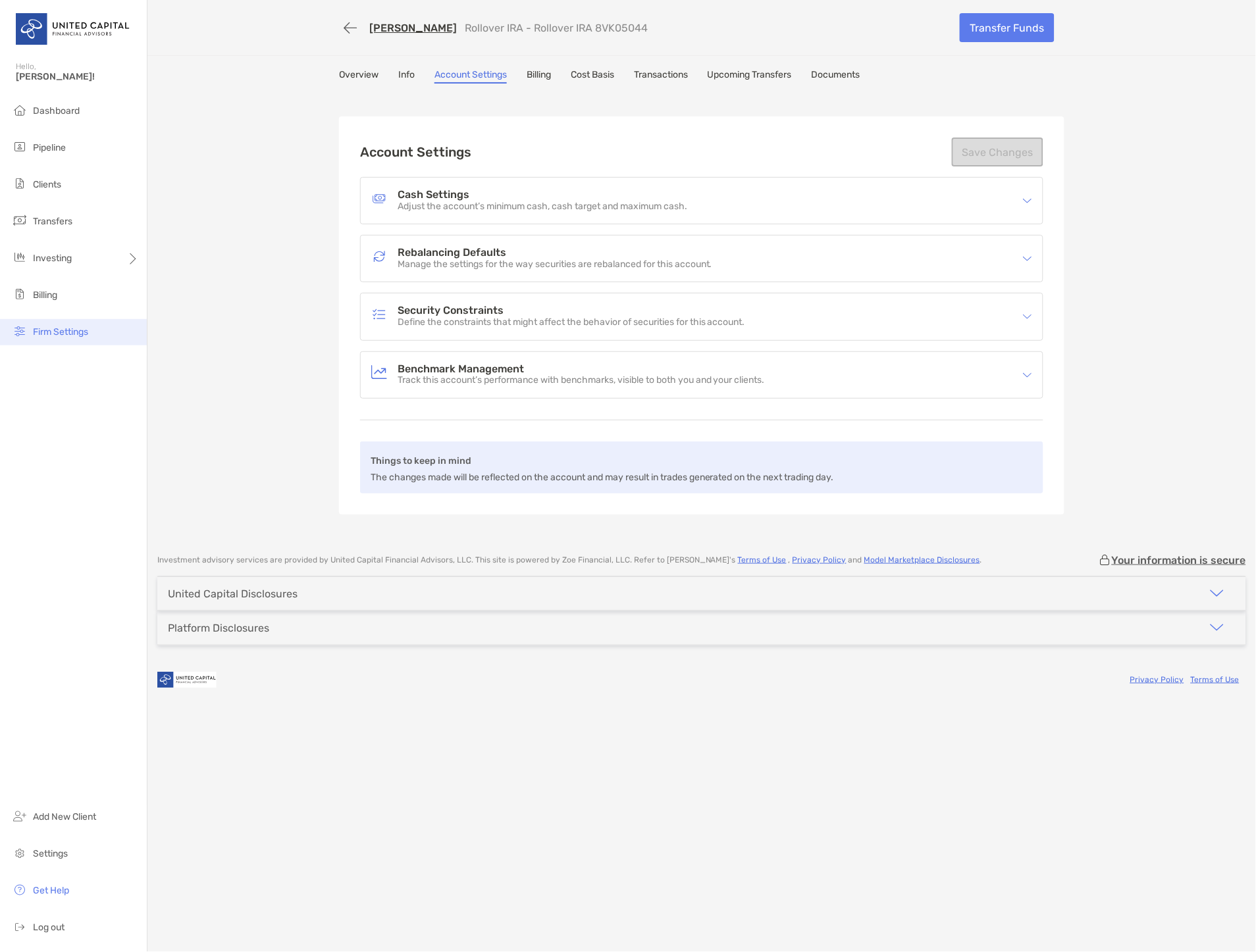
click at [104, 336] on li "Firm Settings" at bounding box center [73, 332] width 147 height 26
click at [504, 376] on p "Track this account’s performance with benchmarks, visible to both you and your …" at bounding box center [581, 381] width 367 height 12
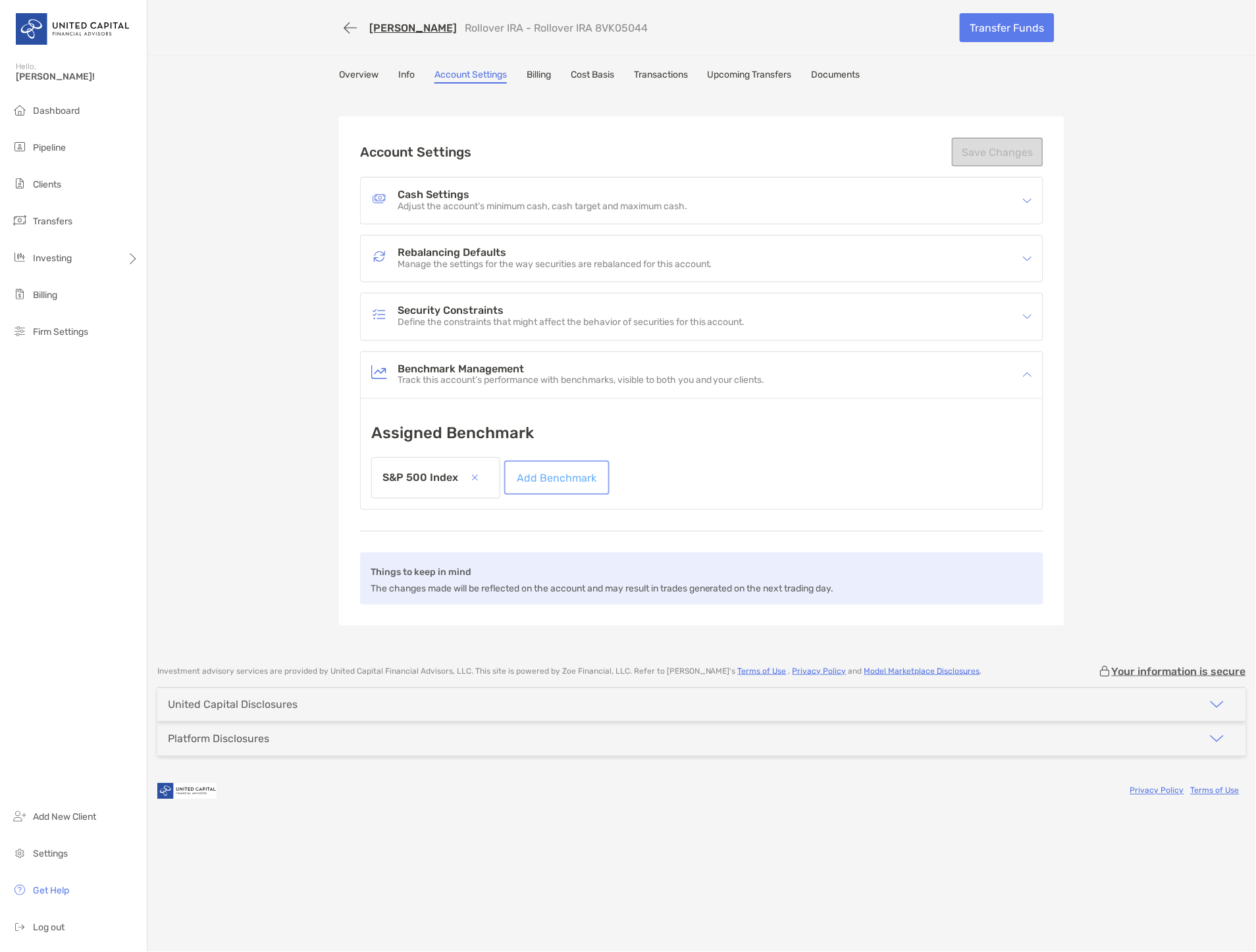
click at [543, 477] on link "Add Benchmark" at bounding box center [556, 477] width 100 height 29
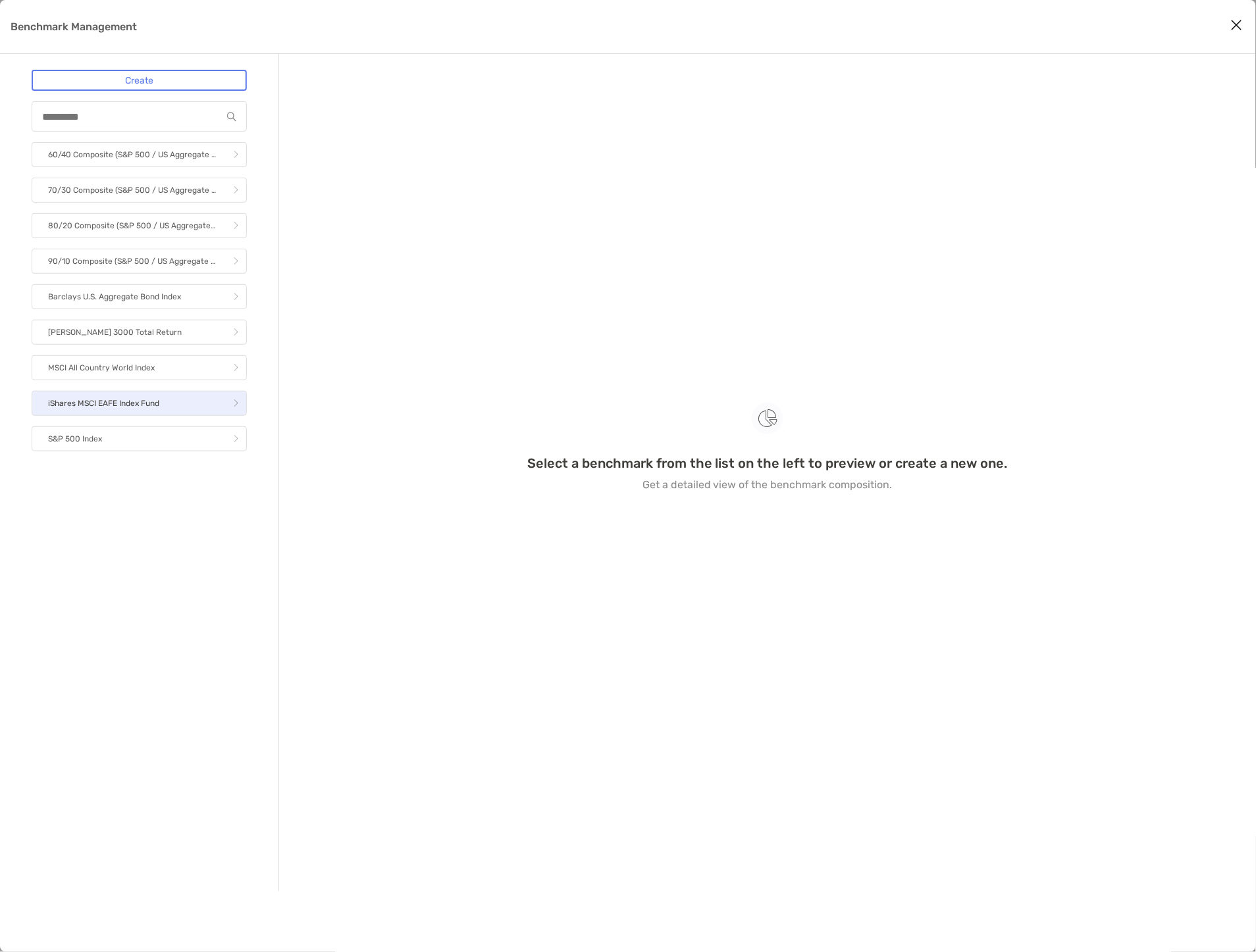
click at [136, 399] on p "iShares MSCI EAFE Index Fund" at bounding box center [103, 403] width 111 height 16
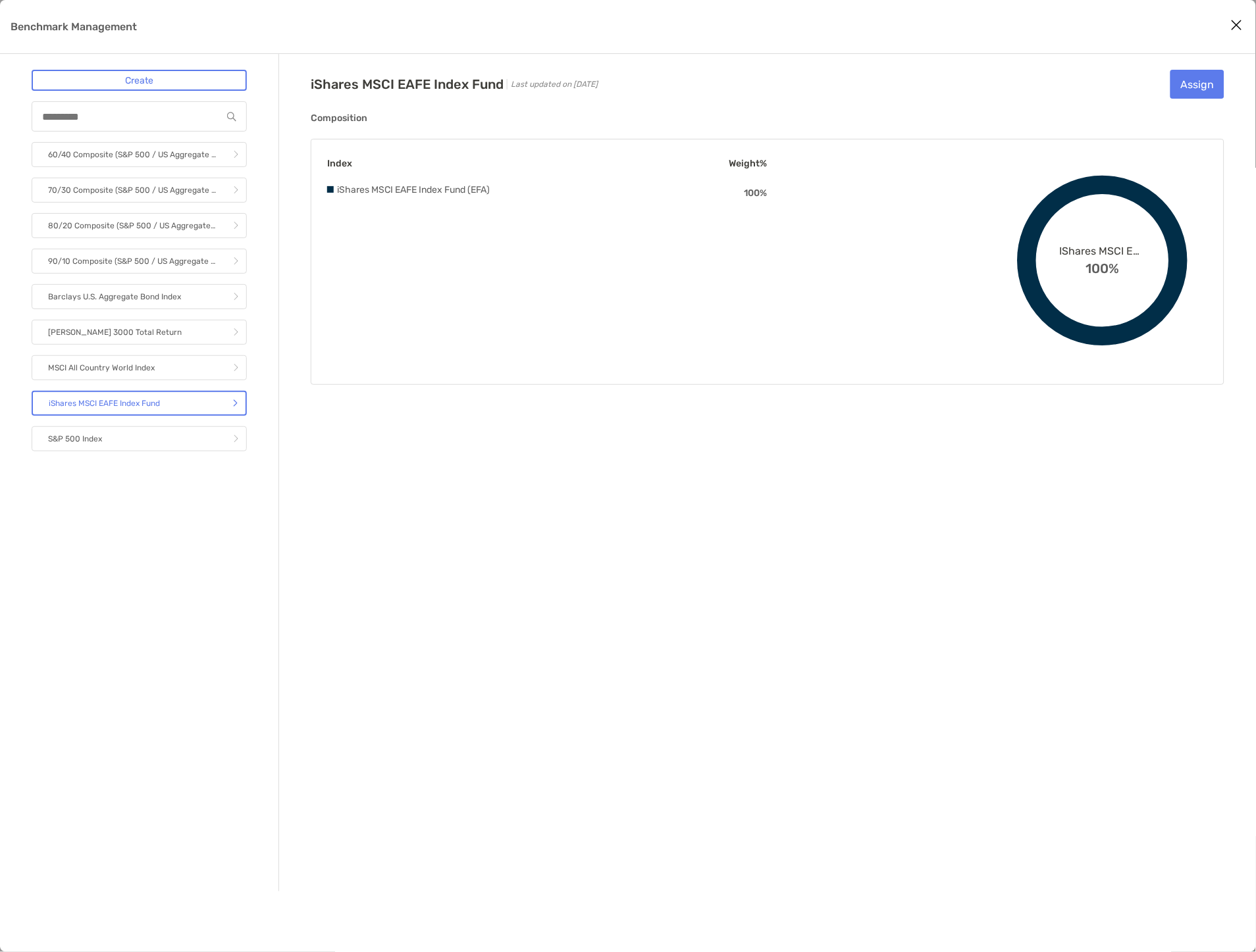
click at [1195, 65] on div "iShares MSCI EAFE Index Fund Last updated on [DATE] Assign Composition Index We…" at bounding box center [768, 473] width 977 height 837
click at [1193, 76] on button "Assign" at bounding box center [1197, 84] width 54 height 29
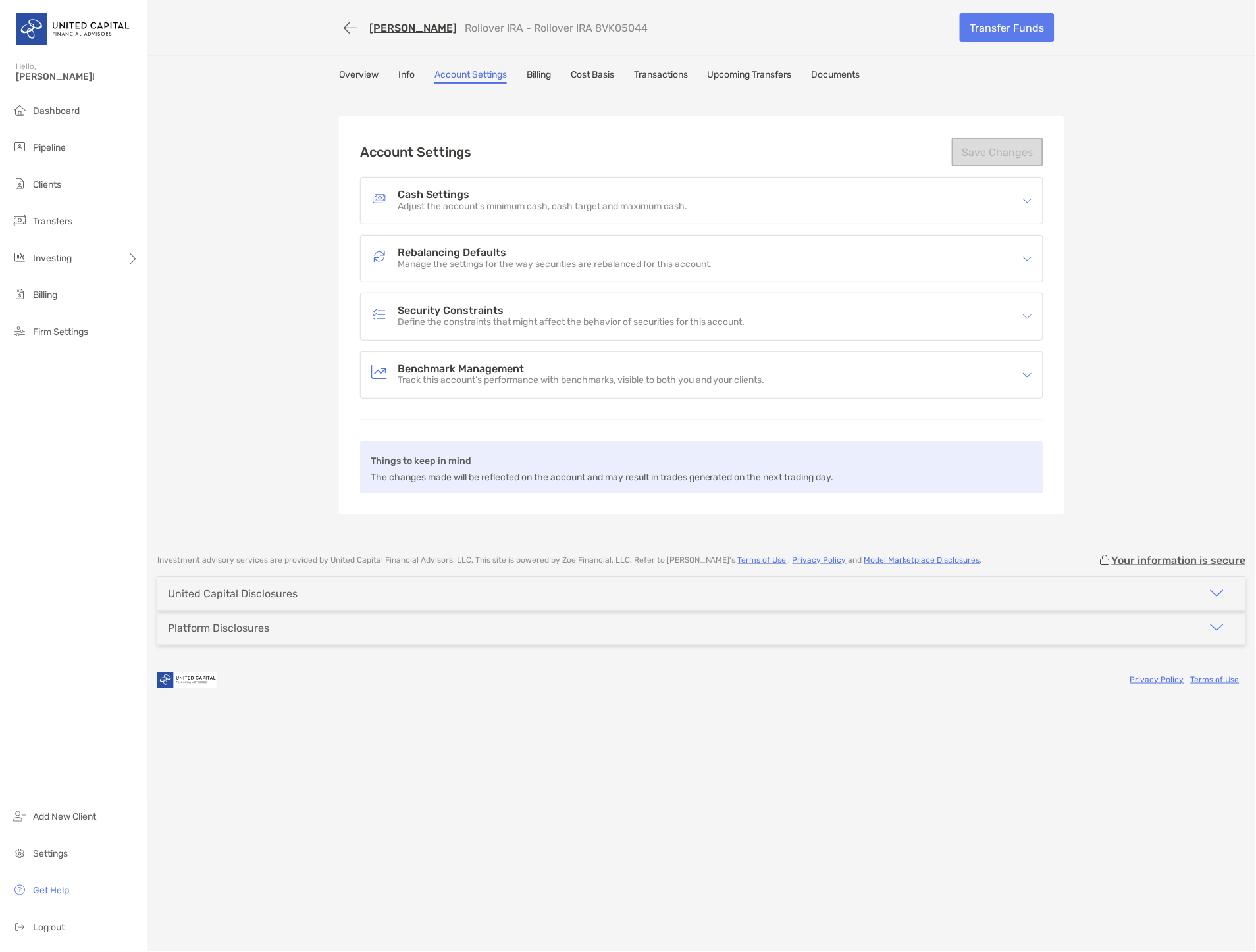
click at [462, 376] on p "Track this account’s performance with benchmarks, visible to both you and your …" at bounding box center [581, 381] width 367 height 12
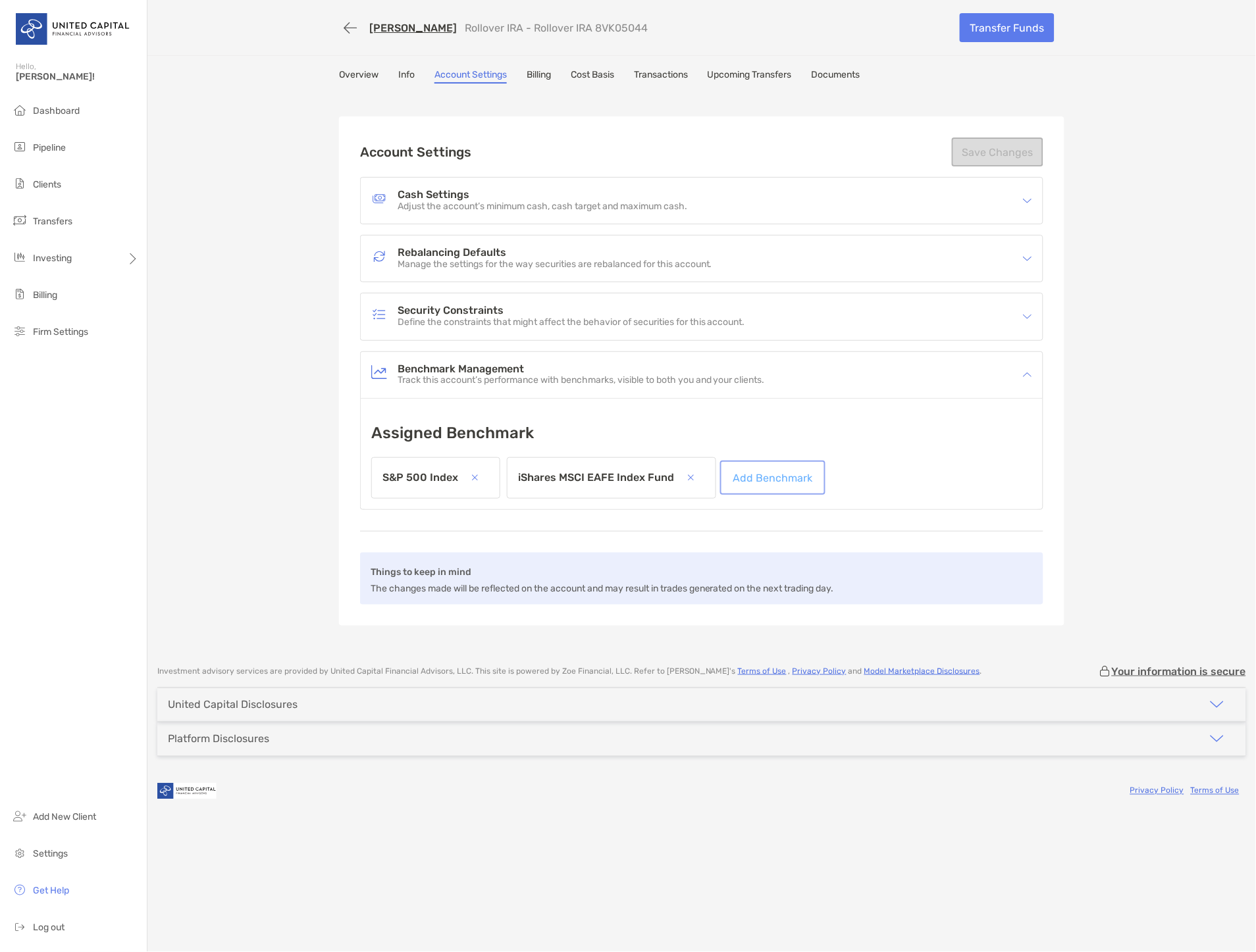
click at [762, 469] on link "Add Benchmark" at bounding box center [772, 477] width 100 height 29
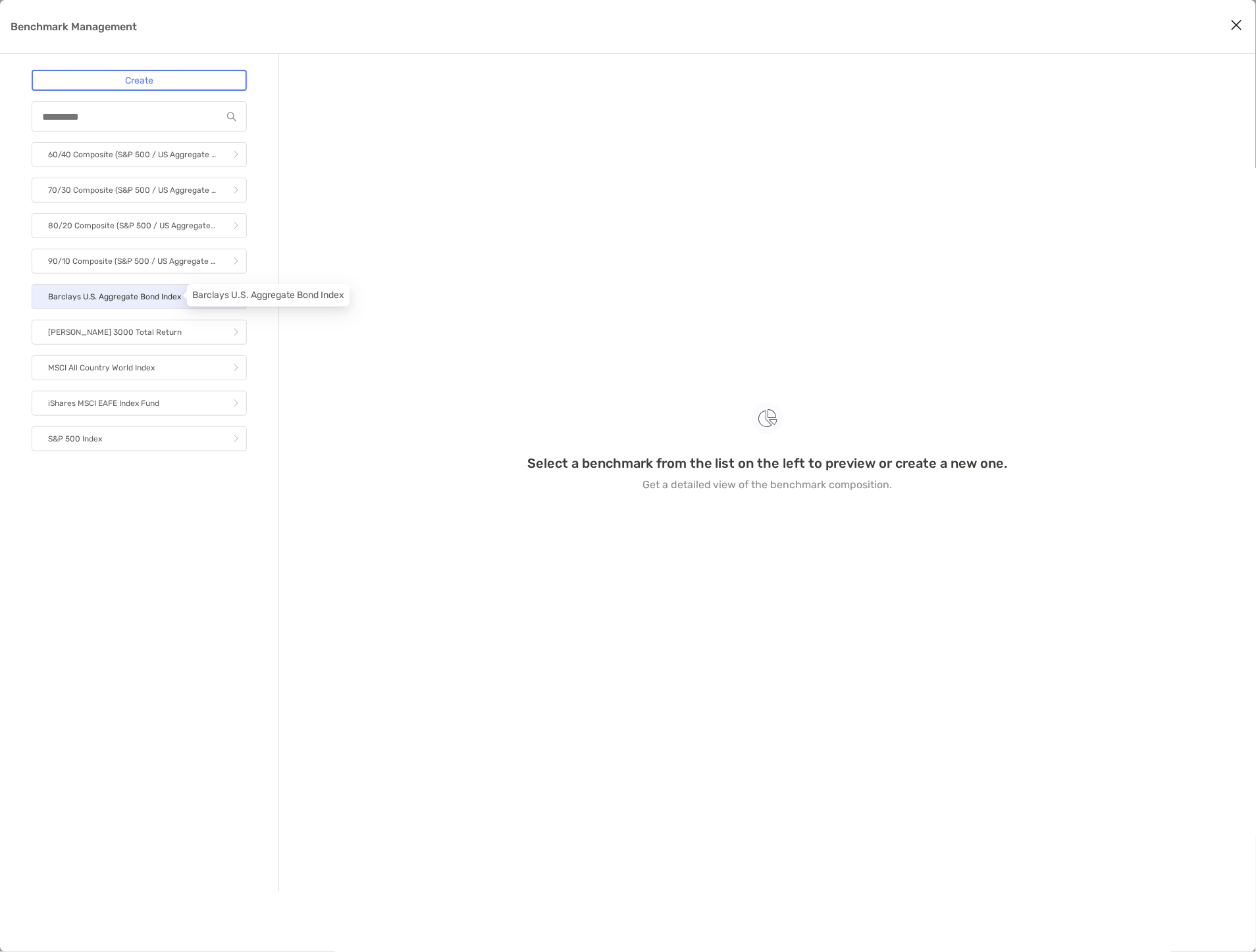
click at [163, 297] on p "Barclays U.S. Aggregate Bond Index" at bounding box center [114, 297] width 132 height 16
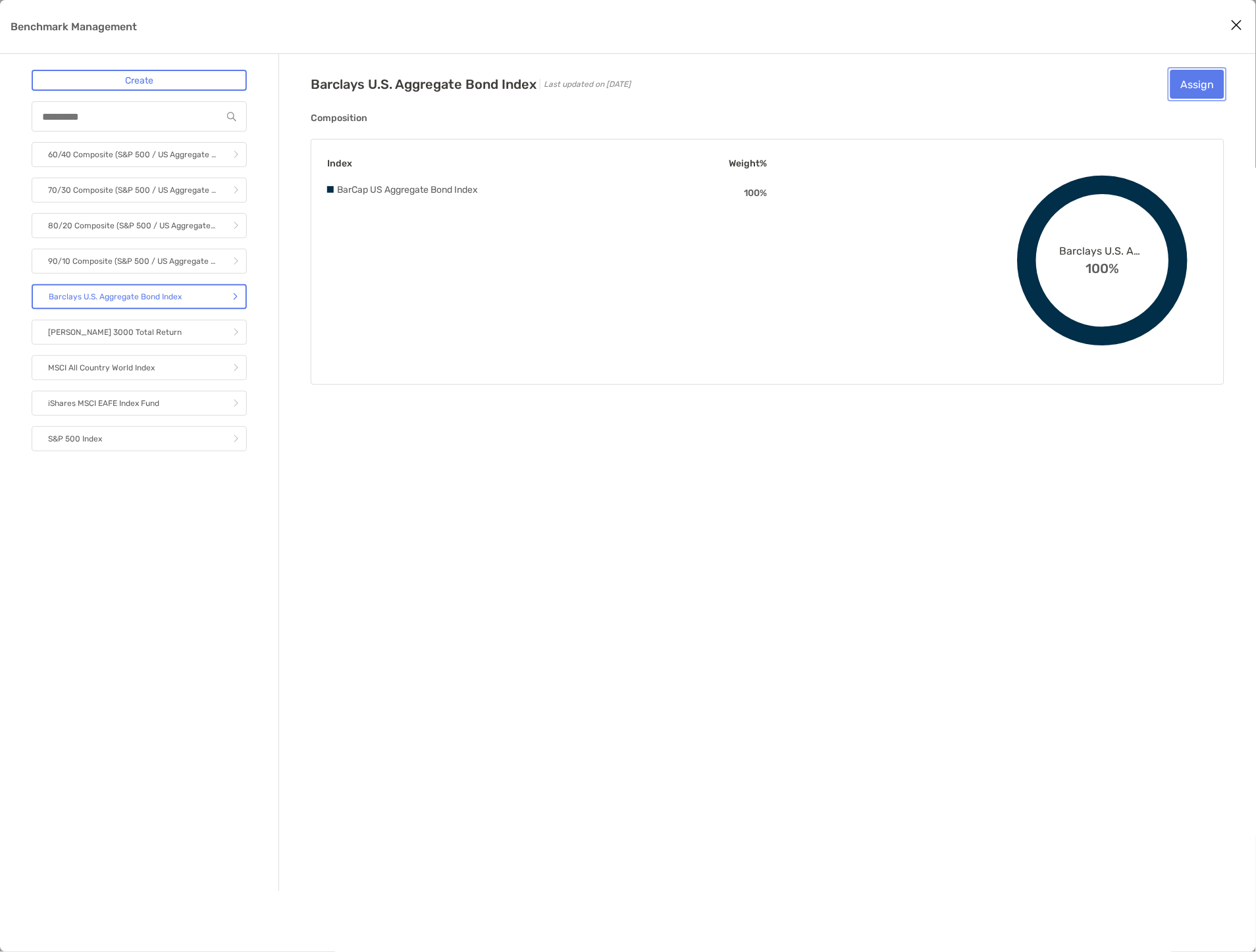
click at [1209, 76] on button "Assign" at bounding box center [1197, 84] width 54 height 29
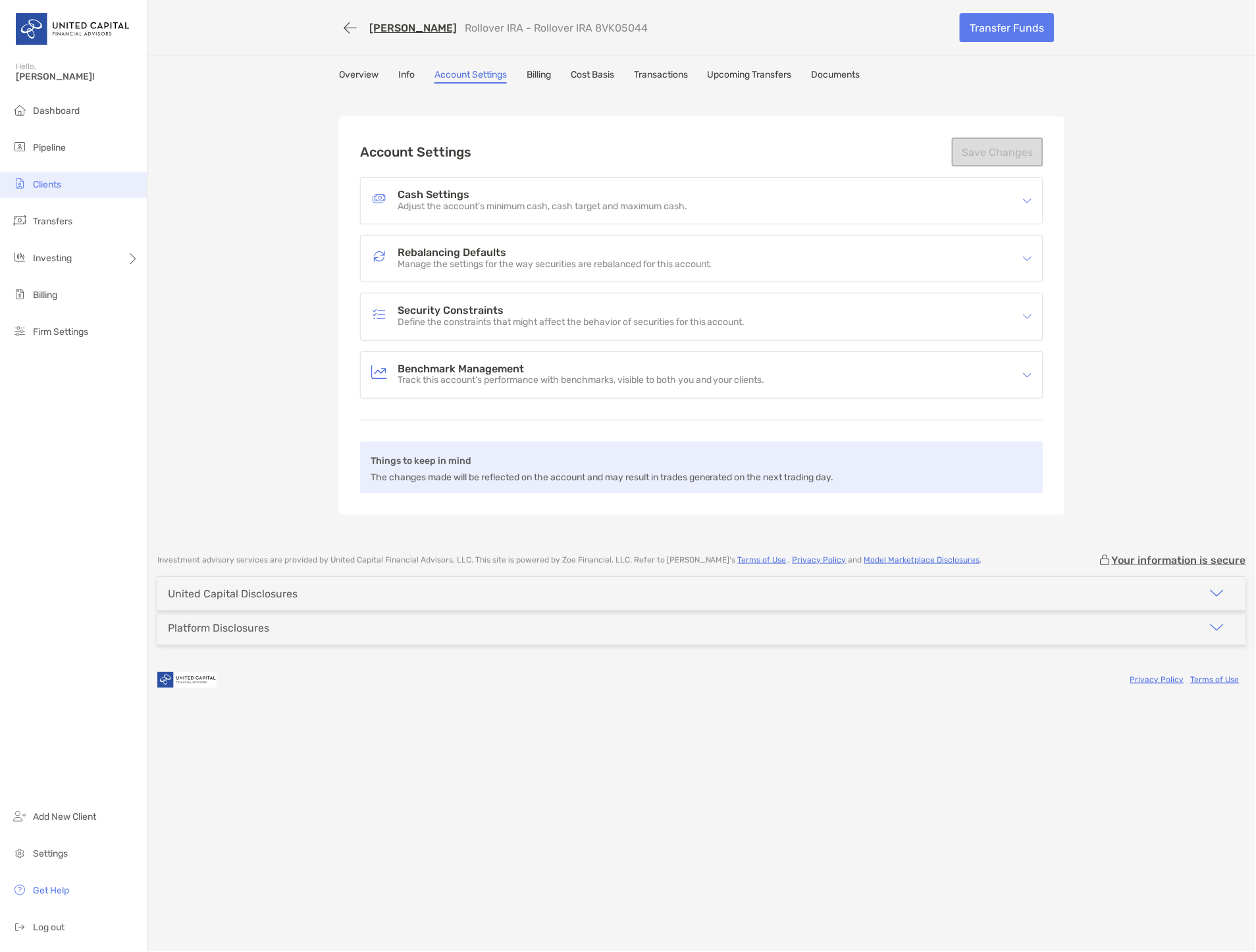
click at [112, 176] on li "Clients" at bounding box center [73, 185] width 147 height 26
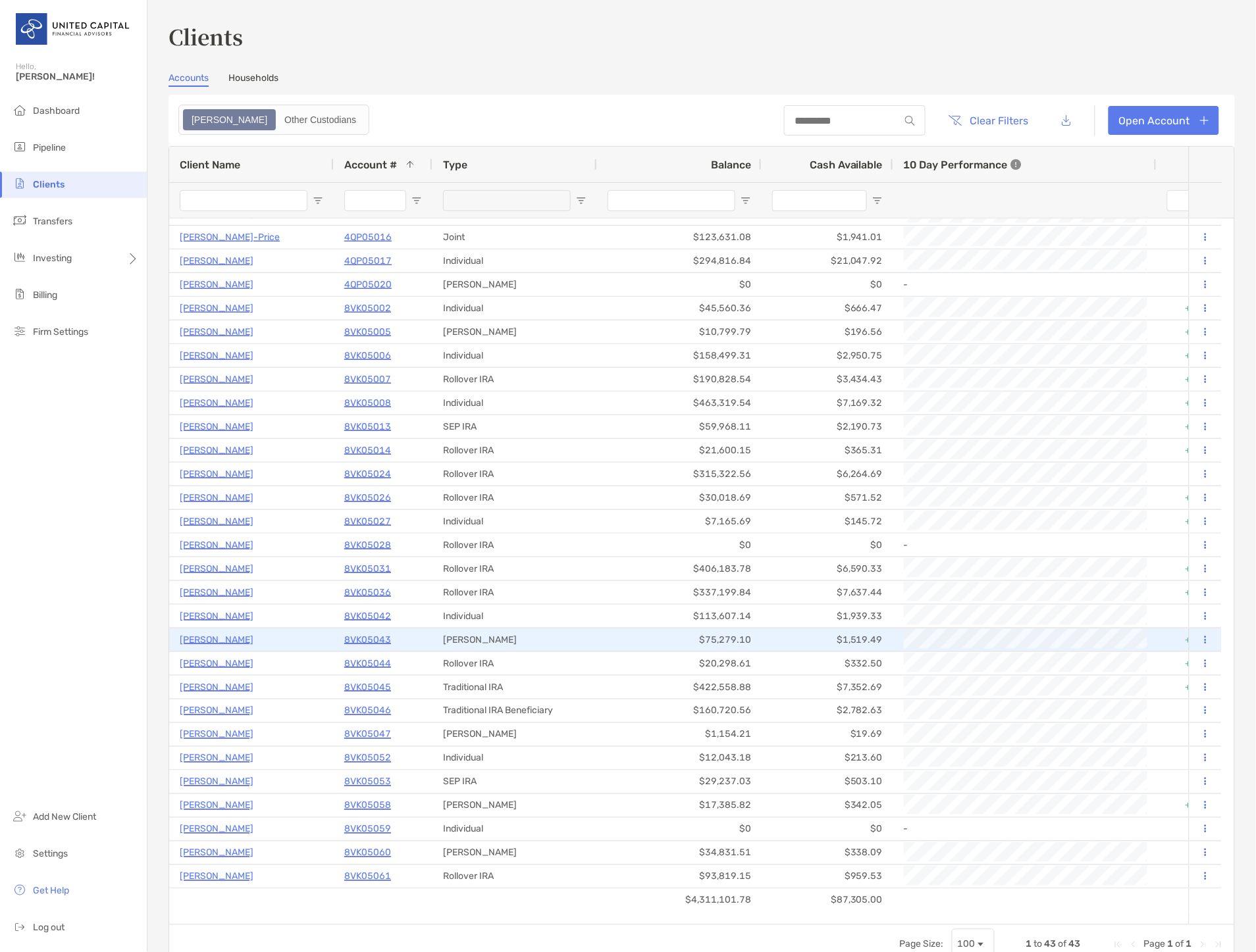
click at [1205, 638] on icon at bounding box center [1206, 639] width 2 height 9
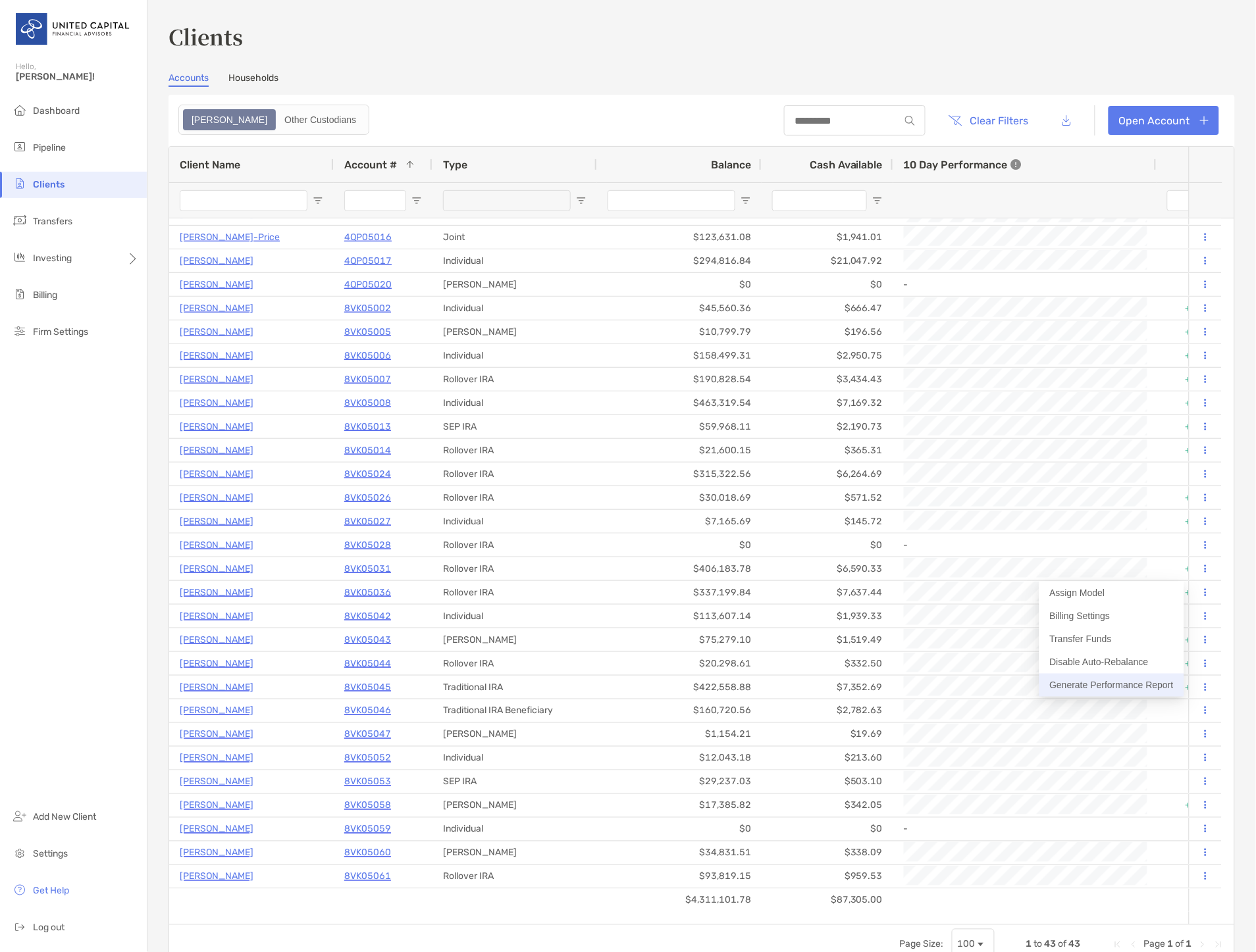
click at [1120, 678] on button "Generate Performance Report" at bounding box center [1112, 685] width 145 height 23
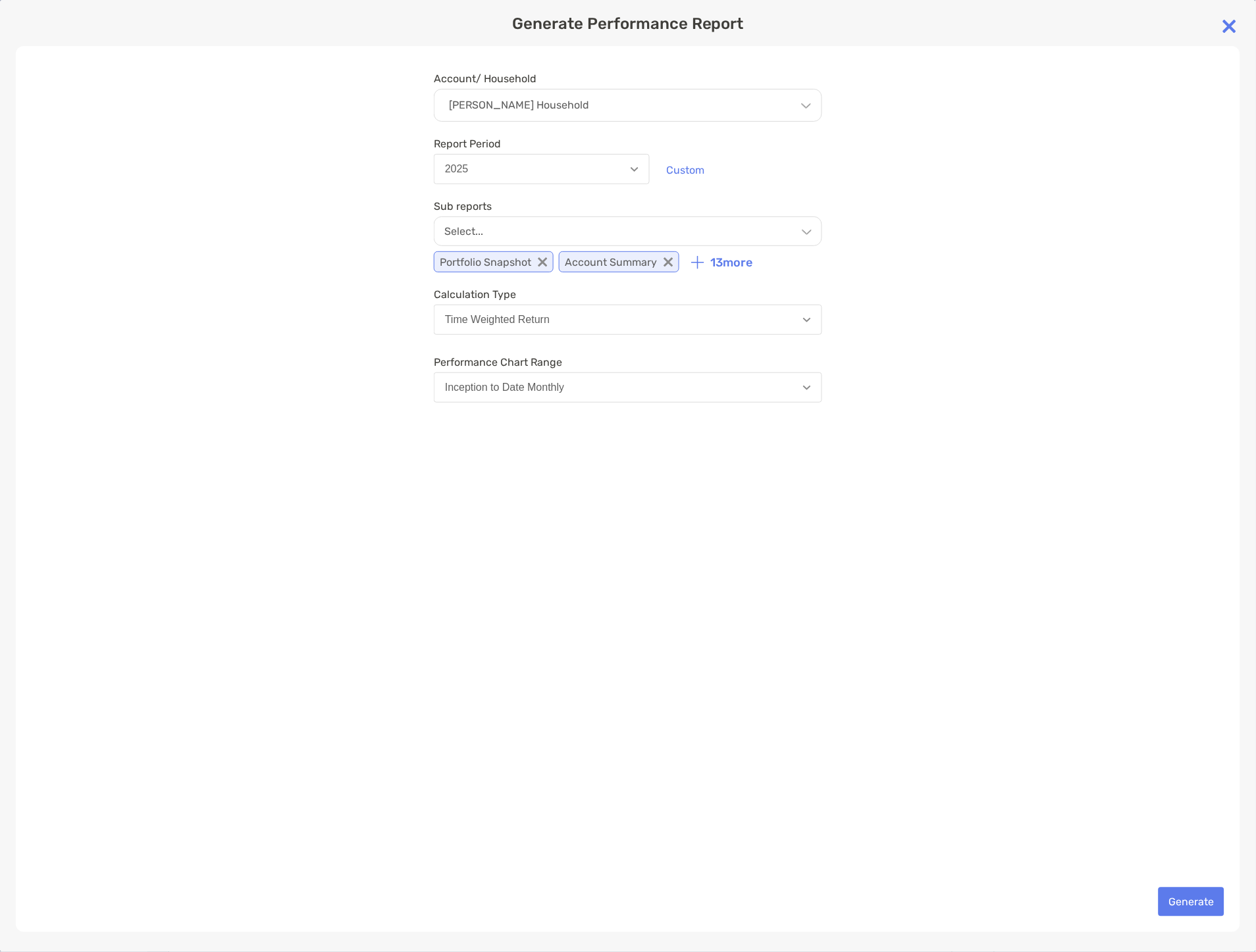
click at [551, 230] on div "Select..." at bounding box center [628, 231] width 389 height 30
click at [551, 229] on div "Select..." at bounding box center [628, 231] width 389 height 29
click at [540, 318] on div "Time Weighted Return" at bounding box center [497, 320] width 104 height 12
click at [715, 254] on div "13 more" at bounding box center [722, 259] width 62 height 26
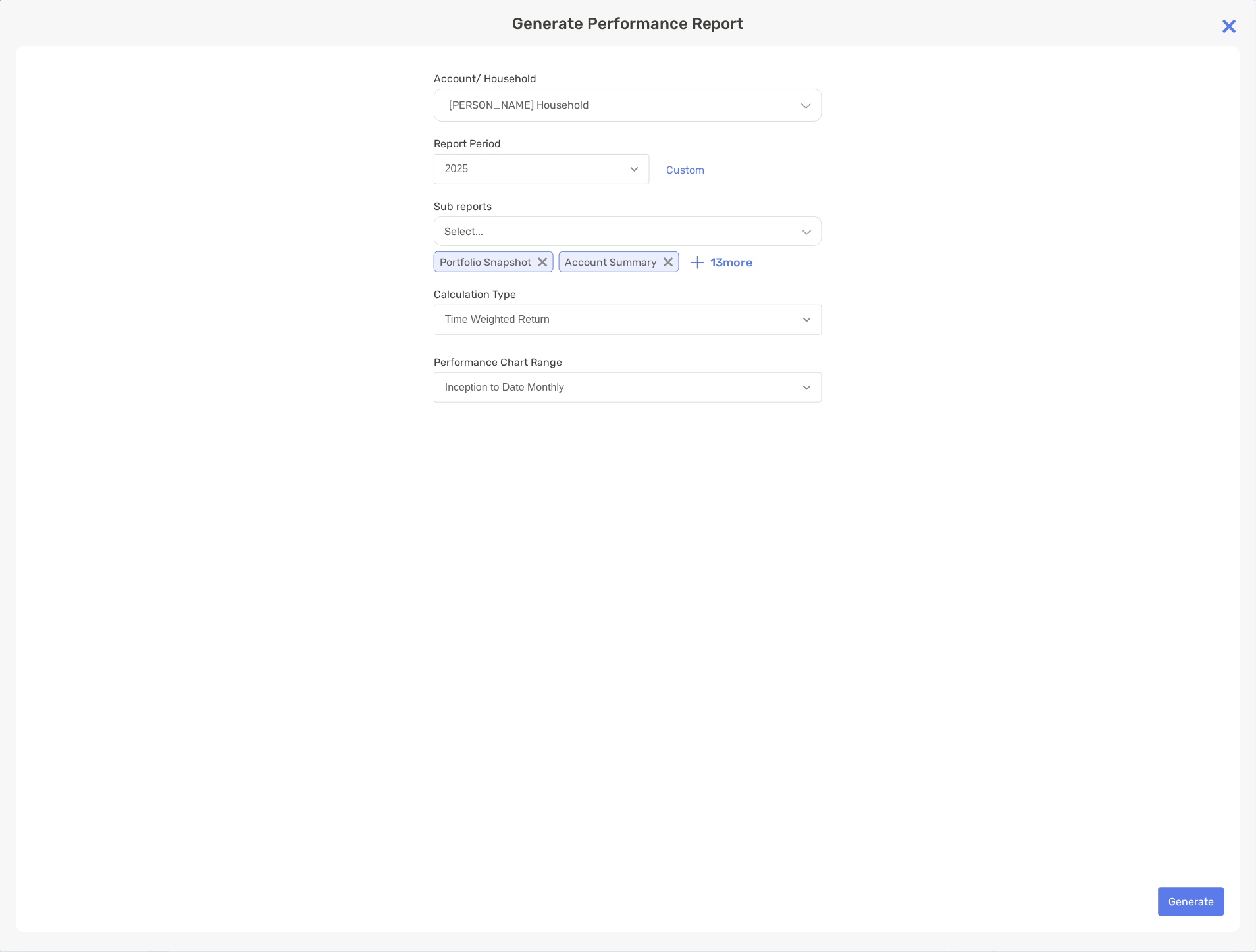
click at [736, 240] on div "Select..." at bounding box center [628, 231] width 389 height 30
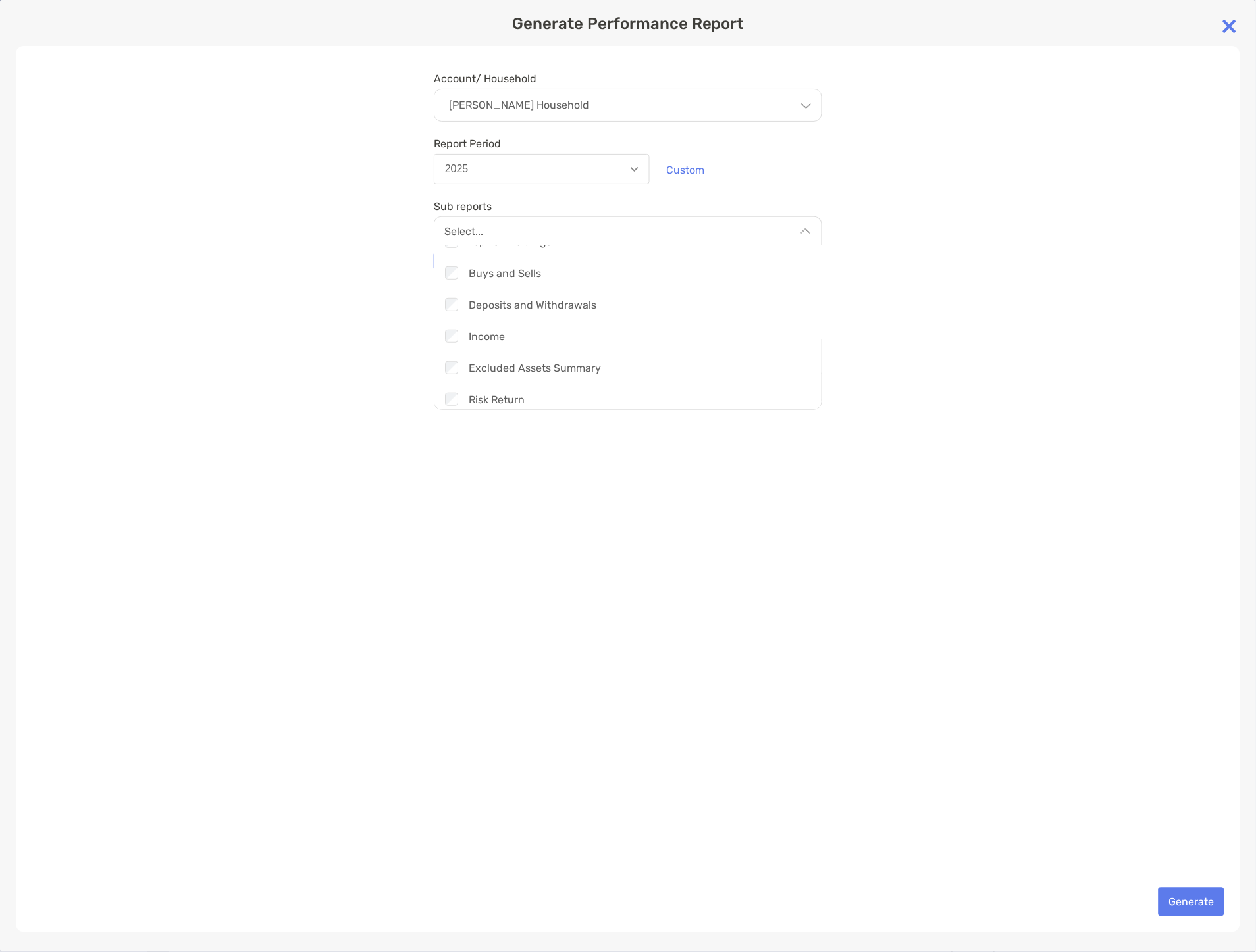
scroll to position [219, 0]
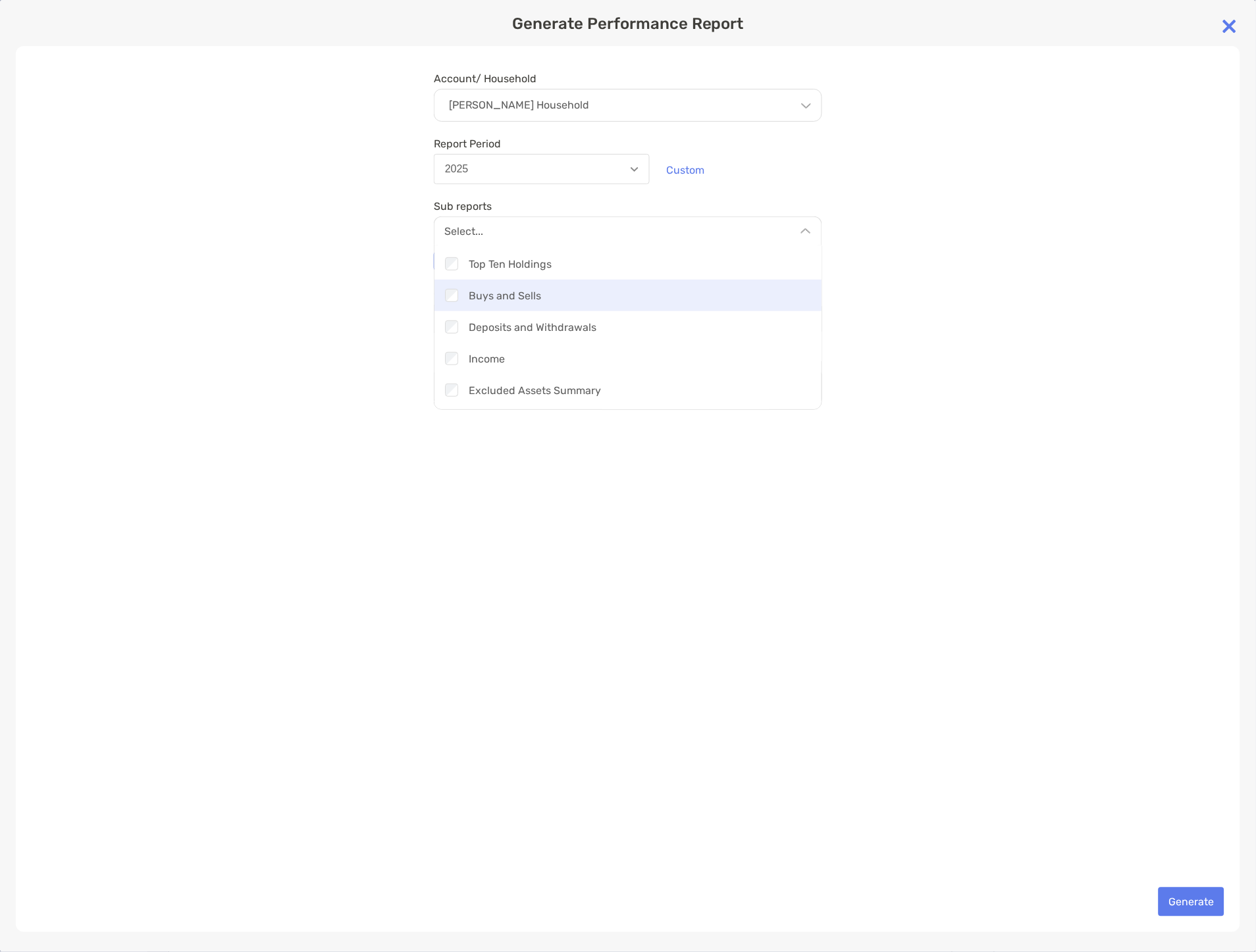
click at [555, 297] on div "Checkbox Buys and Sells" at bounding box center [628, 295] width 387 height 32
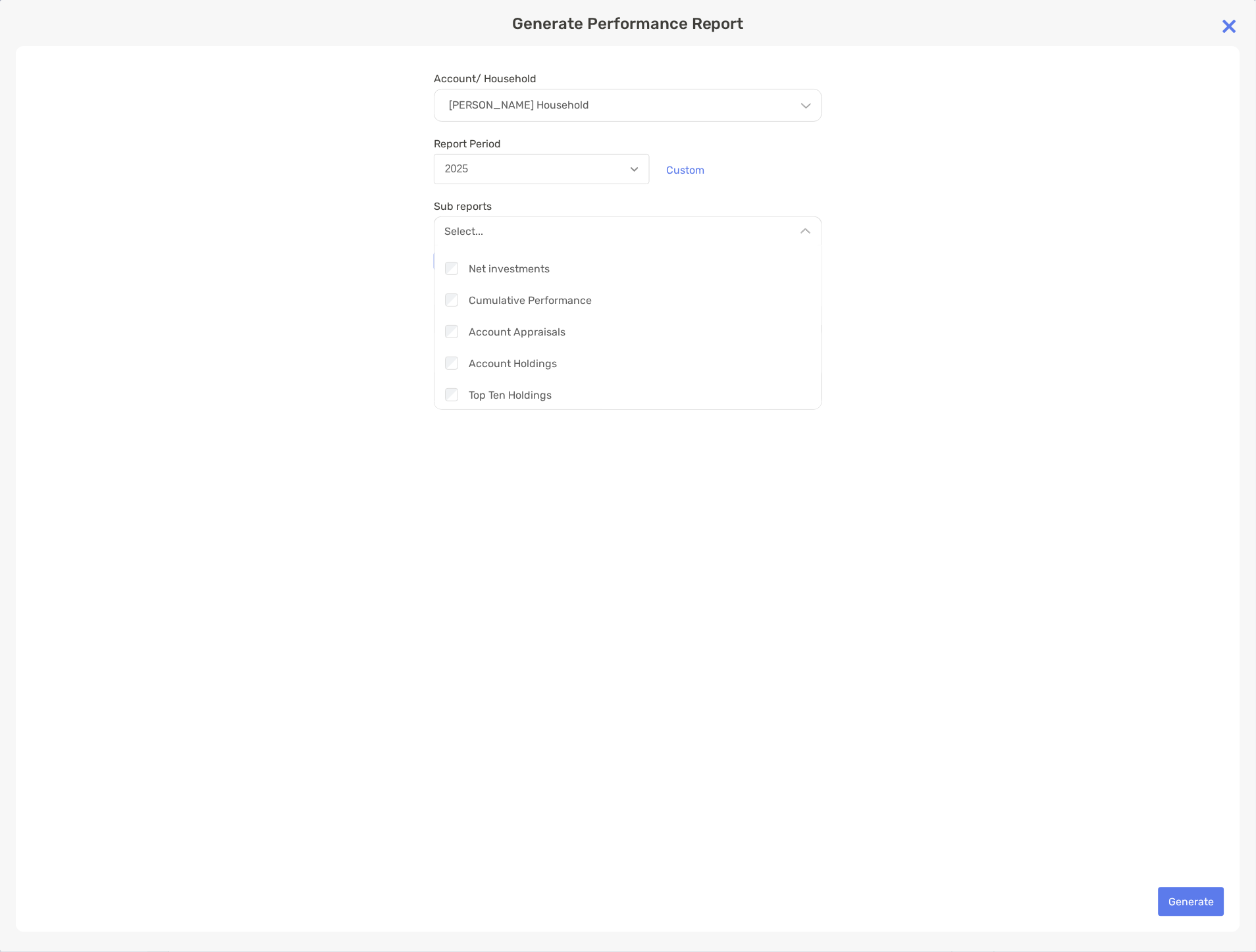
scroll to position [0, 0]
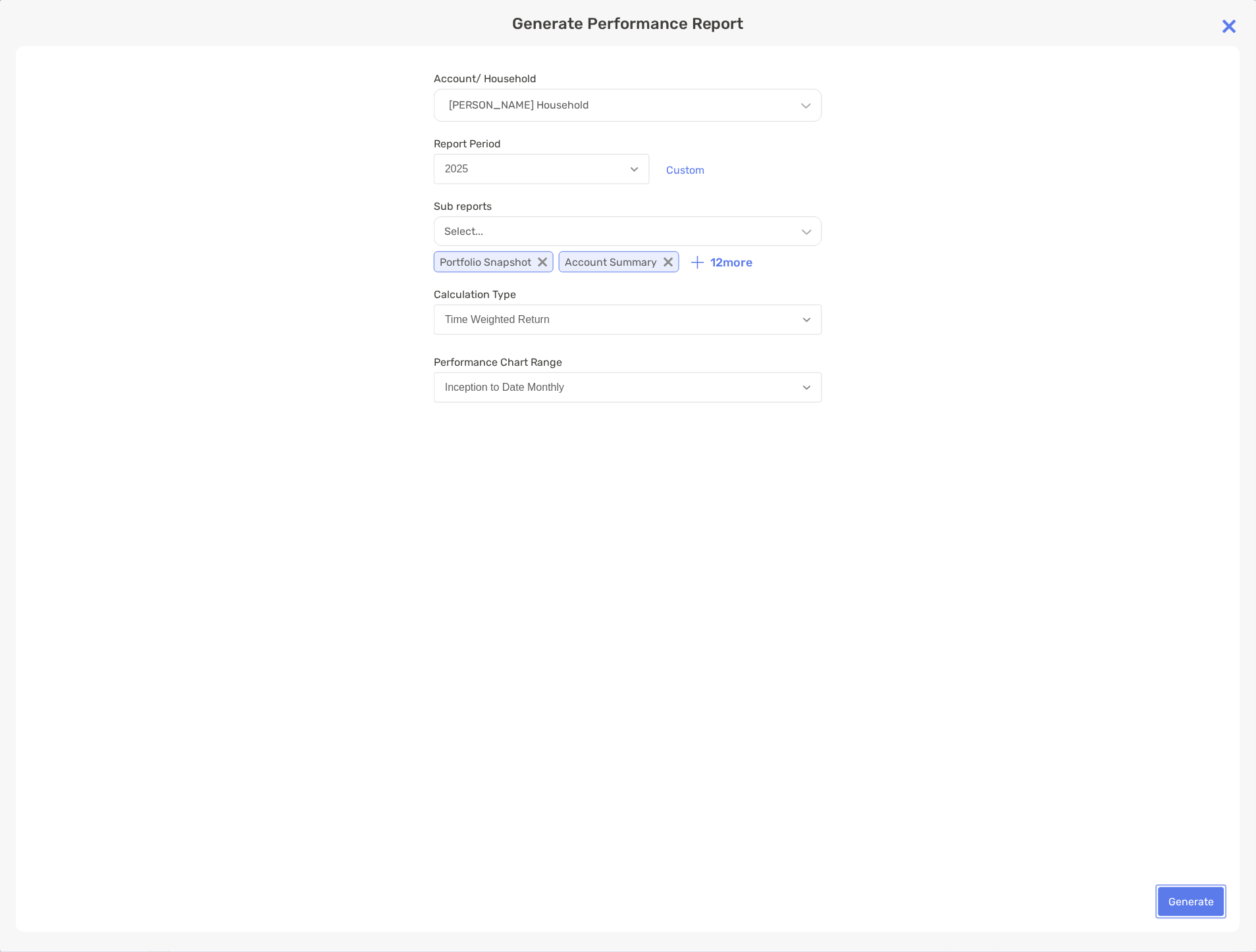
click at [1182, 901] on button "Generate" at bounding box center [1191, 902] width 66 height 29
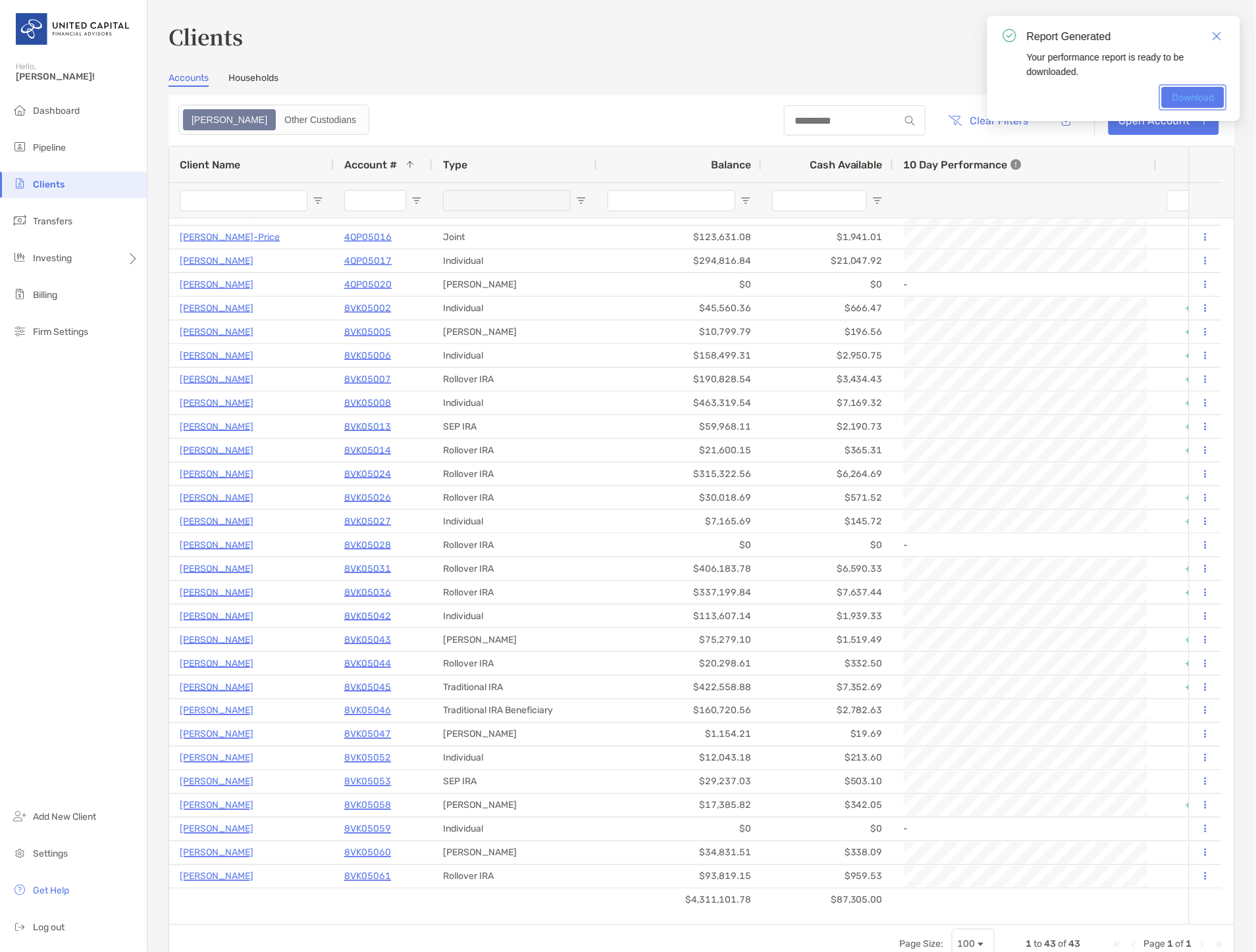
click at [1188, 100] on link "Download" at bounding box center [1192, 98] width 63 height 21
